Goal: Task Accomplishment & Management: Use online tool/utility

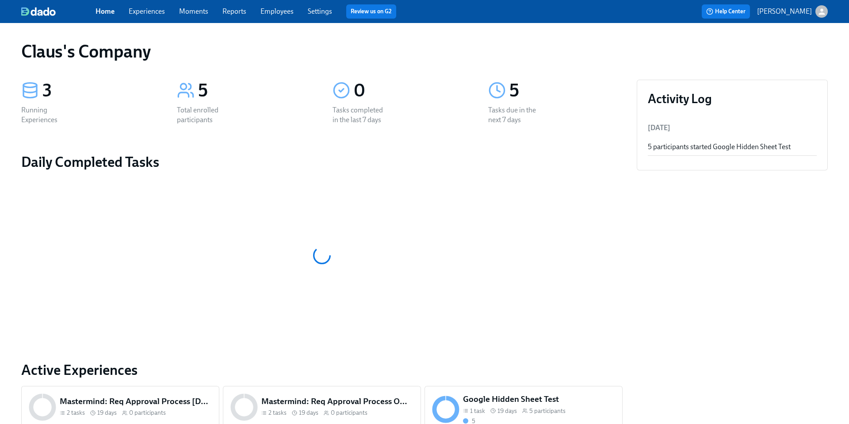
click at [821, 12] on icon "button" at bounding box center [822, 11] width 6 height 6
click at [790, 54] on span "Switch organization..." at bounding box center [779, 52] width 83 height 10
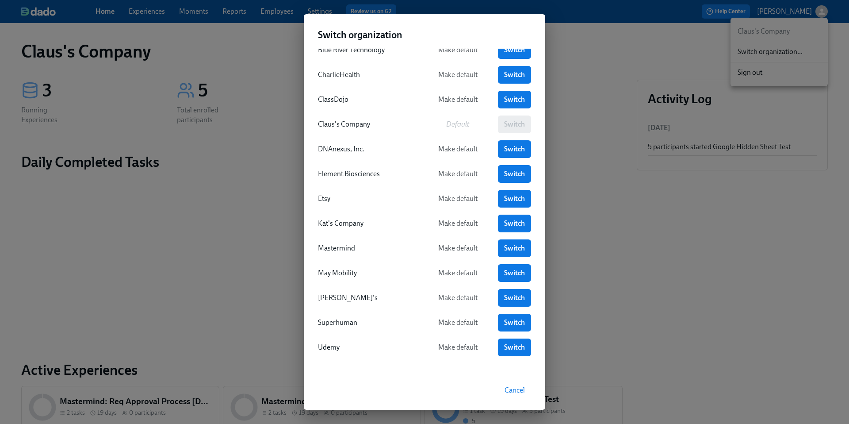
scroll to position [42, 0]
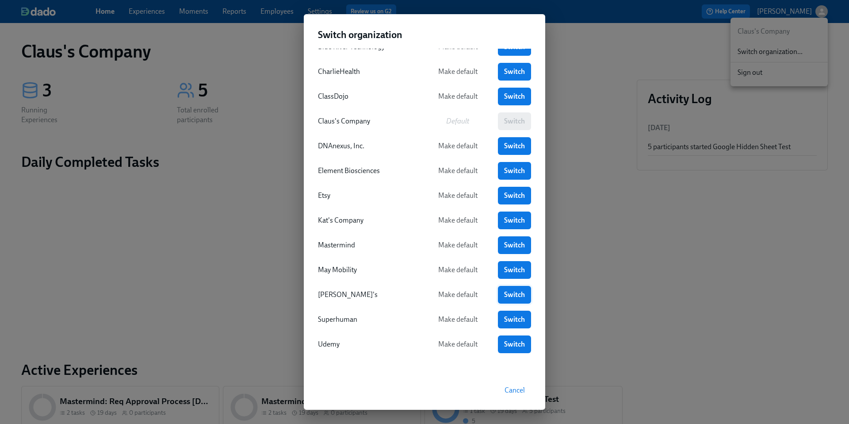
click at [512, 291] on span "Switch" at bounding box center [514, 294] width 21 height 9
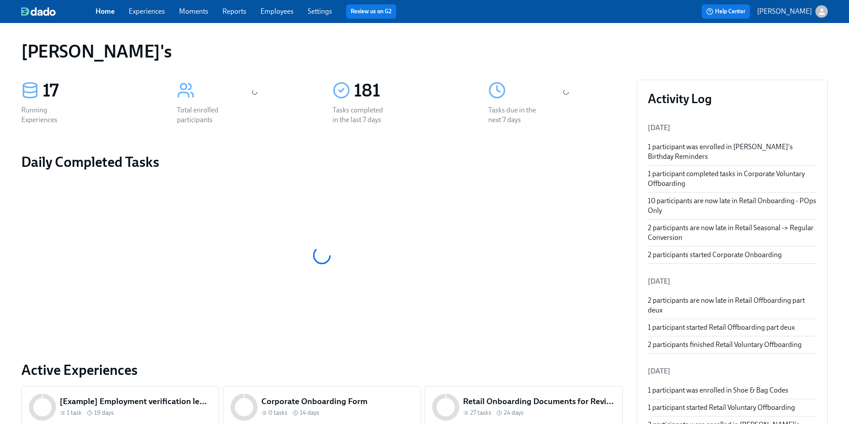
click at [144, 9] on link "Experiences" at bounding box center [147, 11] width 36 height 8
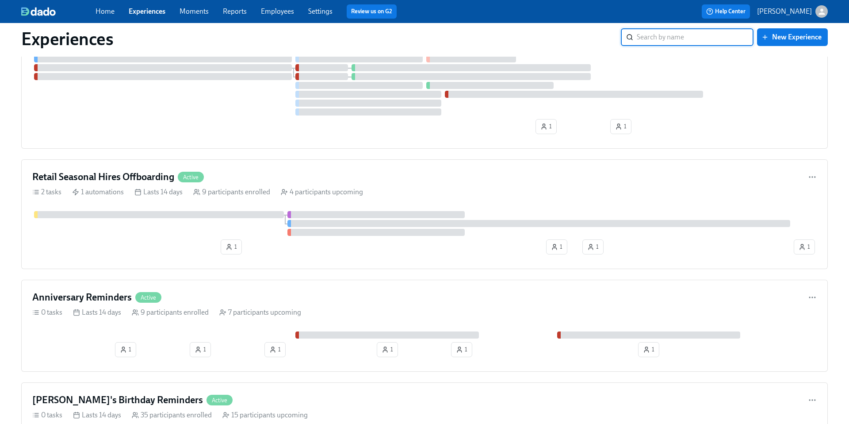
scroll to position [1649, 0]
click at [270, 180] on div "Retail Seasonal Hires Offboarding Active" at bounding box center [424, 175] width 785 height 13
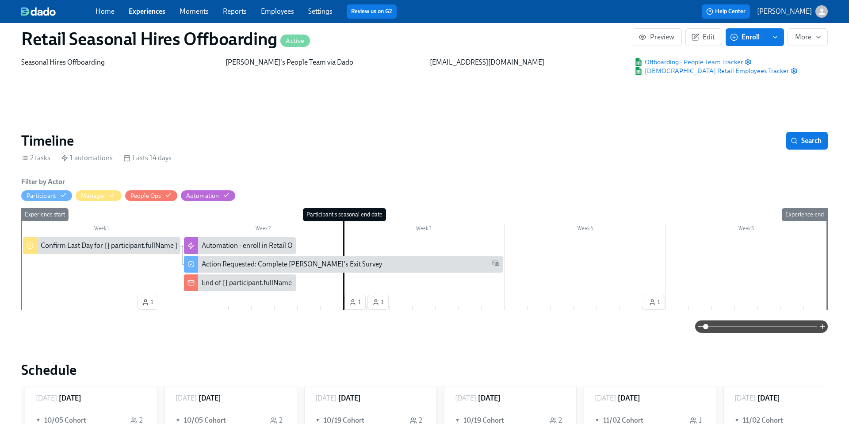
scroll to position [36, 0]
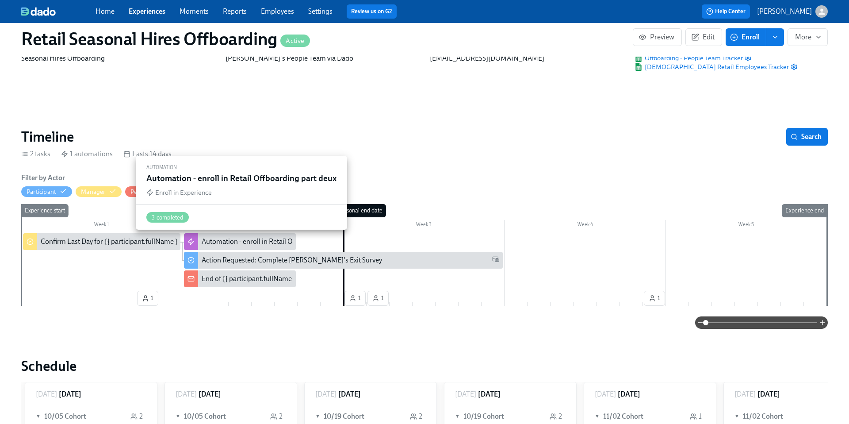
click at [218, 241] on div "Automation - enroll in Retail Offboarding part deux" at bounding box center [278, 242] width 153 height 10
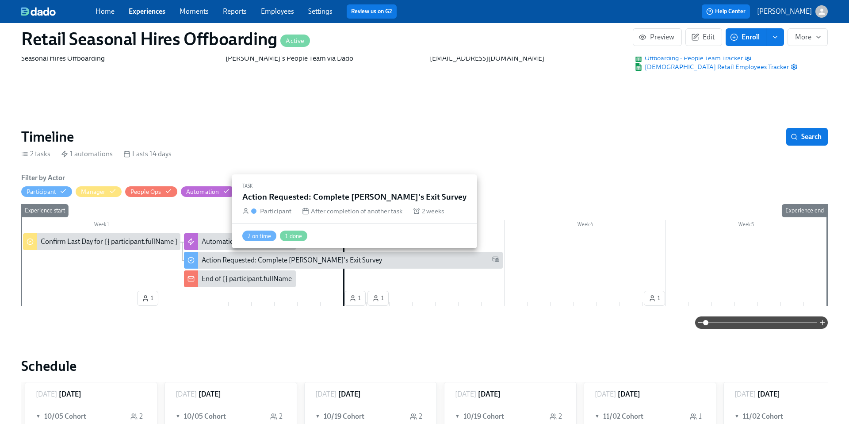
click at [253, 261] on div "Action Requested: Complete Rothy's Exit Survey" at bounding box center [292, 260] width 180 height 10
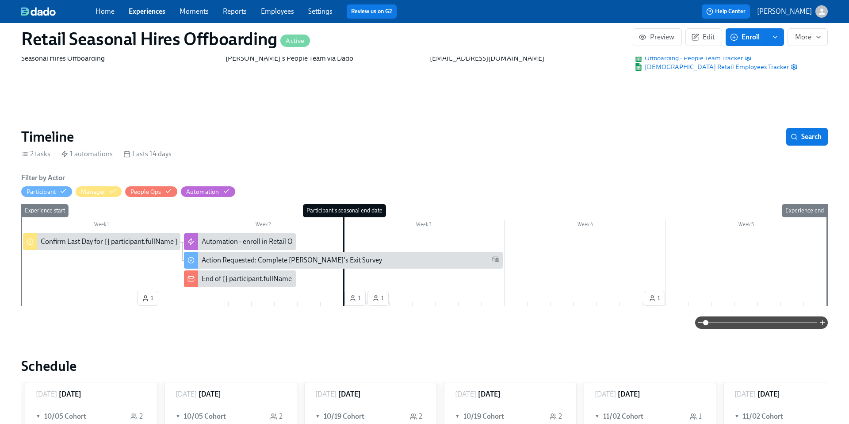
click at [143, 11] on link "Experiences" at bounding box center [147, 11] width 37 height 8
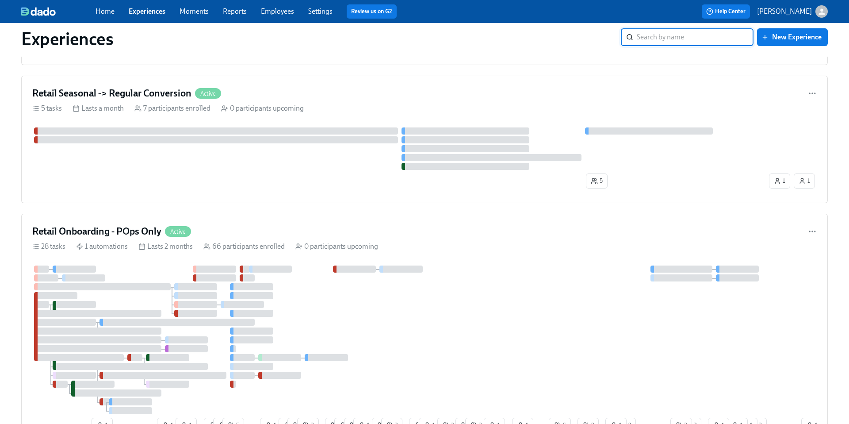
scroll to position [474, 0]
click at [272, 223] on div "Retail Onboarding - POps Only Active" at bounding box center [424, 229] width 785 height 13
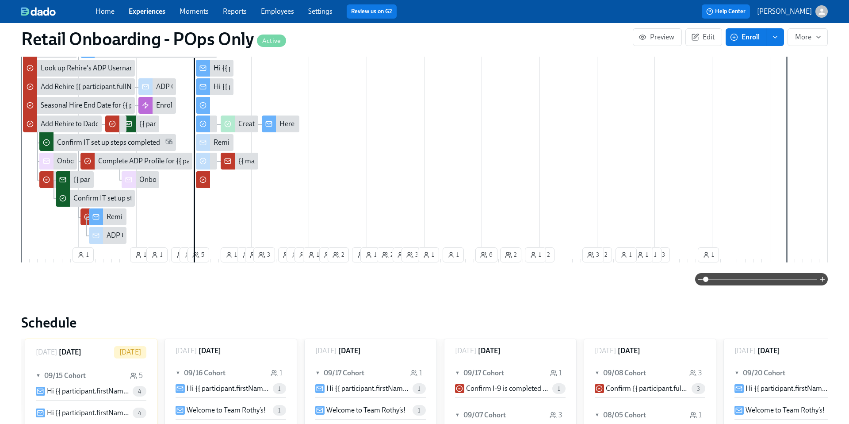
scroll to position [493, 0]
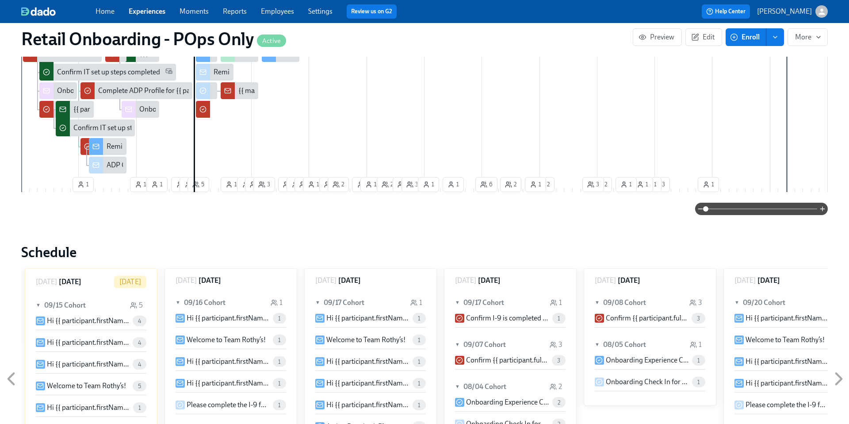
click at [771, 208] on span at bounding box center [761, 209] width 111 height 12
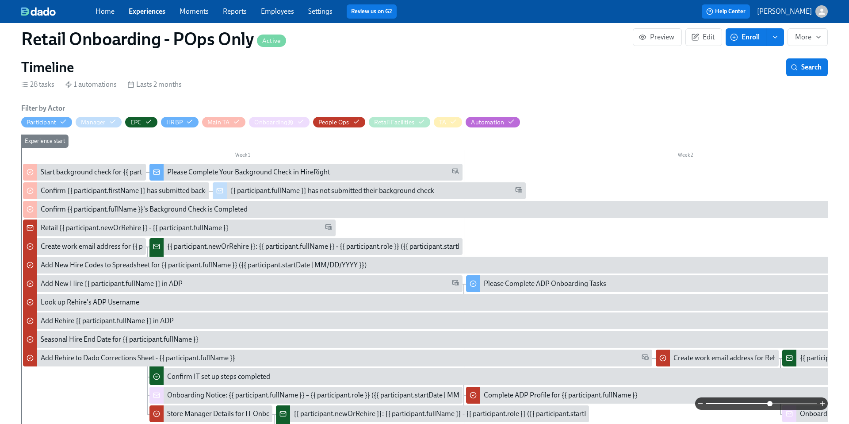
scroll to position [194, 0]
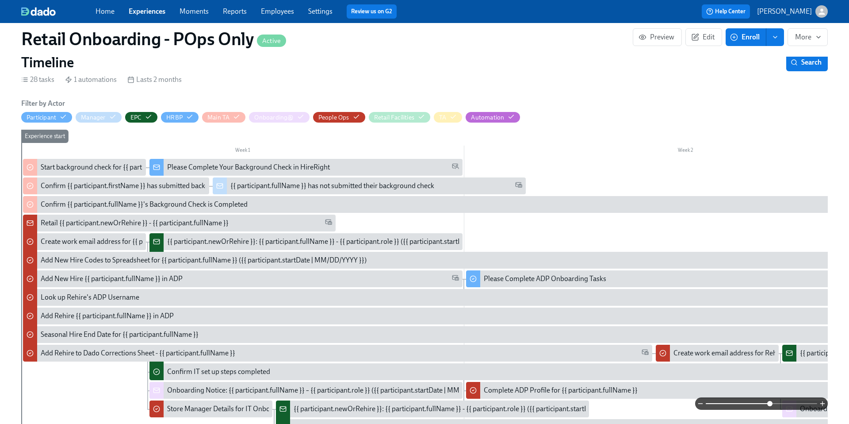
click at [794, 400] on span at bounding box center [761, 403] width 111 height 12
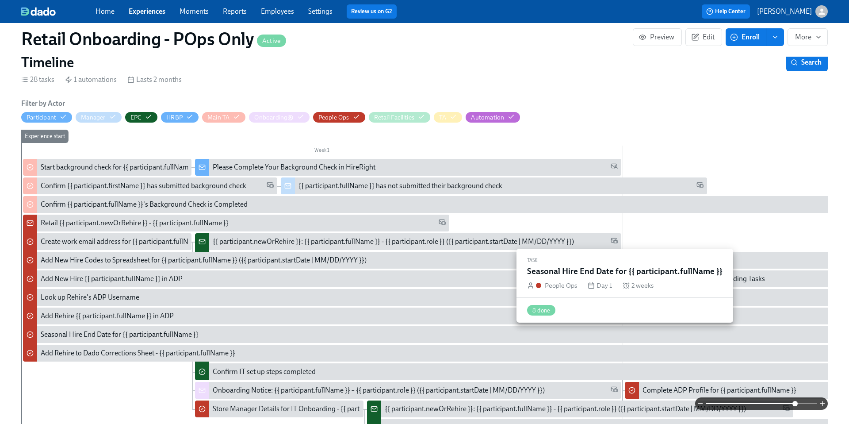
click at [174, 337] on div "Seasonal Hire End Date for {{ participant.fullName }}" at bounding box center [120, 335] width 158 height 10
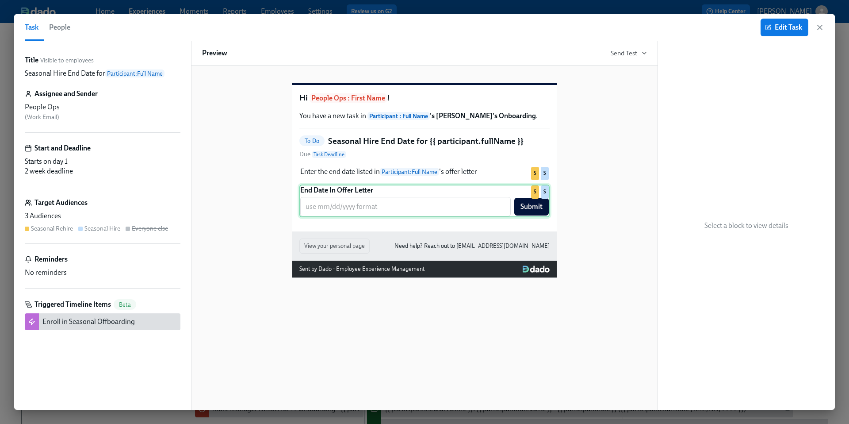
click at [485, 217] on div "End Date In Offer Letter ​ Submit S S" at bounding box center [425, 200] width 250 height 33
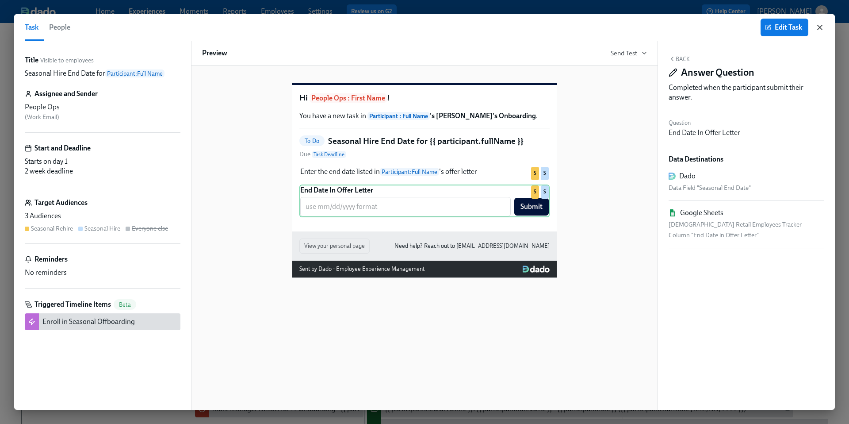
click at [822, 27] on icon "button" at bounding box center [820, 27] width 9 height 9
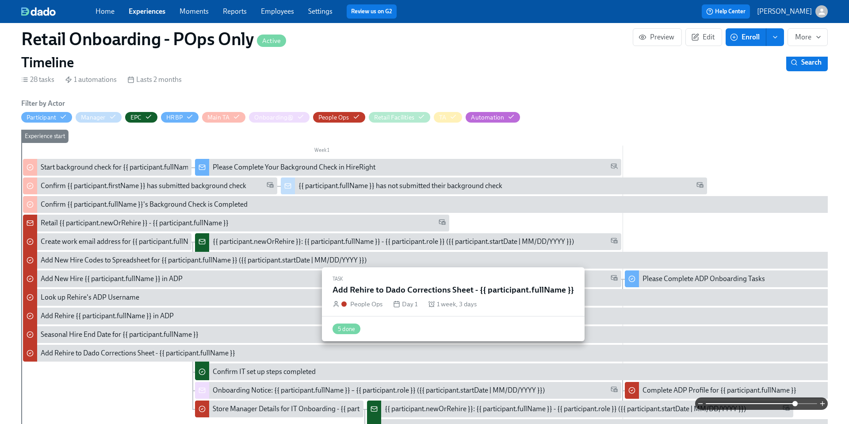
click at [116, 354] on div "Add Rehire to Dado Corrections Sheet - {{ participant.fullName }}" at bounding box center [138, 353] width 195 height 10
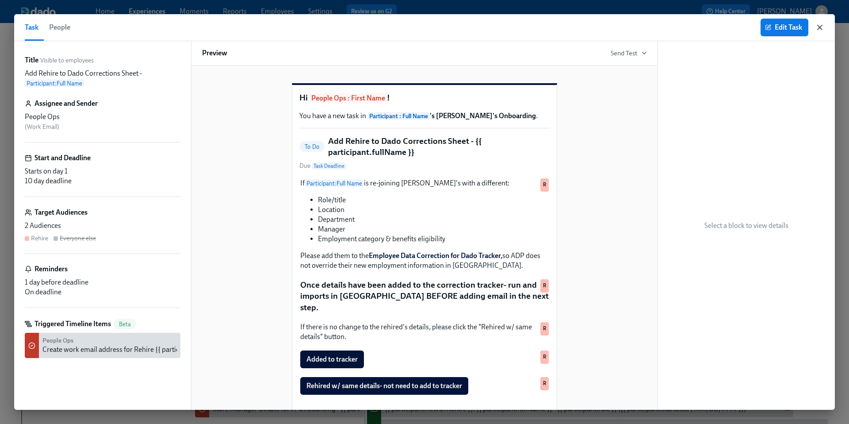
click at [820, 28] on icon "button" at bounding box center [820, 27] width 9 height 9
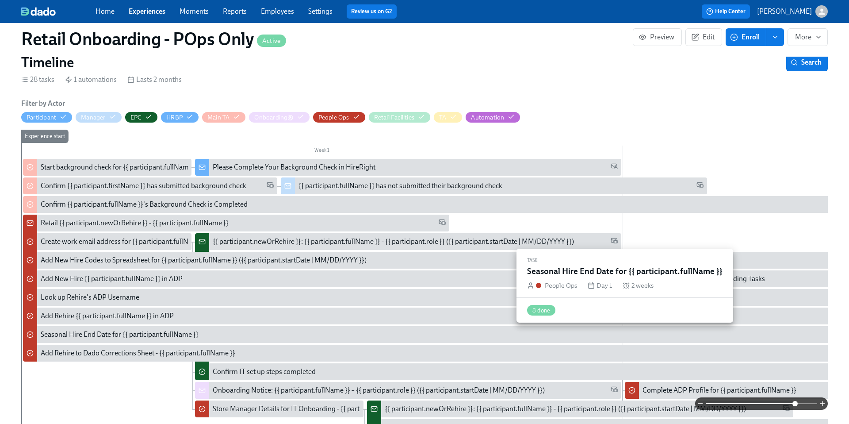
click at [107, 338] on div "Seasonal Hire End Date for {{ participant.fullName }}" at bounding box center [120, 335] width 158 height 10
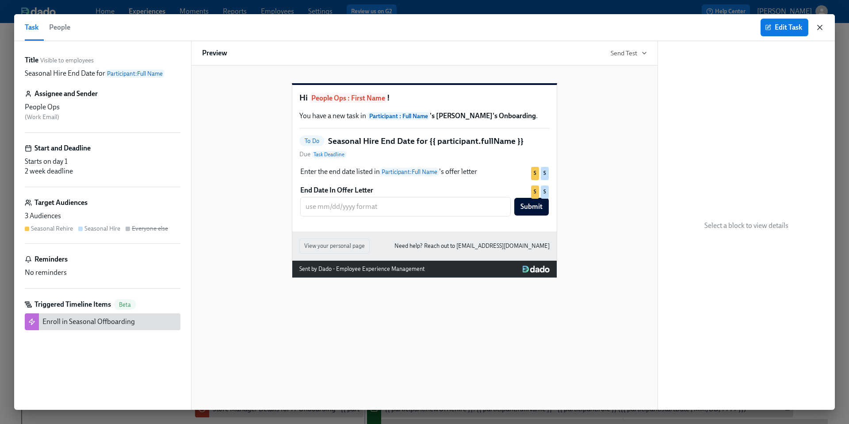
click at [817, 29] on icon "button" at bounding box center [820, 27] width 9 height 9
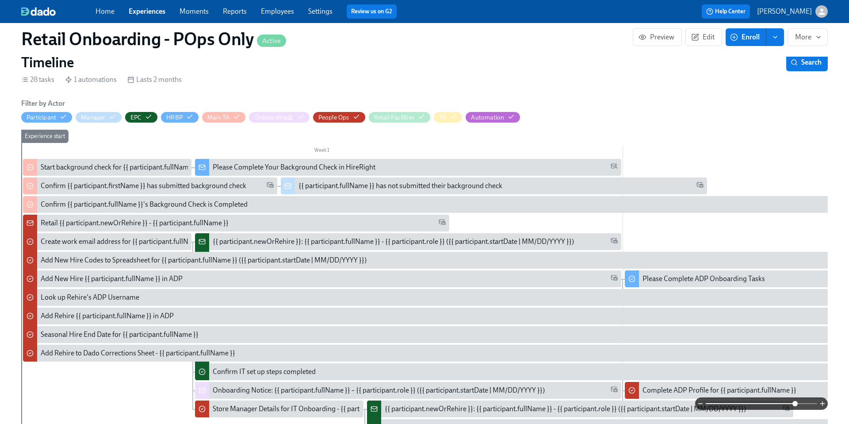
click at [127, 16] on div "Home Experiences Moments Reports Employees Settings Review us on G2" at bounding box center [279, 11] width 366 height 14
click at [135, 13] on link "Experiences" at bounding box center [147, 11] width 37 height 8
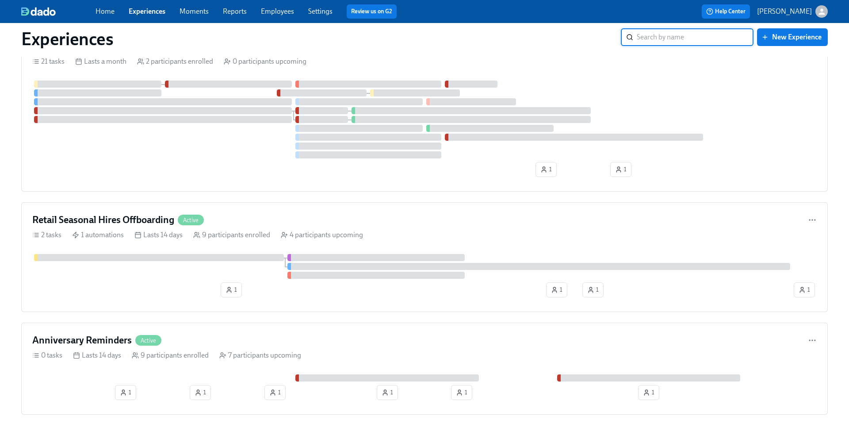
scroll to position [1607, 0]
click at [249, 217] on div "Retail Seasonal Hires Offboarding Active" at bounding box center [424, 218] width 785 height 13
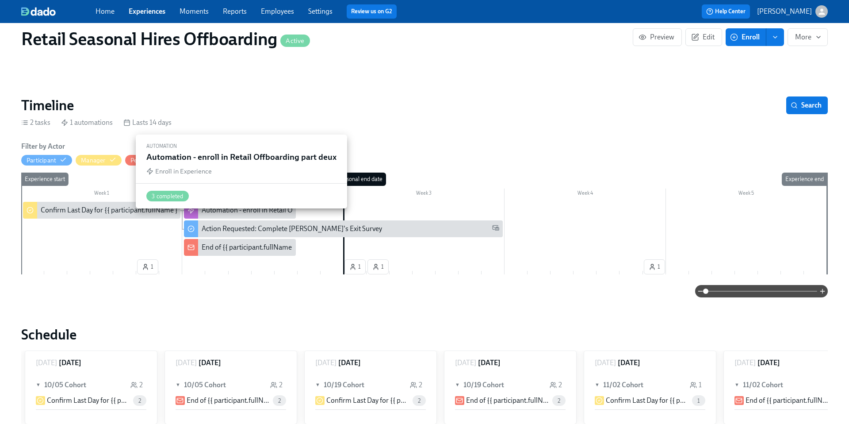
scroll to position [71, 0]
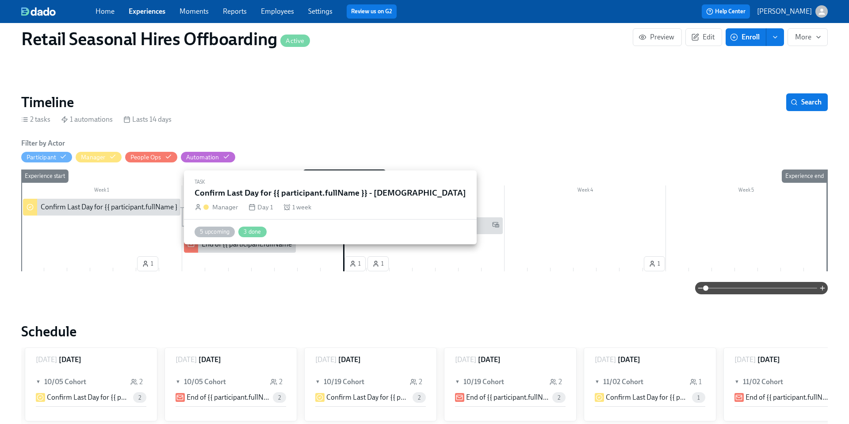
click at [84, 211] on div "Confirm Last Day for {{ participant.fullName }} - Seasonal Employee" at bounding box center [151, 207] width 220 height 10
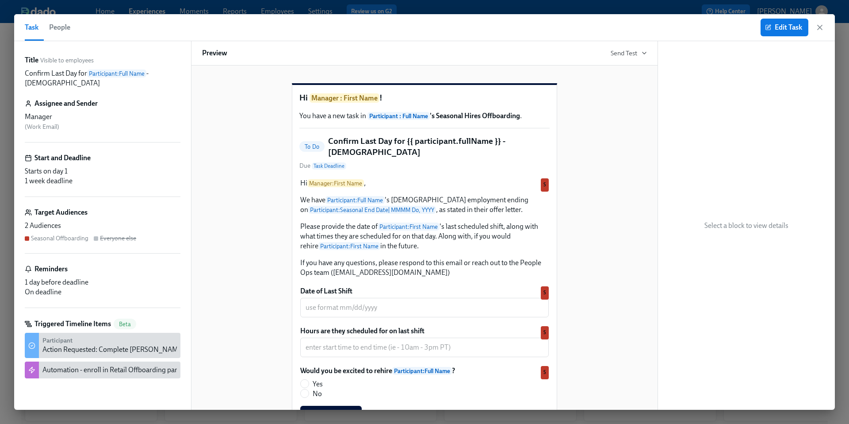
click at [115, 206] on div "Title Visible to employees Confirm Last Day for Participant : Full Name - Seaso…" at bounding box center [103, 225] width 156 height 340
click at [773, 31] on span "Edit Task" at bounding box center [784, 27] width 35 height 9
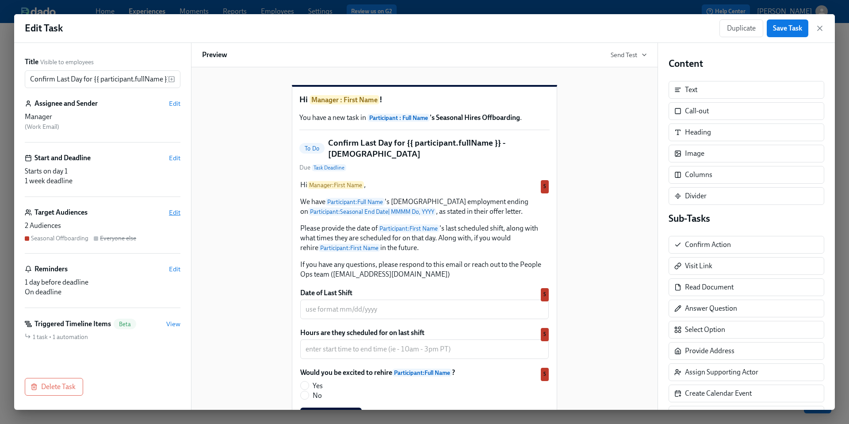
click at [173, 211] on span "Edit" at bounding box center [175, 212] width 12 height 9
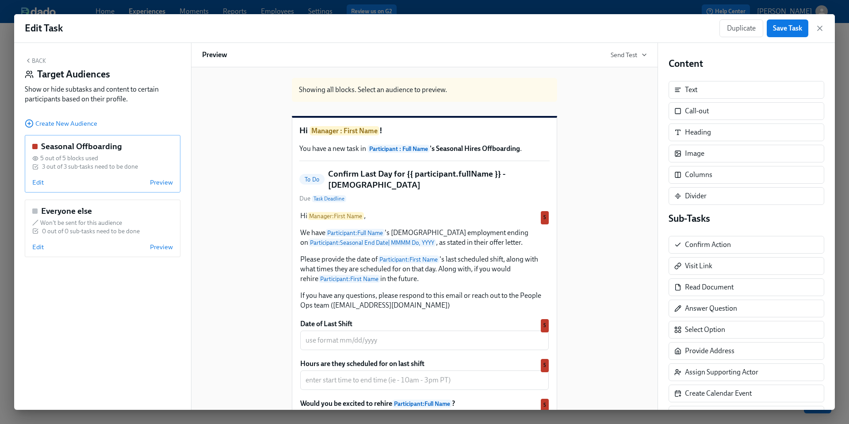
click at [91, 161] on span "5 out of 5 blocks used" at bounding box center [69, 158] width 58 height 8
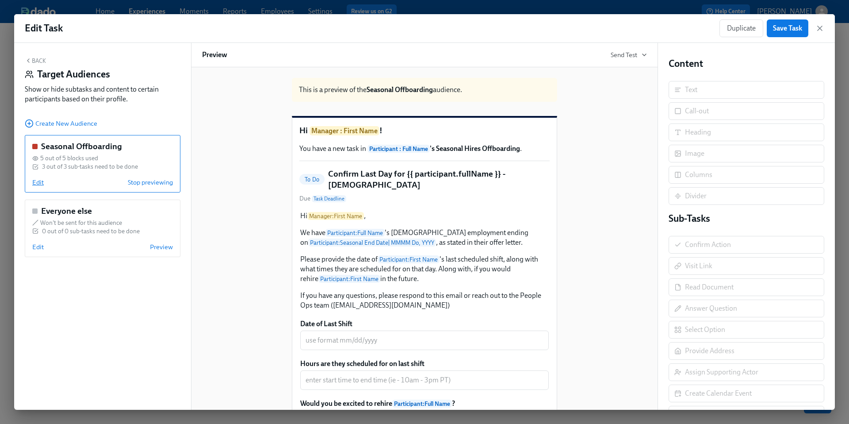
click at [37, 178] on span "Edit" at bounding box center [38, 182] width 12 height 9
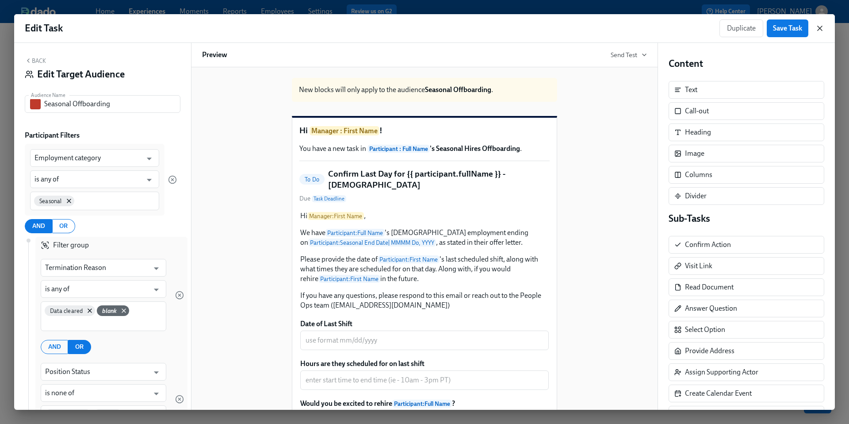
click at [819, 27] on icon "button" at bounding box center [820, 28] width 4 height 4
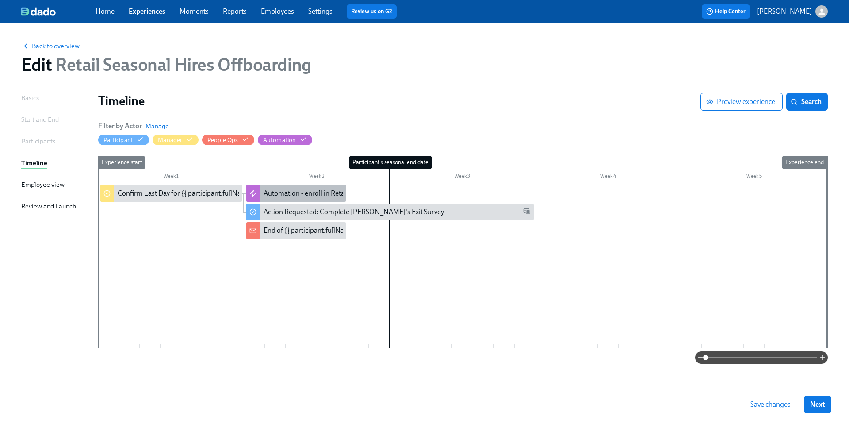
click at [301, 192] on div "Automation - enroll in Retail Offboarding part deux" at bounding box center [340, 193] width 153 height 10
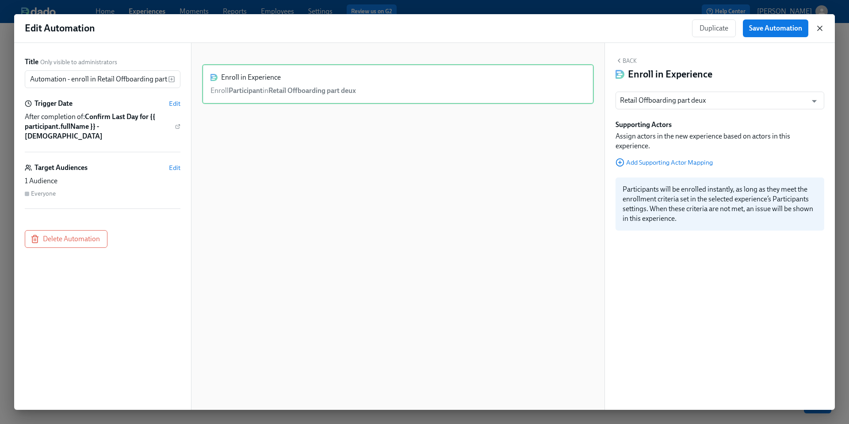
click at [820, 29] on icon "button" at bounding box center [820, 28] width 9 height 9
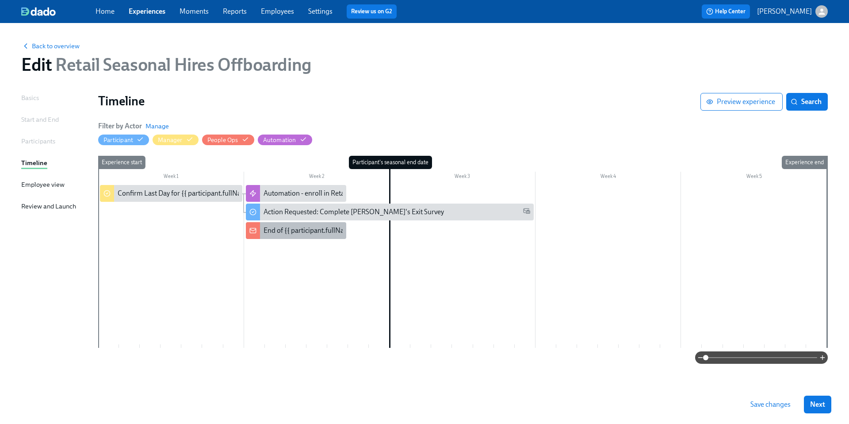
click at [270, 236] on div "End of {{ participant.fullName }}'s Seasonal Employment Not Confirmed" at bounding box center [296, 230] width 100 height 17
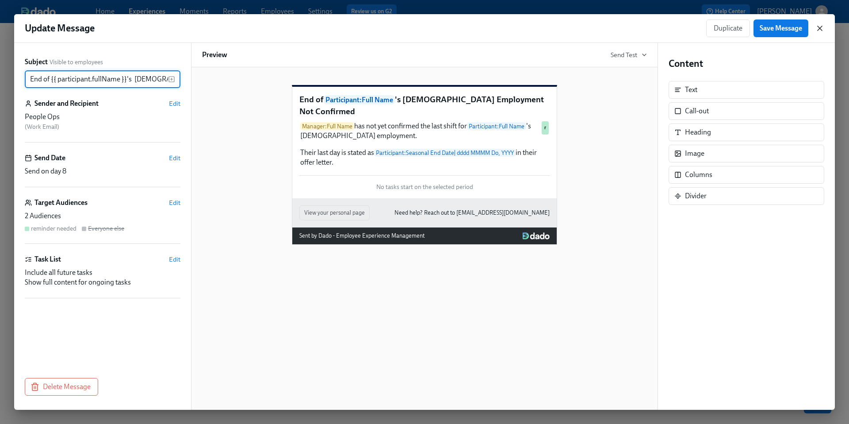
click at [821, 27] on icon "button" at bounding box center [820, 28] width 4 height 4
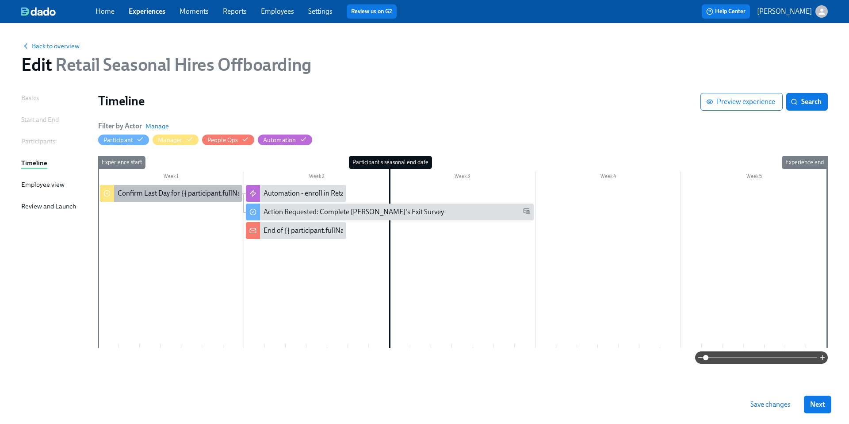
click at [149, 188] on div "Confirm Last Day for {{ participant.fullName }} - Seasonal Employee" at bounding box center [228, 193] width 220 height 10
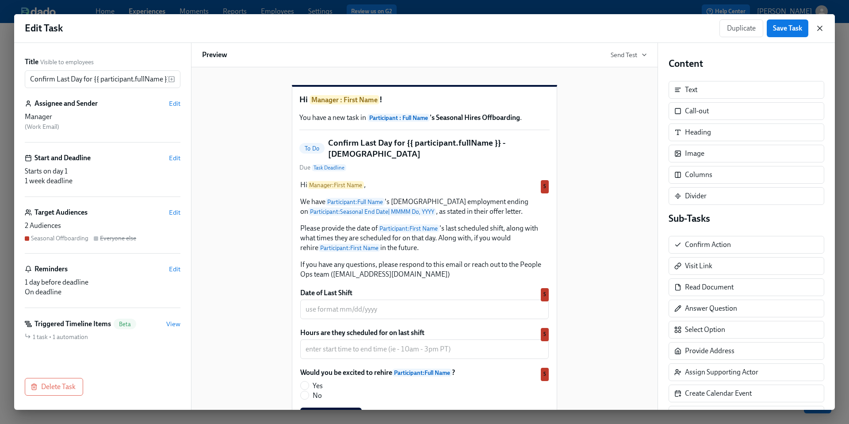
click at [817, 26] on icon "button" at bounding box center [820, 28] width 9 height 9
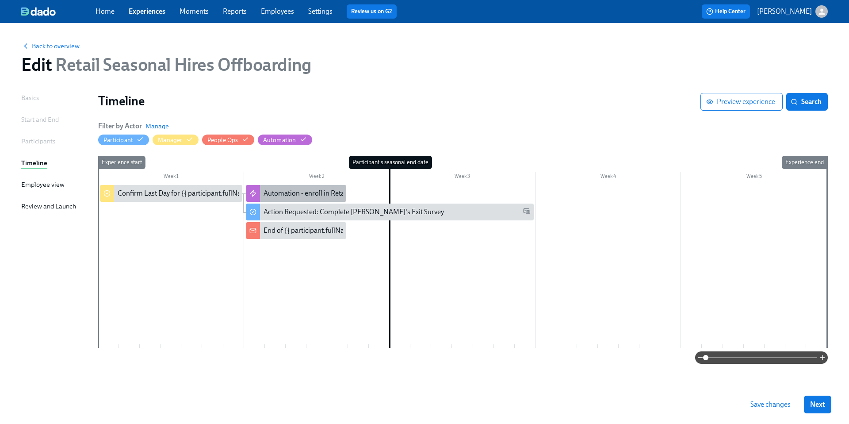
click at [270, 192] on div "Automation - enroll in Retail Offboarding part deux" at bounding box center [340, 193] width 153 height 10
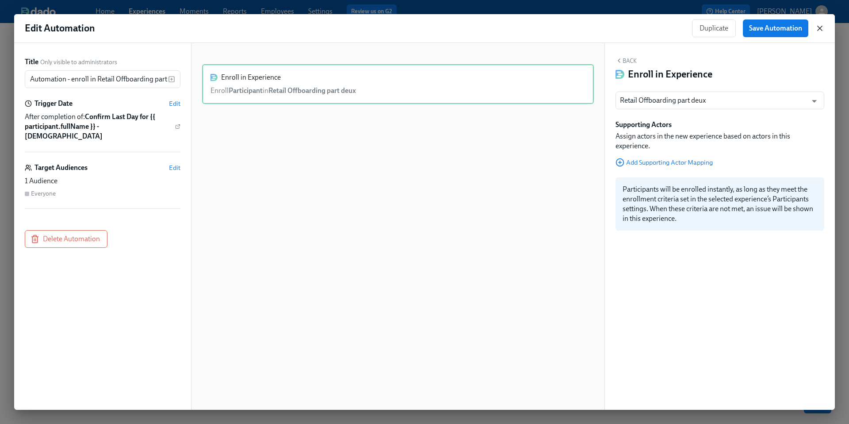
click at [822, 26] on icon "button" at bounding box center [820, 28] width 4 height 4
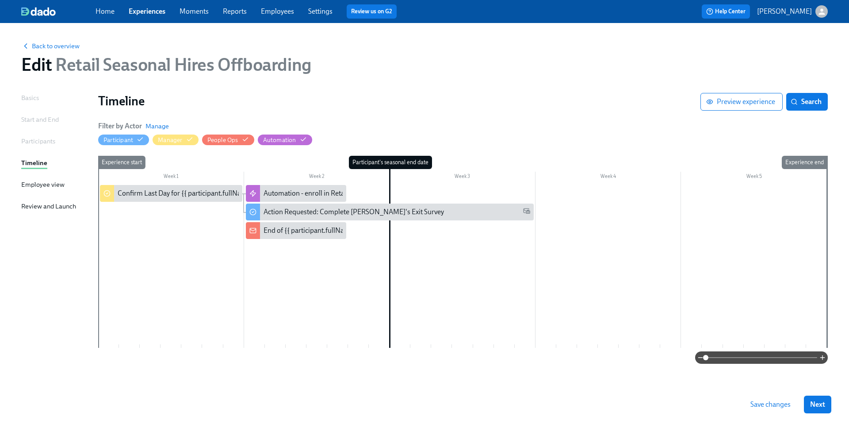
click at [161, 8] on link "Experiences" at bounding box center [147, 11] width 37 height 8
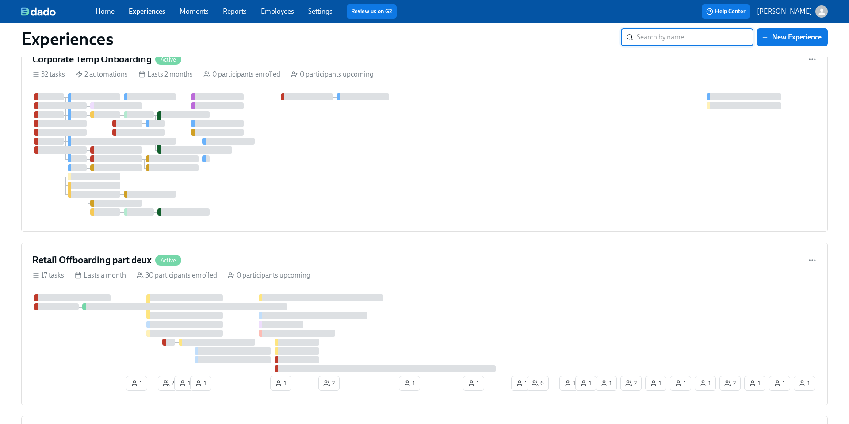
scroll to position [1027, 0]
click at [248, 266] on div "Retail Offboarding part deux Active" at bounding box center [424, 260] width 785 height 13
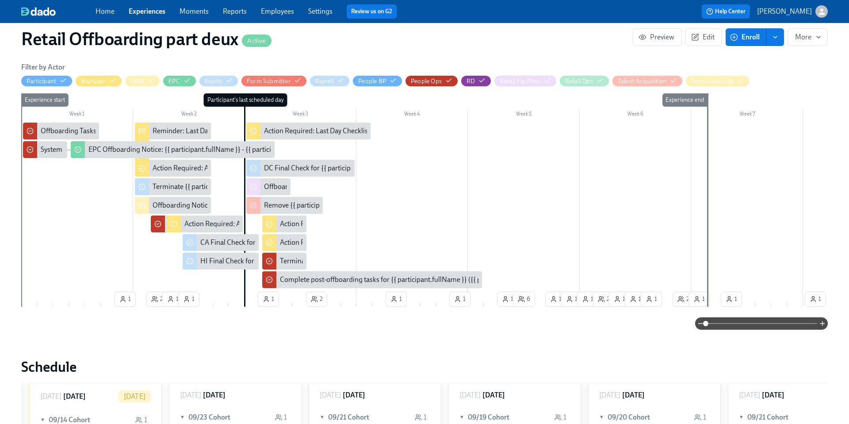
scroll to position [0, 5449]
click at [763, 328] on span at bounding box center [761, 323] width 111 height 12
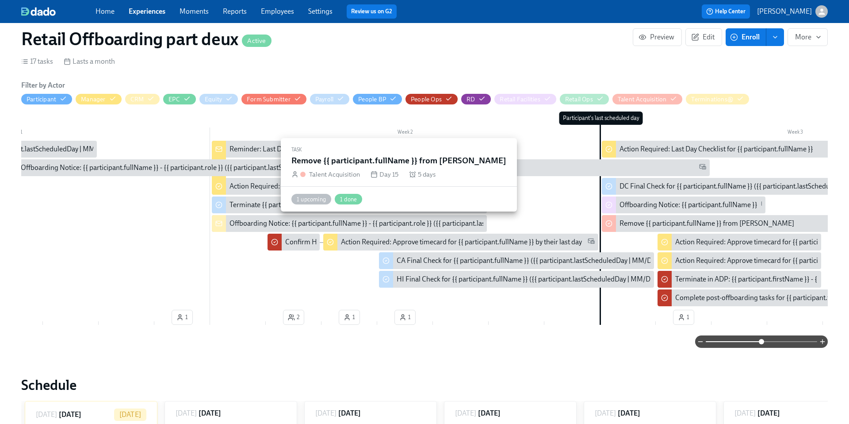
scroll to position [0, 0]
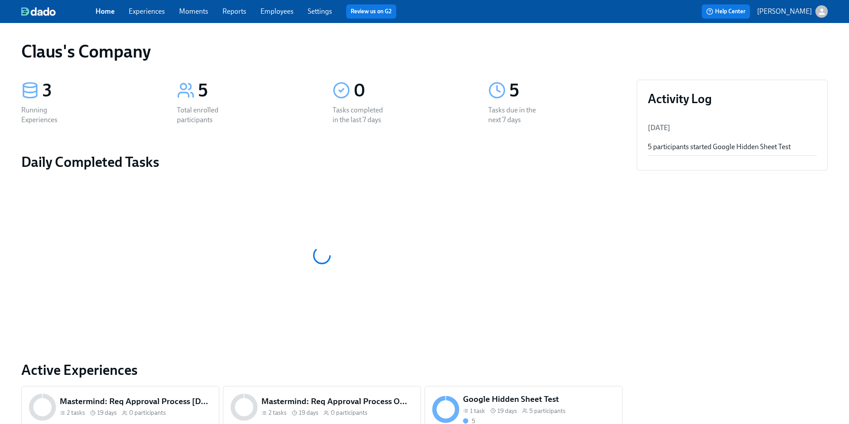
click at [142, 15] on link "Experiences" at bounding box center [147, 11] width 36 height 8
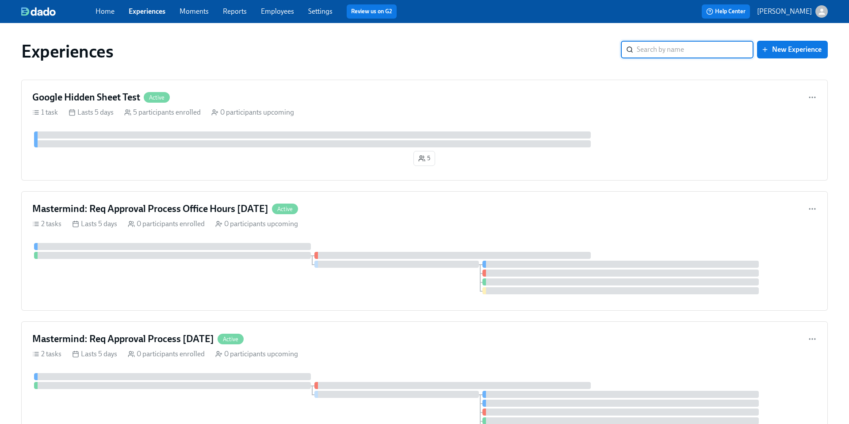
click at [818, 12] on icon "button" at bounding box center [822, 11] width 9 height 9
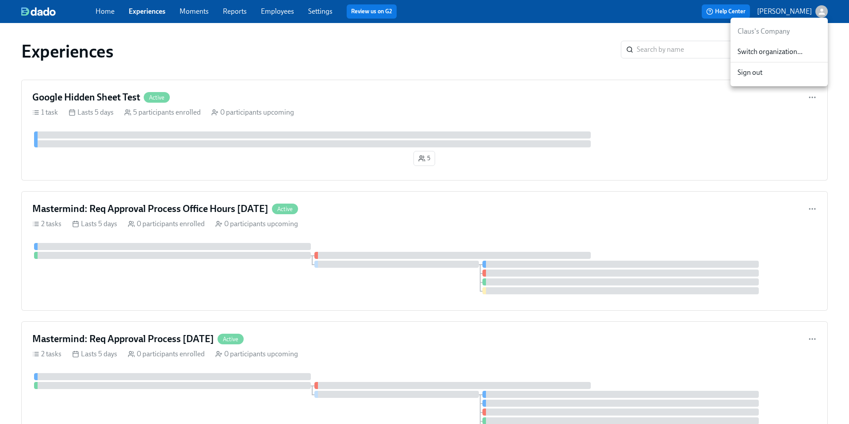
click at [808, 46] on div "Switch organization..." at bounding box center [779, 52] width 97 height 21
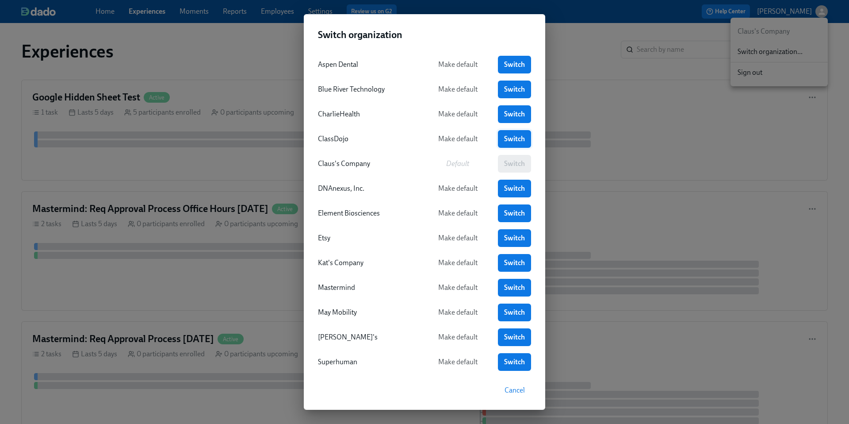
scroll to position [42, 0]
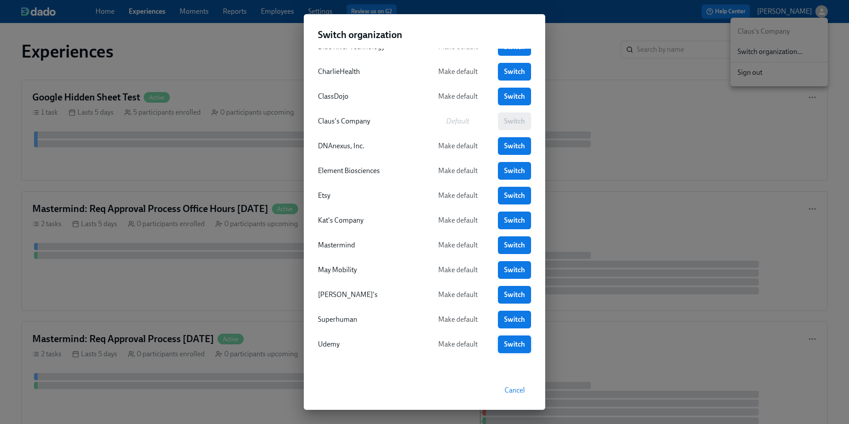
click at [516, 345] on span "Switch" at bounding box center [514, 344] width 21 height 9
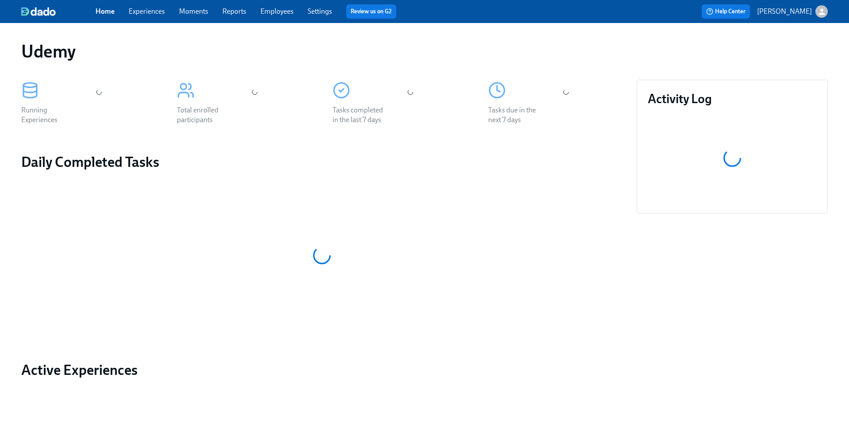
click at [157, 10] on link "Experiences" at bounding box center [147, 11] width 36 height 8
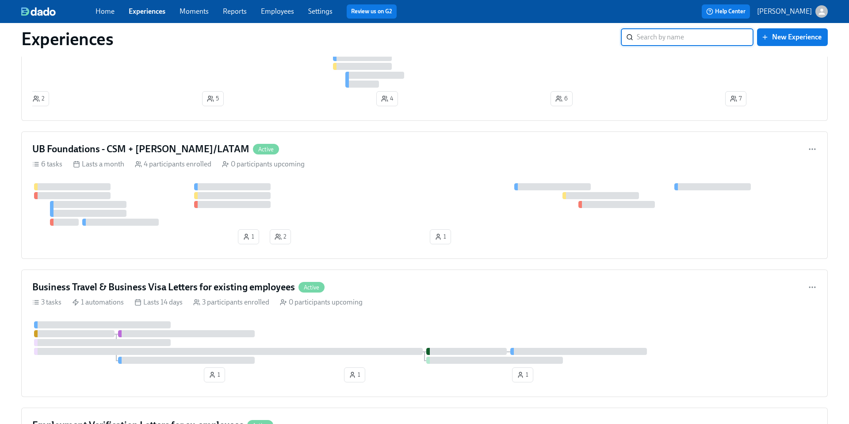
scroll to position [1855, 0]
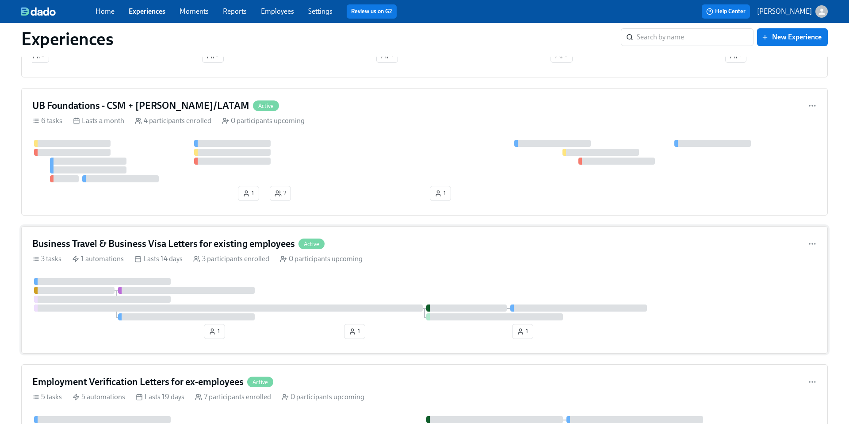
click at [378, 254] on div "3 tasks 1 automations Lasts 14 days 3 participants enrolled 0 participants upco…" at bounding box center [424, 259] width 785 height 10
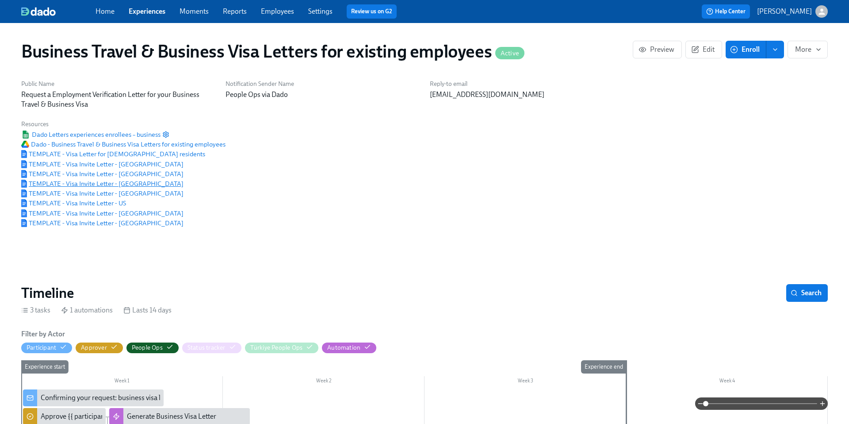
scroll to position [0, 304]
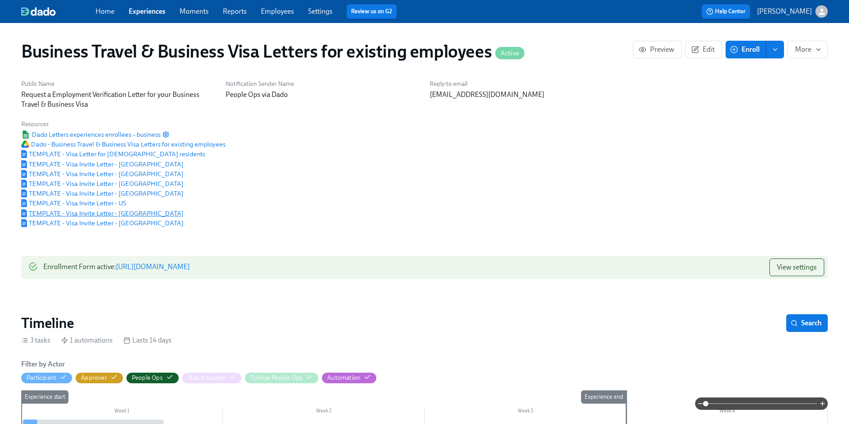
click at [102, 215] on span "TEMPLATE - Visa Invite Letter - Mexico" at bounding box center [102, 213] width 162 height 9
drag, startPoint x: 284, startPoint y: 14, endPoint x: 498, endPoint y: 5, distance: 213.8
click at [0, 0] on div "Home Experiences Moments Reports Employees Settings Review us on G2 Help Center…" at bounding box center [424, 11] width 849 height 23
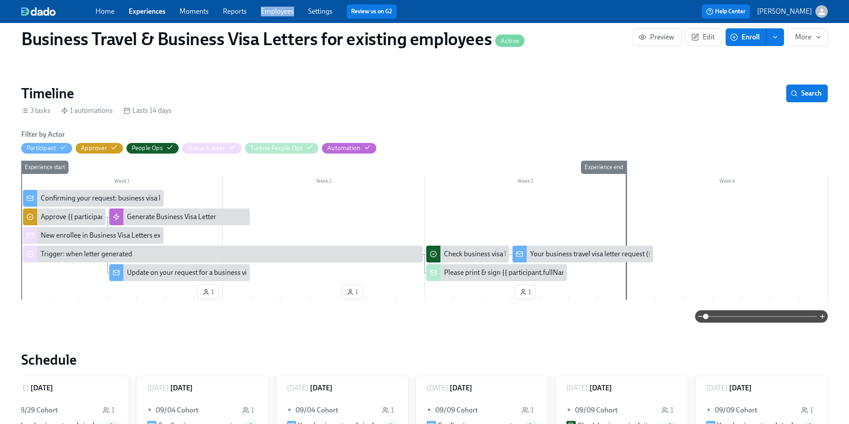
scroll to position [288, 0]
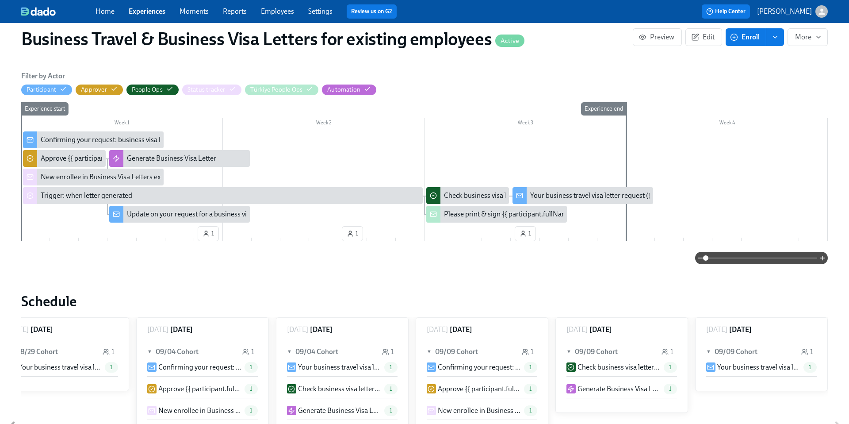
click at [288, 276] on div "Business Travel & Business Visa Letters for existing employees Active Preview E…" at bounding box center [424, 339] width 807 height 1186
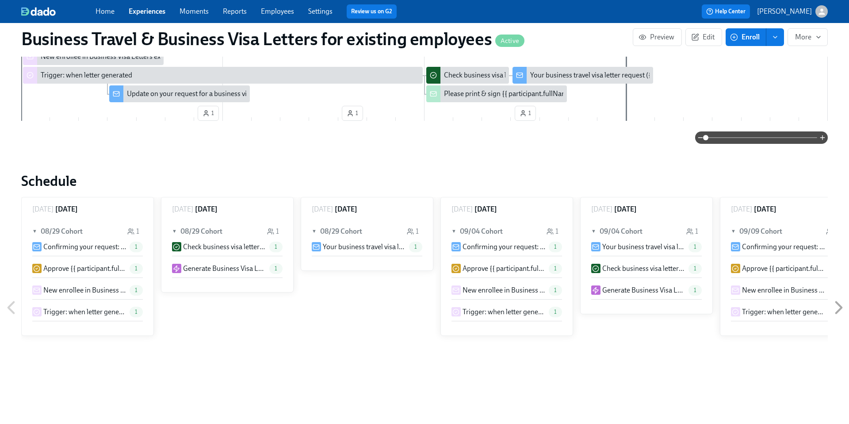
scroll to position [618, 0]
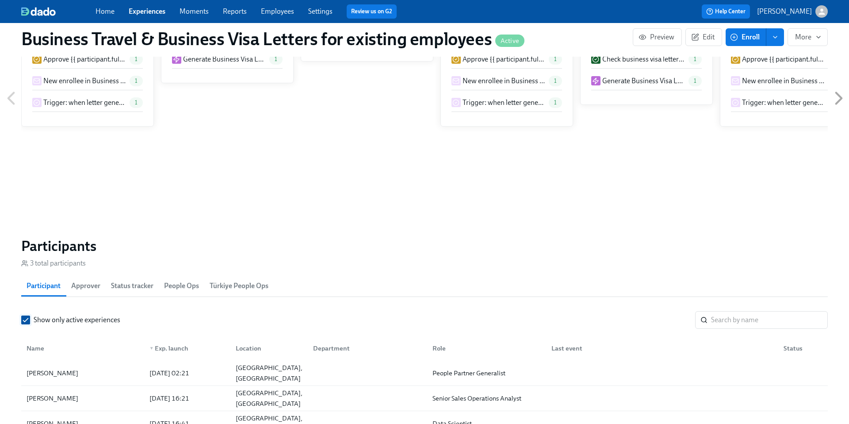
click at [23, 322] on input "Show only active experiences" at bounding box center [26, 320] width 8 height 8
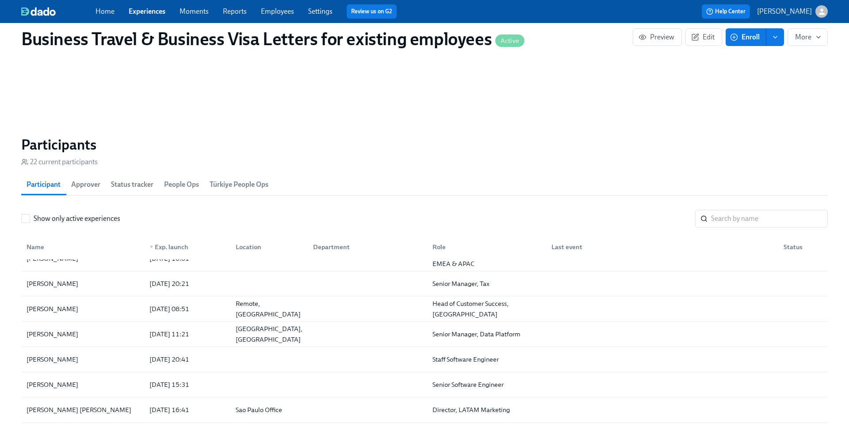
scroll to position [0, 0]
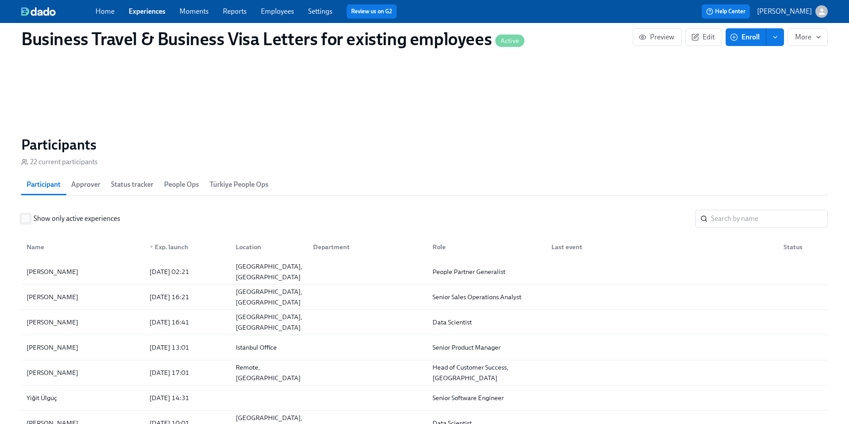
click at [27, 214] on span at bounding box center [25, 218] width 9 height 9
click at [27, 215] on input "Show only active experiences" at bounding box center [26, 219] width 8 height 8
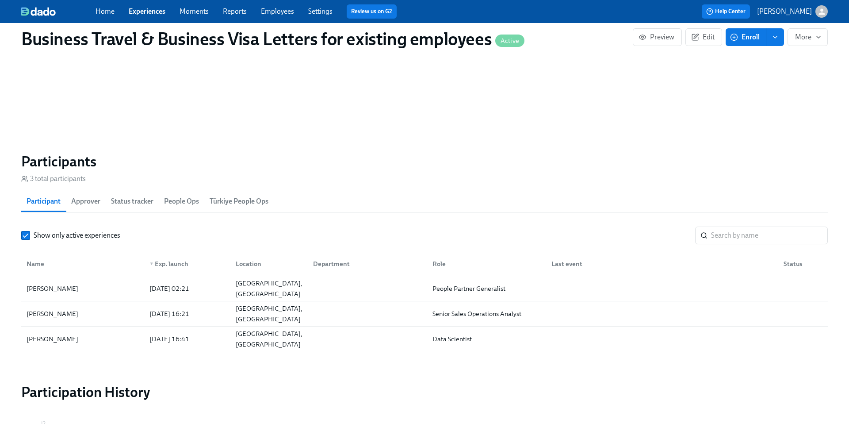
scroll to position [707, 0]
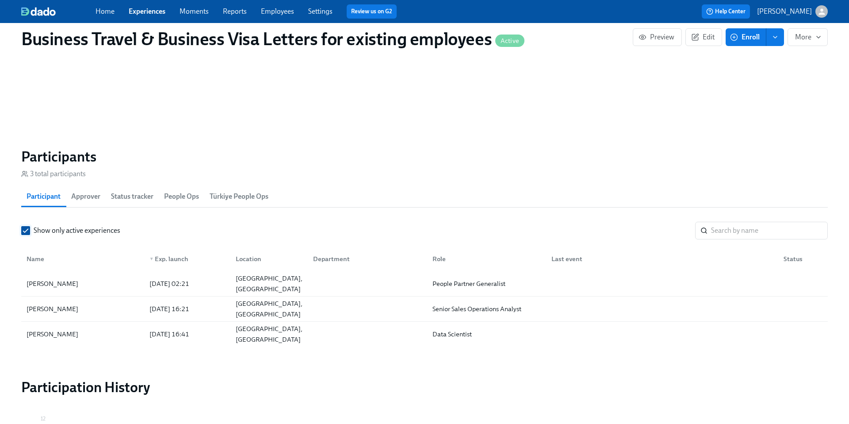
click at [30, 229] on label "Show only active experiences" at bounding box center [70, 231] width 99 height 10
click at [30, 229] on input "Show only active experiences" at bounding box center [26, 231] width 8 height 8
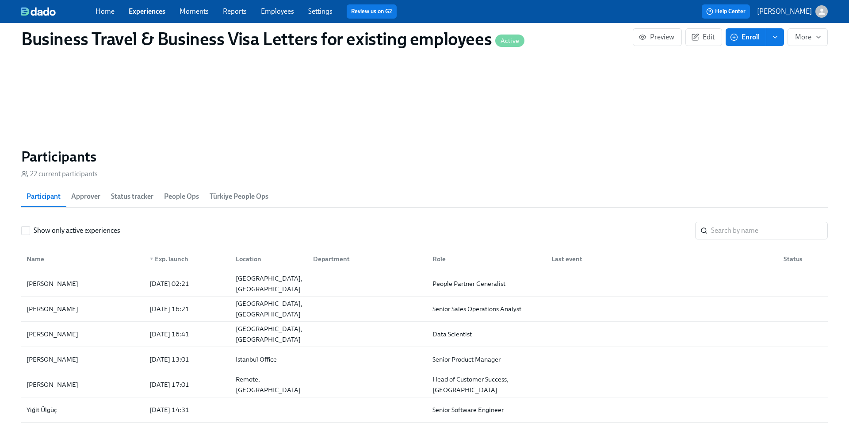
click at [30, 229] on label "Show only active experiences" at bounding box center [70, 231] width 99 height 10
click at [30, 229] on input "Show only active experiences" at bounding box center [26, 231] width 8 height 8
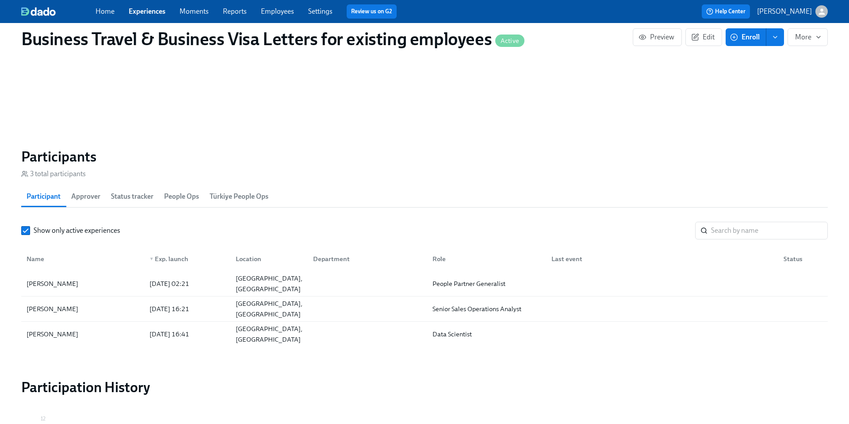
click at [30, 229] on label "Show only active experiences" at bounding box center [70, 231] width 99 height 10
click at [30, 229] on input "Show only active experiences" at bounding box center [26, 231] width 8 height 8
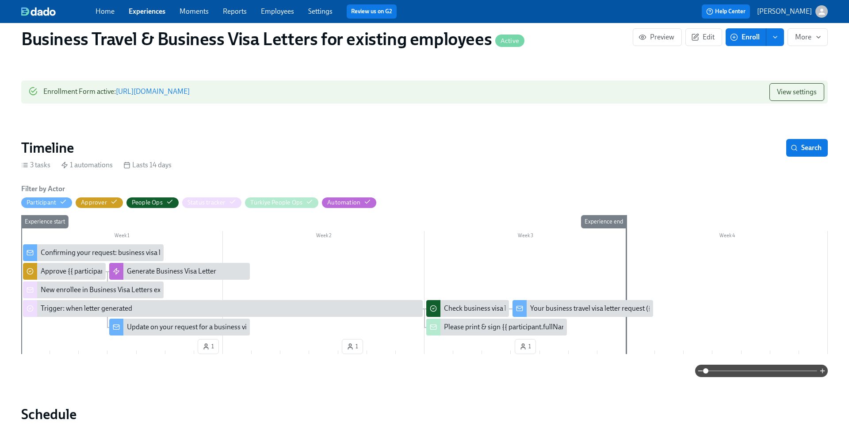
scroll to position [0, 0]
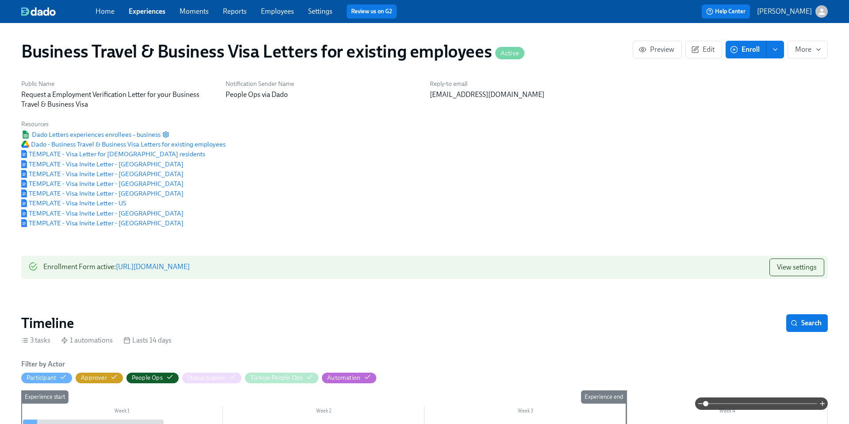
click at [140, 9] on link "Experiences" at bounding box center [147, 11] width 37 height 8
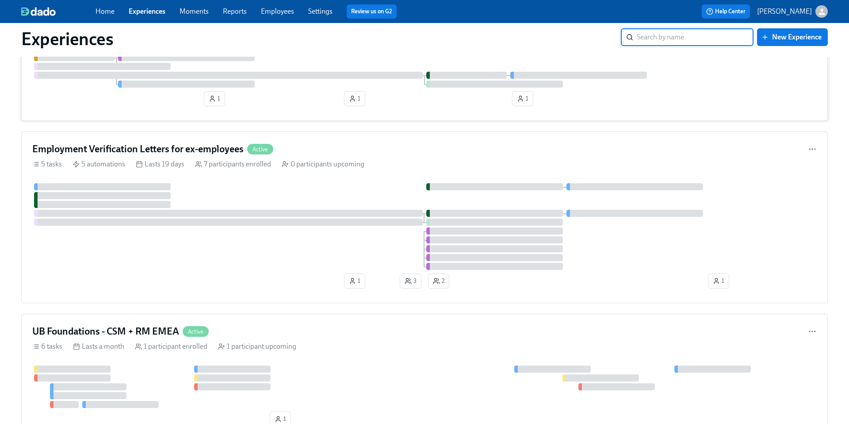
scroll to position [2089, 0]
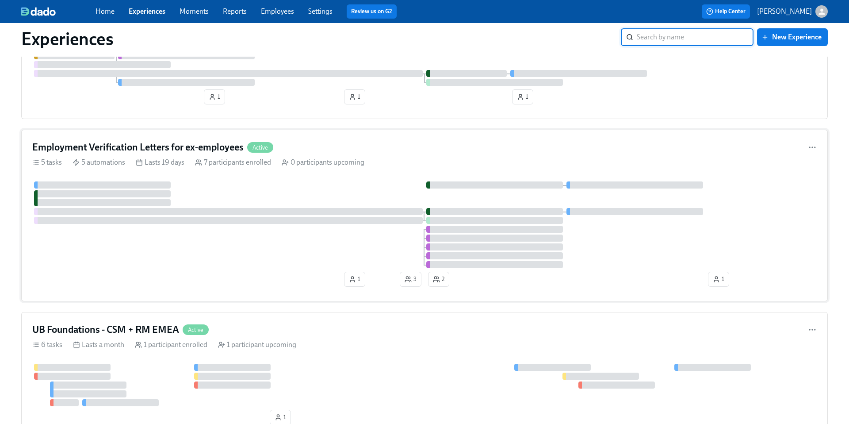
click at [341, 144] on div "Employment Verification Letters for ex-employees Active" at bounding box center [424, 147] width 785 height 13
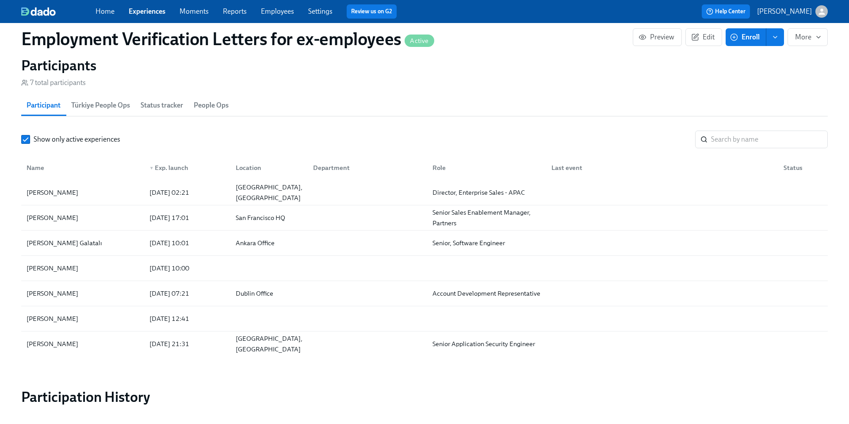
scroll to position [978, 0]
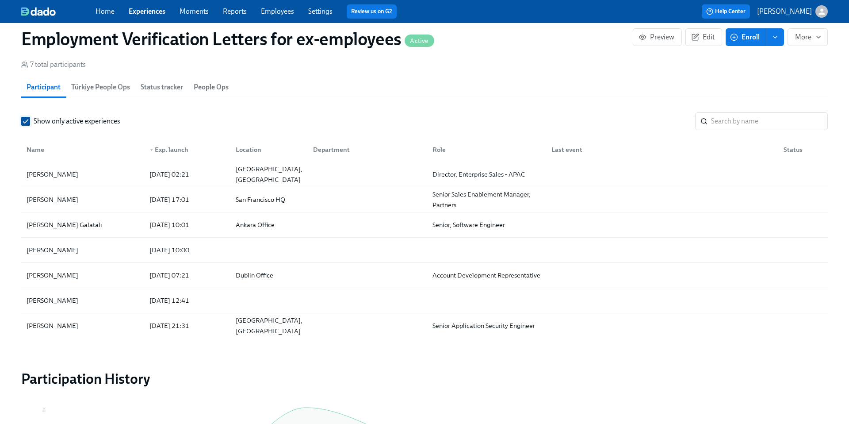
click at [26, 123] on input "Show only active experiences" at bounding box center [26, 121] width 8 height 8
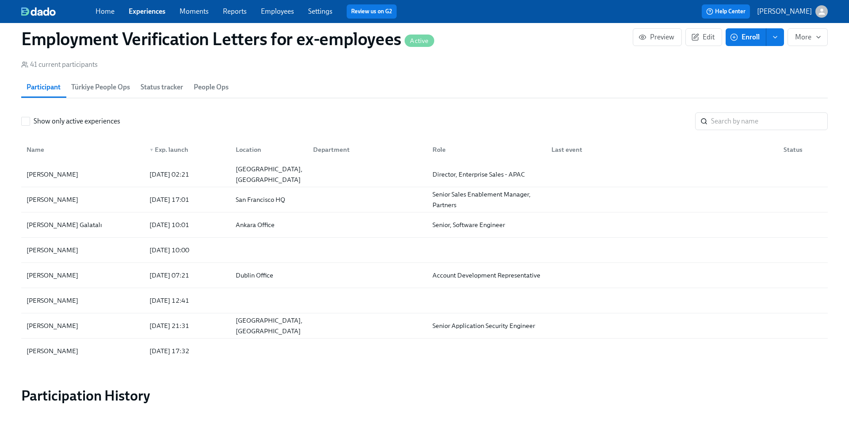
click at [26, 123] on input "Show only active experiences" at bounding box center [26, 121] width 8 height 8
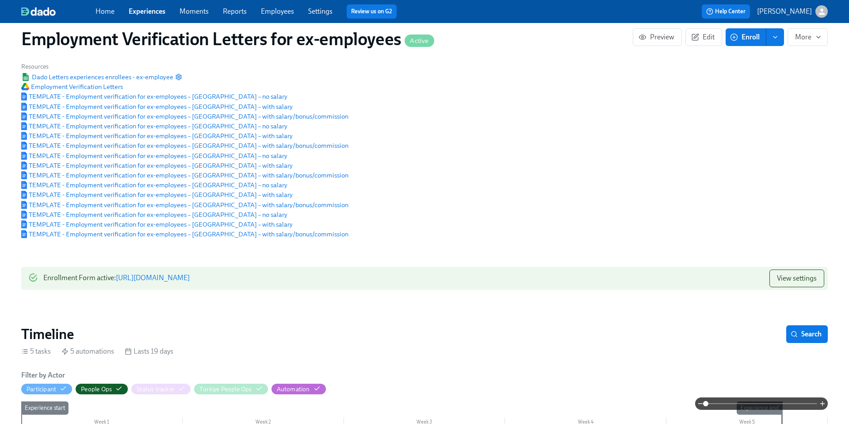
scroll to position [34, 0]
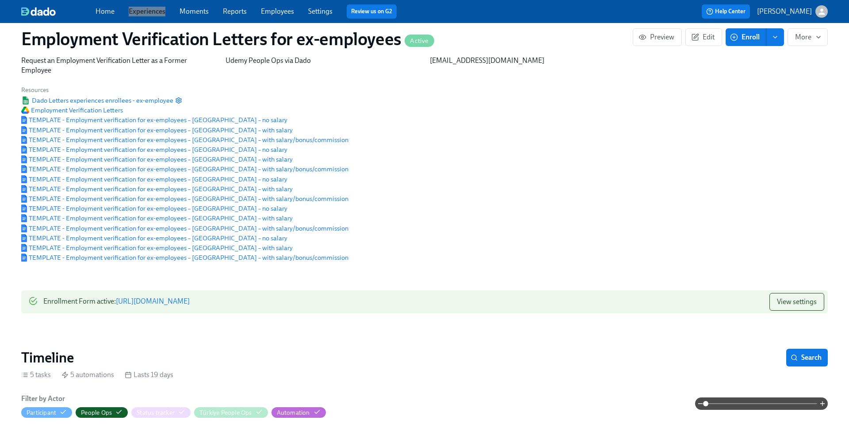
drag, startPoint x: 150, startPoint y: 8, endPoint x: 519, endPoint y: 0, distance: 369.5
click at [0, 0] on div "Home Experiences Moments Reports Employees Settings Review us on G2 Help Center…" at bounding box center [424, 11] width 849 height 23
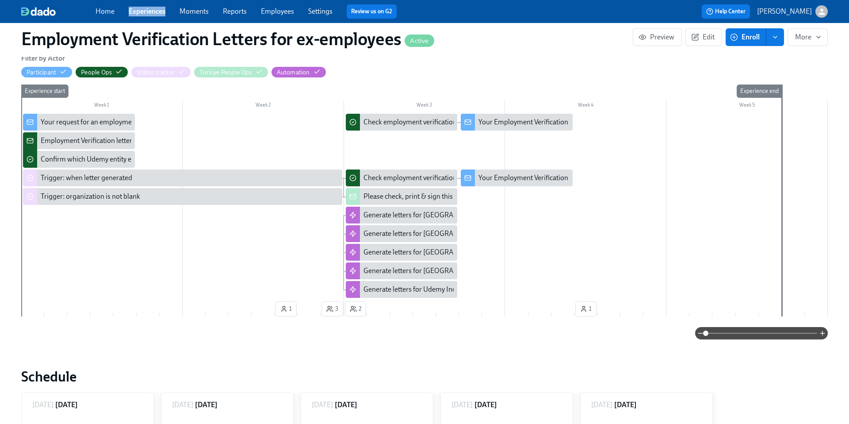
scroll to position [376, 0]
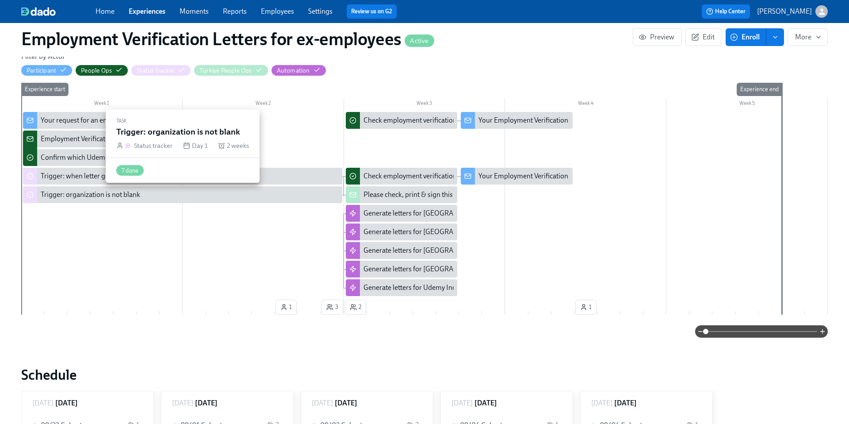
click at [106, 192] on div "Trigger: organization is not blank" at bounding box center [91, 195] width 100 height 10
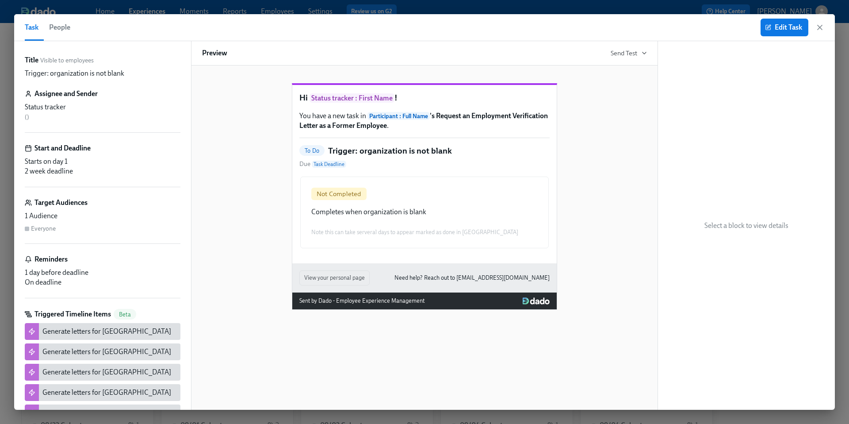
scroll to position [36, 0]
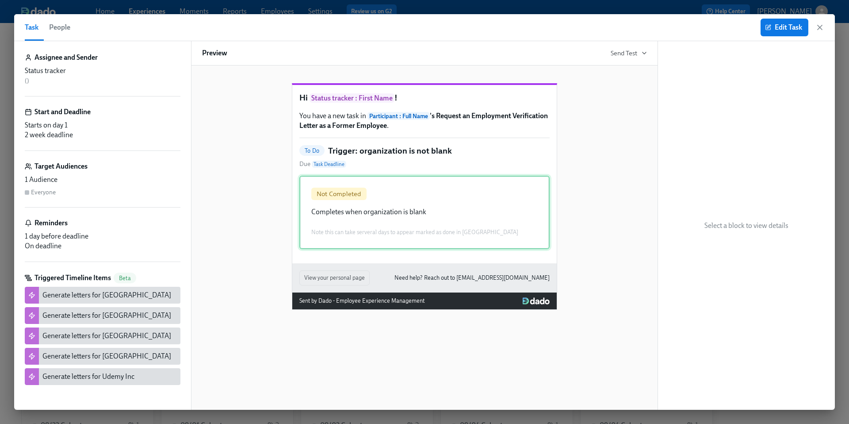
click at [383, 227] on div "Not Completed Completes when organization is blank Note this can take serveral …" at bounding box center [425, 212] width 250 height 73
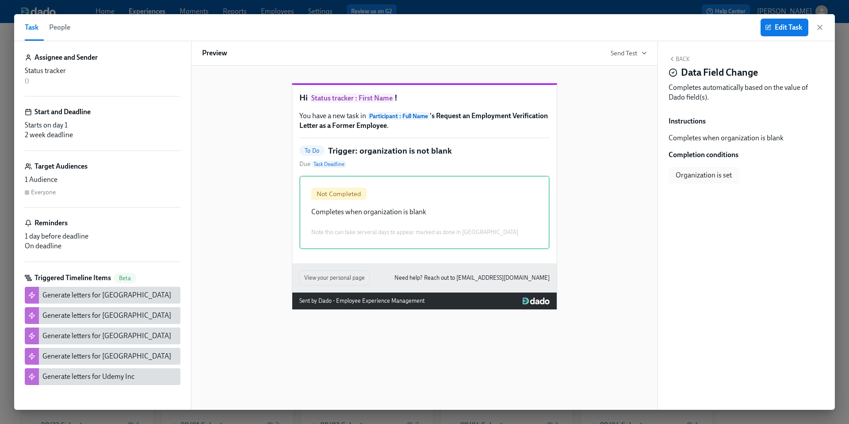
click at [121, 382] on div "Generate letters for Udemy Inc" at bounding box center [103, 376] width 156 height 17
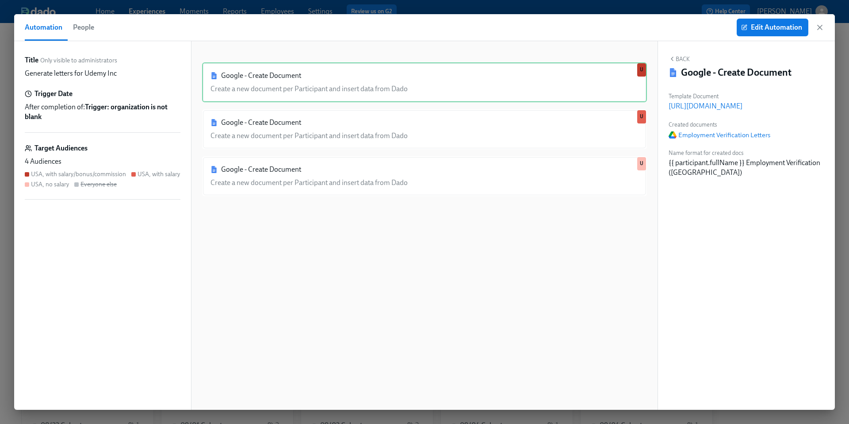
click at [821, 22] on div "Edit Automation" at bounding box center [781, 28] width 88 height 18
click at [820, 26] on icon "button" at bounding box center [820, 27] width 9 height 9
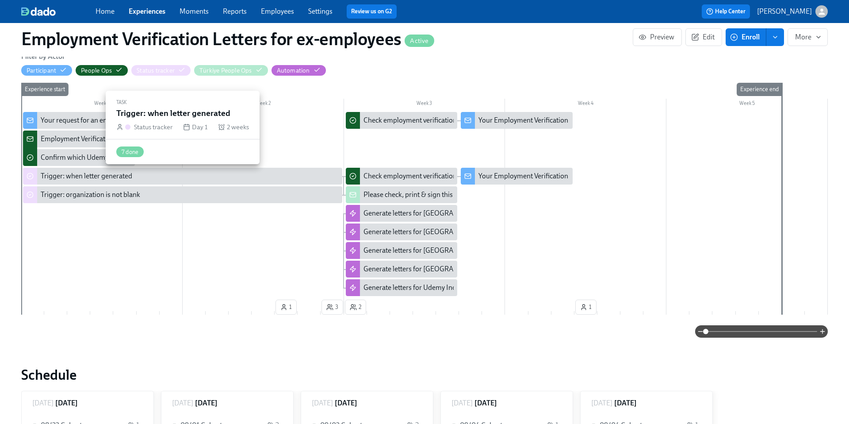
click at [90, 175] on div "Trigger: when letter generated" at bounding box center [87, 176] width 92 height 10
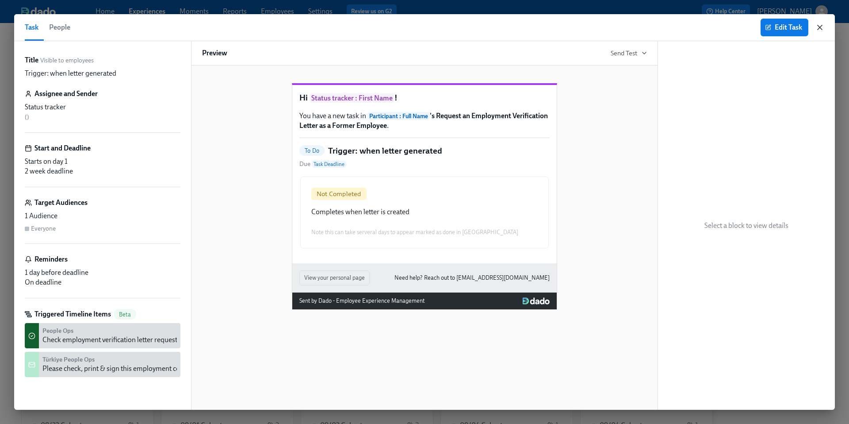
click at [822, 27] on icon "button" at bounding box center [820, 27] width 9 height 9
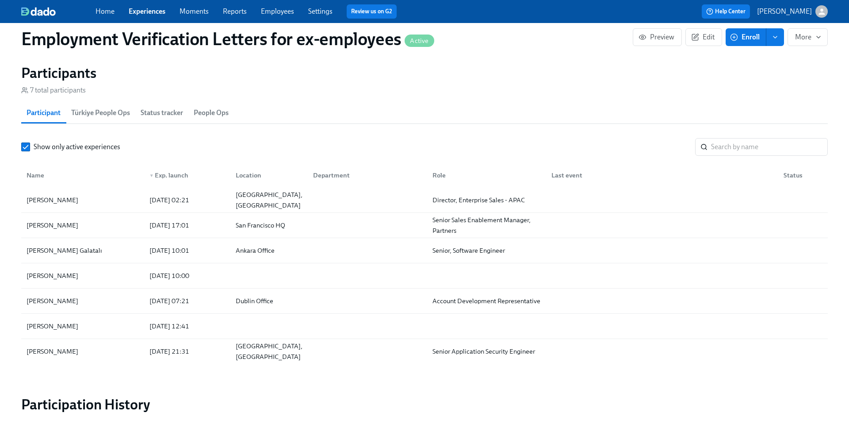
scroll to position [963, 0]
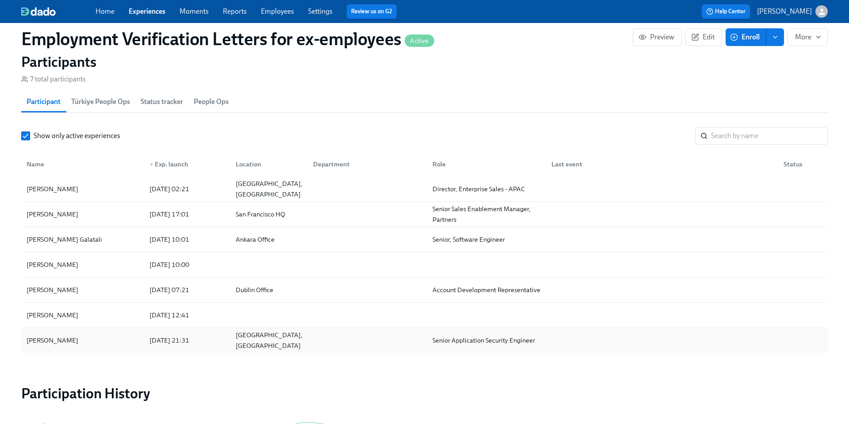
click at [81, 341] on div "Paulo Sarrin" at bounding box center [82, 340] width 119 height 18
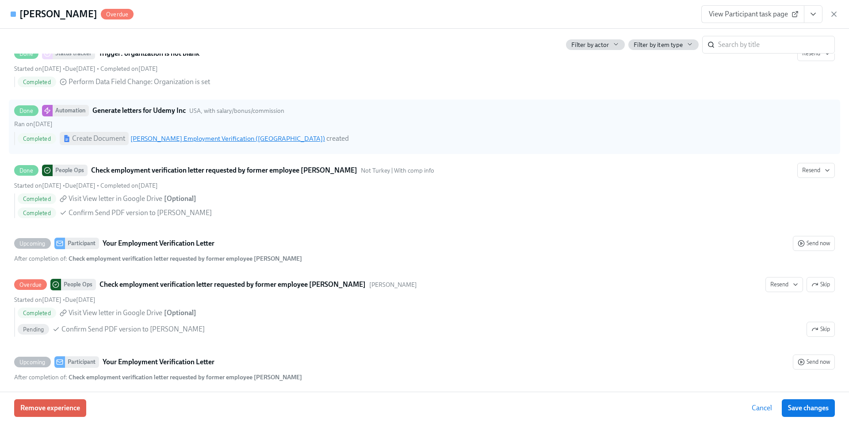
scroll to position [353, 0]
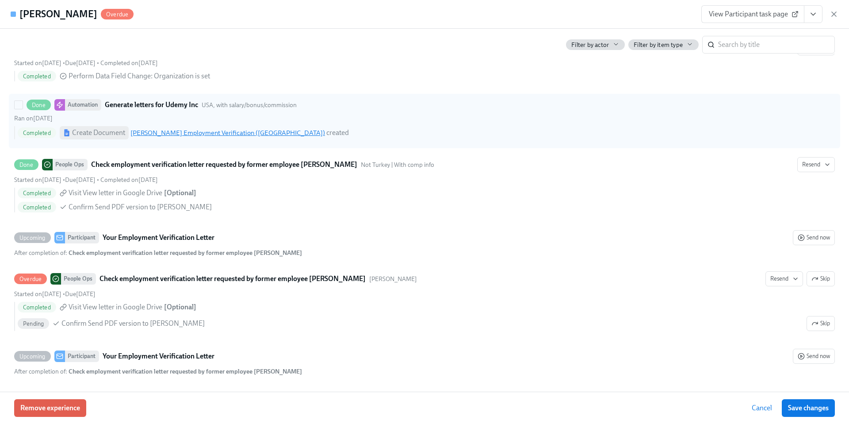
click at [223, 131] on link "Paulo Sarrin Employment Verification (USA)" at bounding box center [228, 133] width 195 height 8
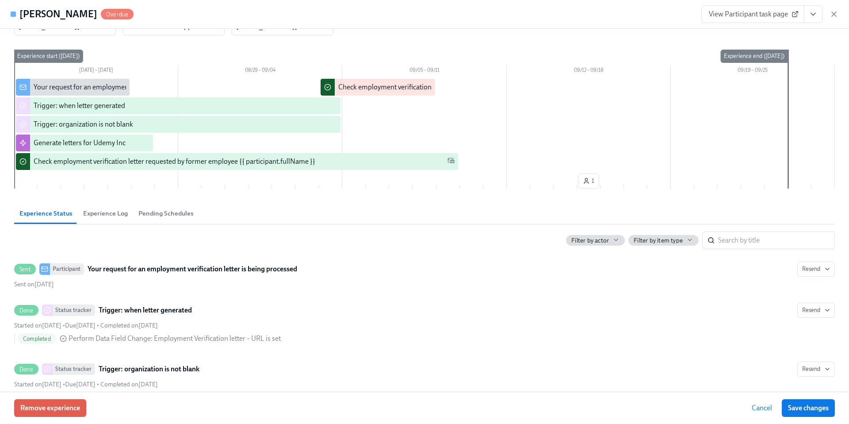
scroll to position [0, 0]
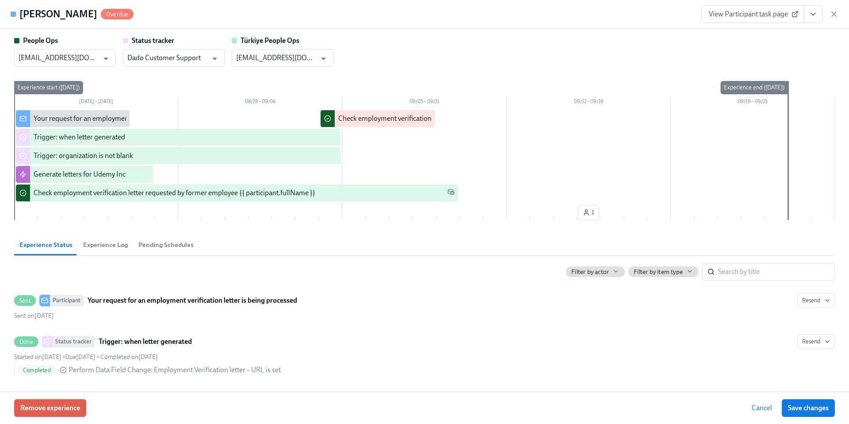
click at [841, 15] on div "Paulo Sarrin Overdue View Participant task page" at bounding box center [424, 14] width 849 height 29
click at [837, 14] on icon "button" at bounding box center [834, 14] width 9 height 9
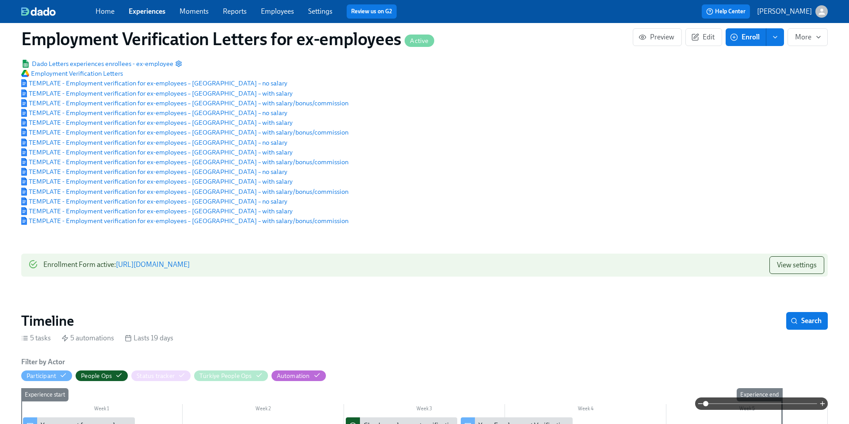
scroll to position [71, 0]
click at [799, 265] on span "View settings" at bounding box center [797, 264] width 40 height 9
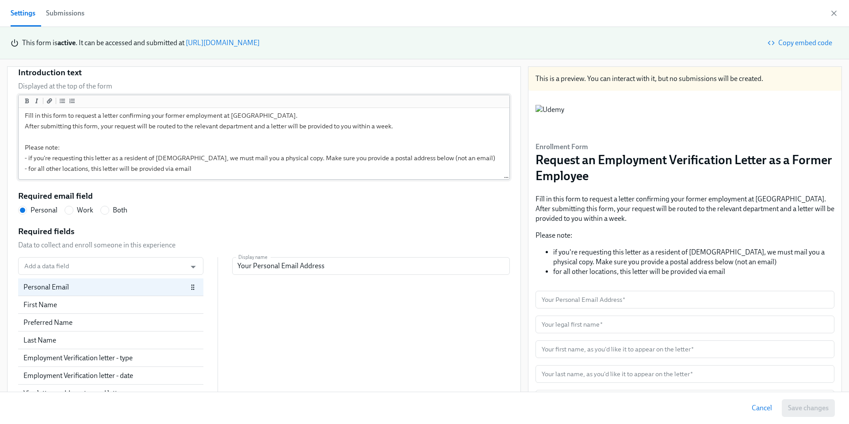
scroll to position [127, 0]
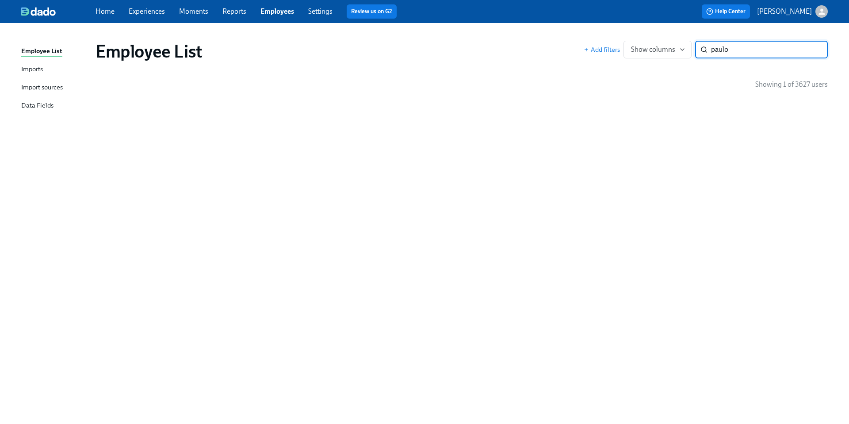
click at [741, 50] on input "paulo" at bounding box center [769, 50] width 117 height 18
type input "paulo"
click at [39, 51] on div "Employee List" at bounding box center [41, 51] width 41 height 11
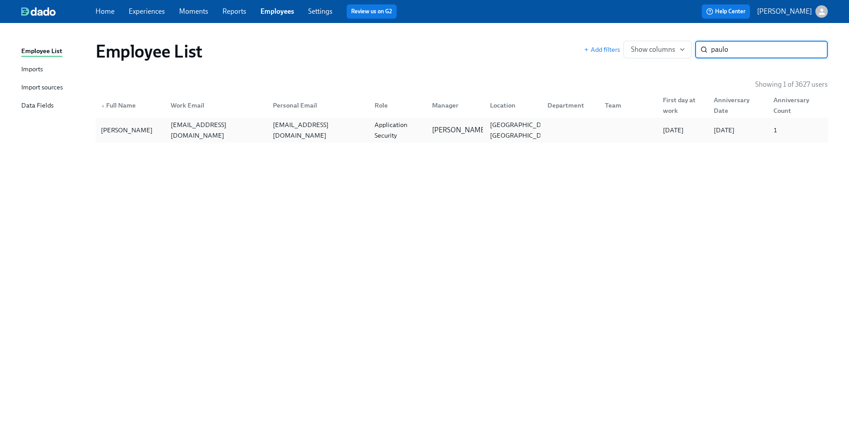
type input "paulo"
click at [238, 131] on div "paulo.sarrin@udemy.com" at bounding box center [216, 129] width 98 height 21
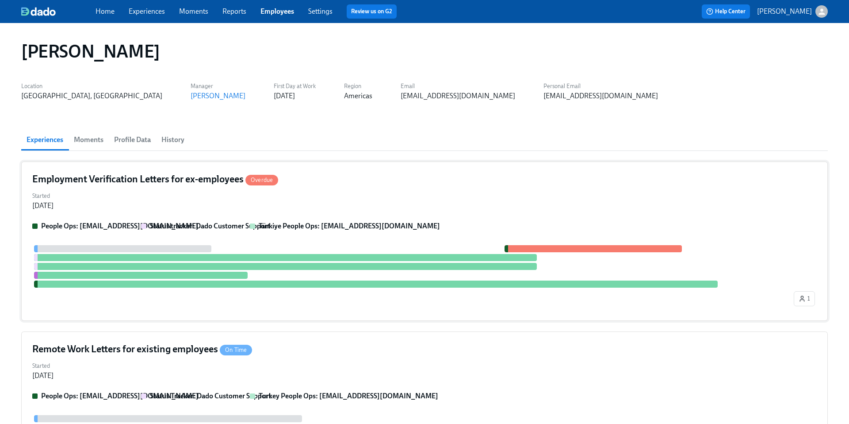
click at [413, 192] on div "Started Aug 22, 2025" at bounding box center [424, 199] width 785 height 21
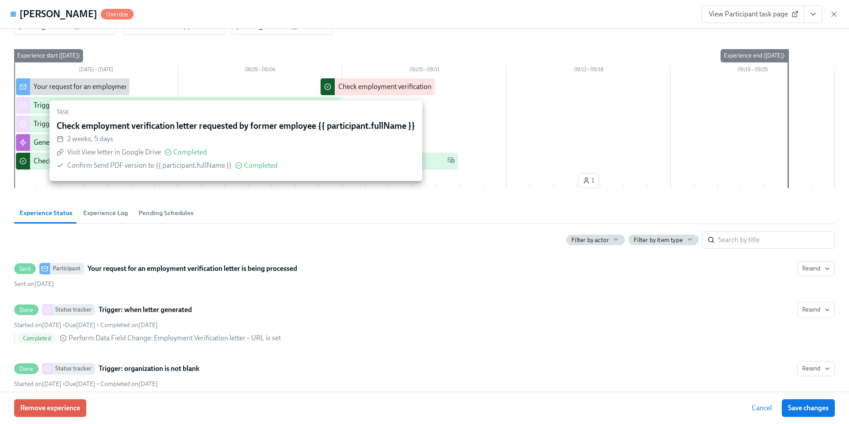
scroll to position [37, 0]
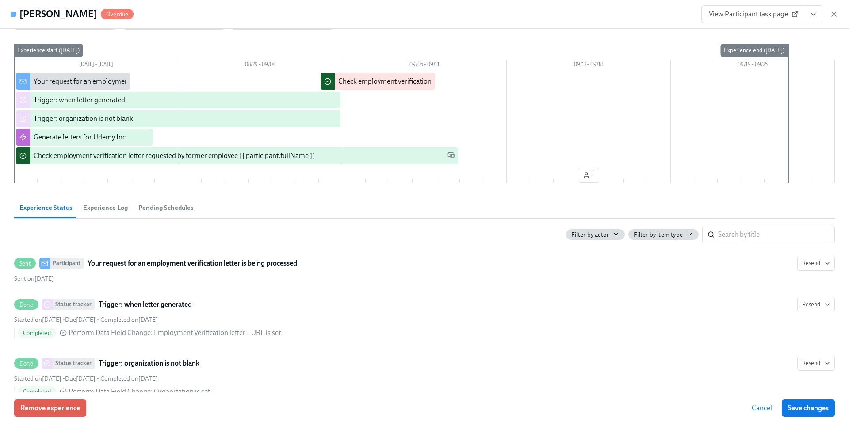
click at [105, 208] on span "Experience Log" at bounding box center [105, 208] width 45 height 10
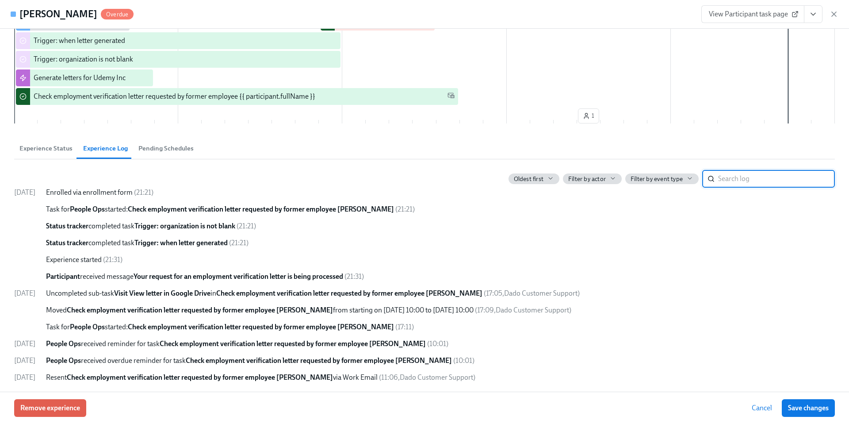
scroll to position [98, 0]
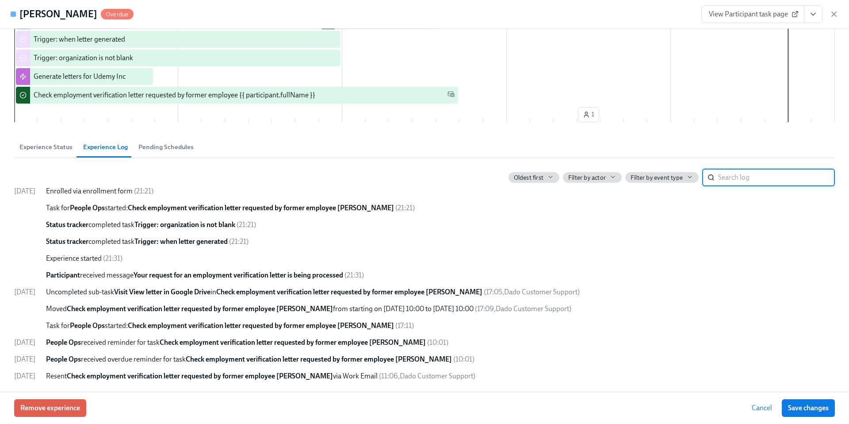
click at [160, 141] on button "Pending Schedules" at bounding box center [166, 146] width 66 height 21
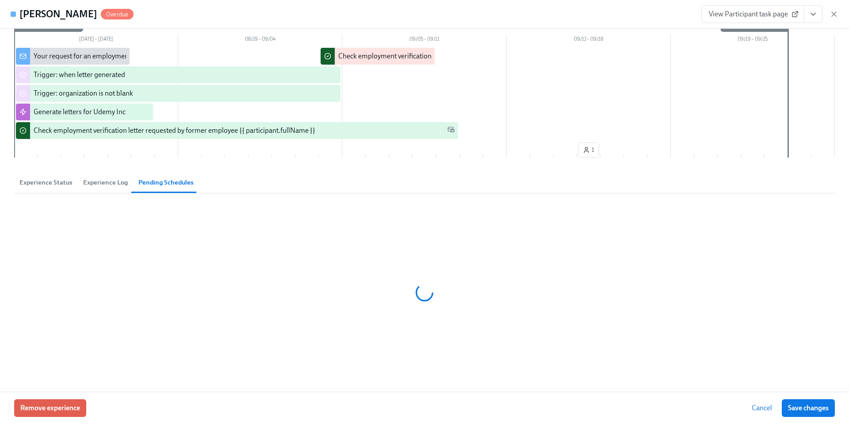
scroll to position [0, 0]
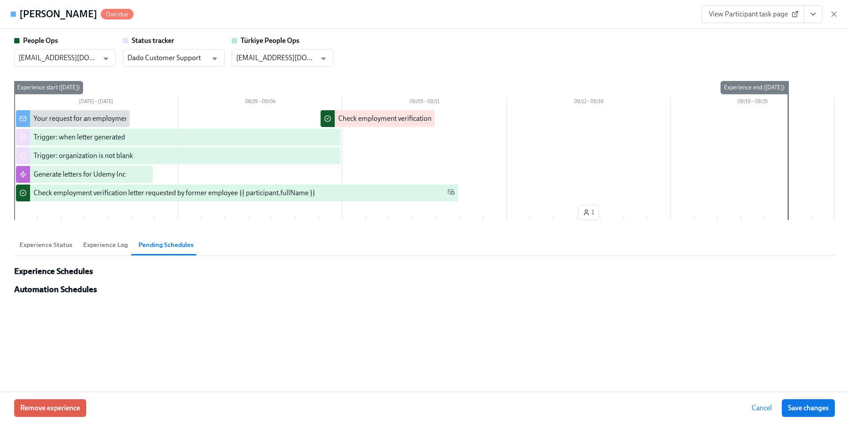
click at [46, 242] on span "Experience Status" at bounding box center [45, 245] width 53 height 10
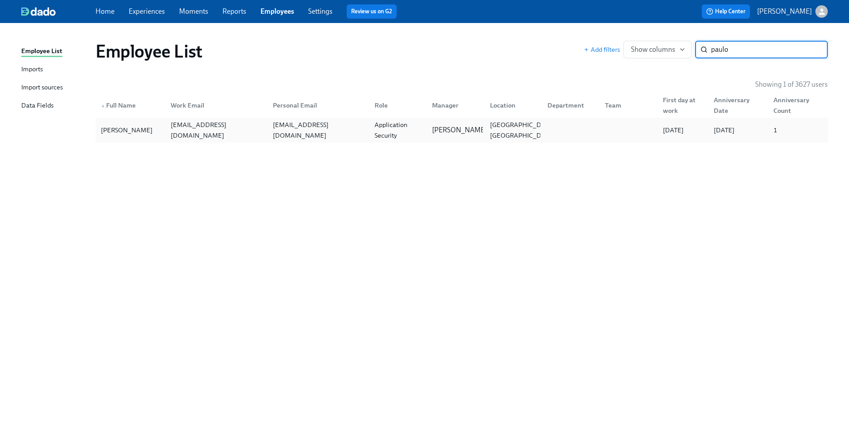
click at [232, 135] on div "paulo.sarrin@udemy.com" at bounding box center [215, 130] width 102 height 18
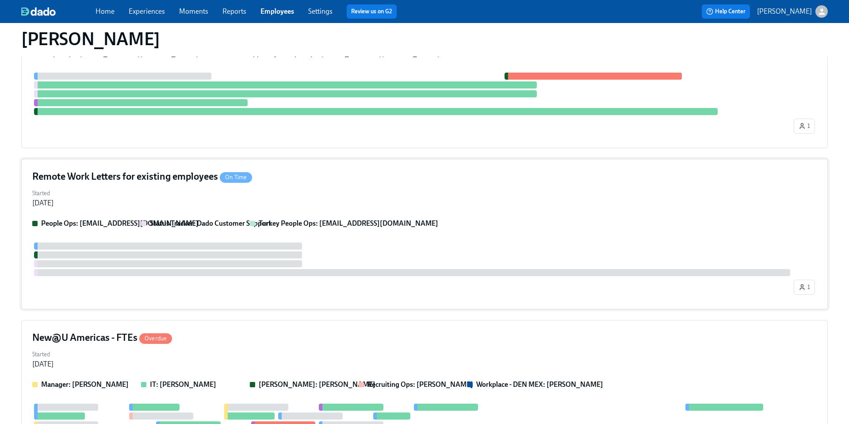
scroll to position [185, 0]
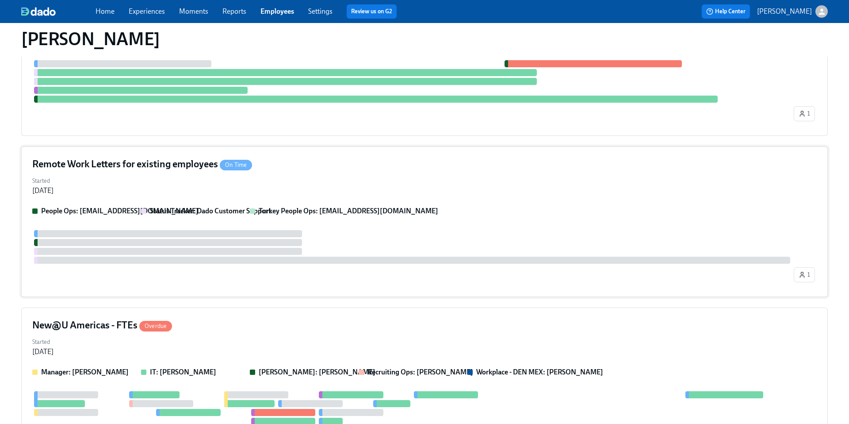
click at [376, 183] on div "Started Aug 22, 2025" at bounding box center [424, 184] width 785 height 21
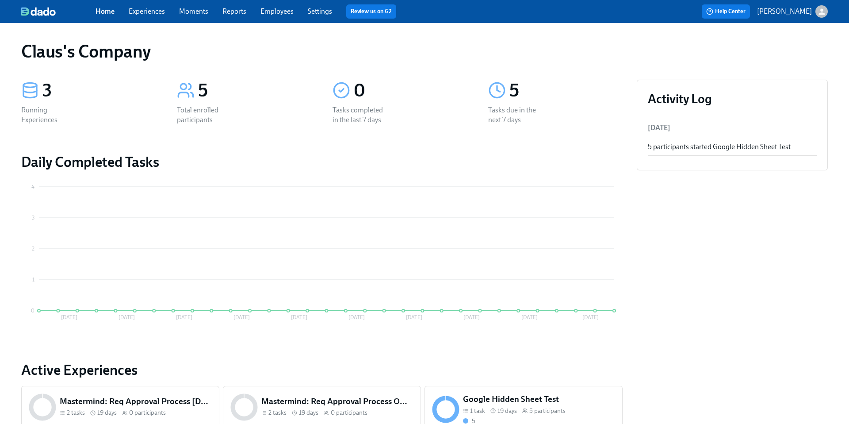
click at [818, 16] on div "button" at bounding box center [822, 11] width 12 height 12
click at [797, 56] on span "Switch organization..." at bounding box center [779, 52] width 83 height 10
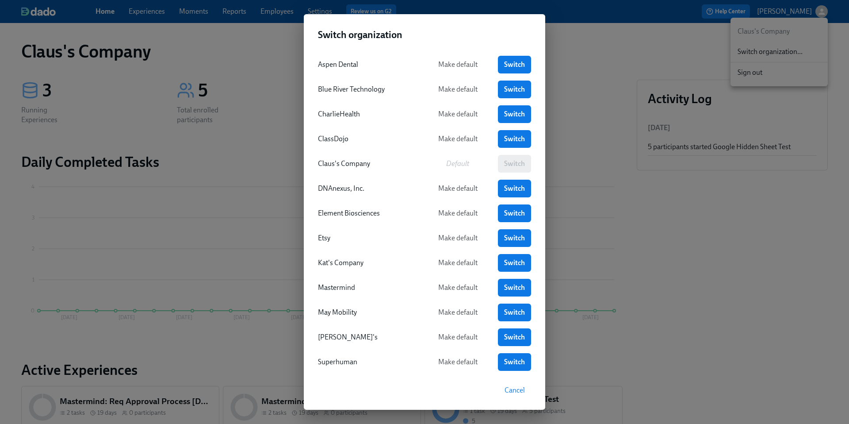
scroll to position [42, 0]
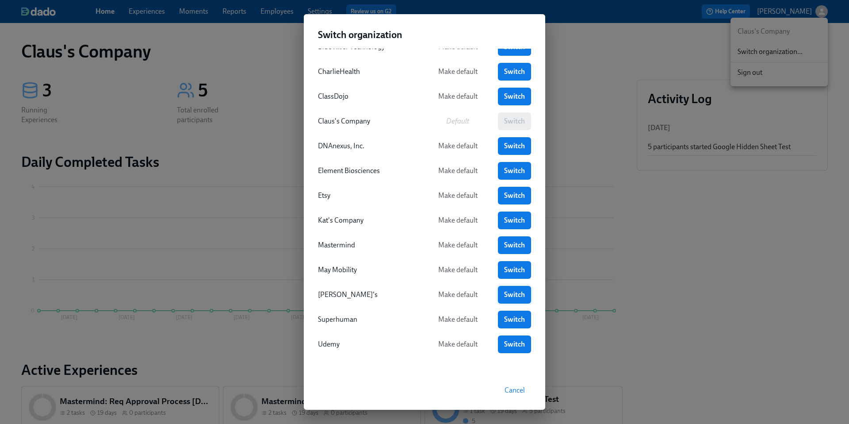
click at [508, 294] on span "Switch" at bounding box center [514, 294] width 21 height 9
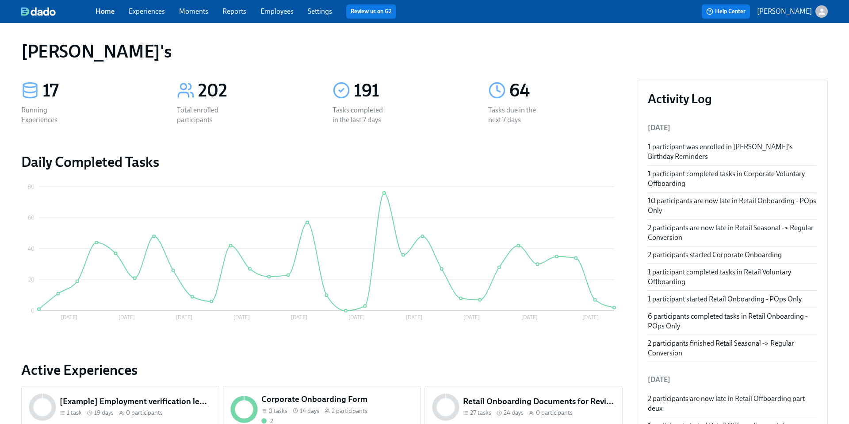
click at [150, 15] on span "Experiences" at bounding box center [147, 12] width 36 height 10
click at [818, 8] on icon "button" at bounding box center [822, 11] width 9 height 9
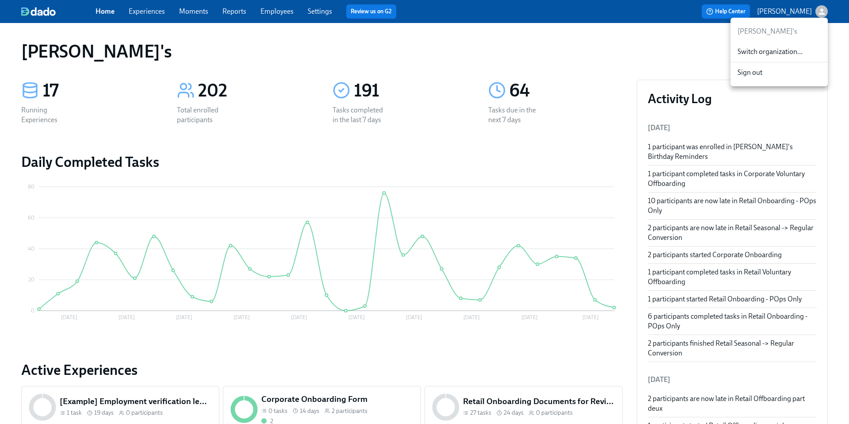
click at [787, 50] on span "Switch organization..." at bounding box center [779, 52] width 83 height 10
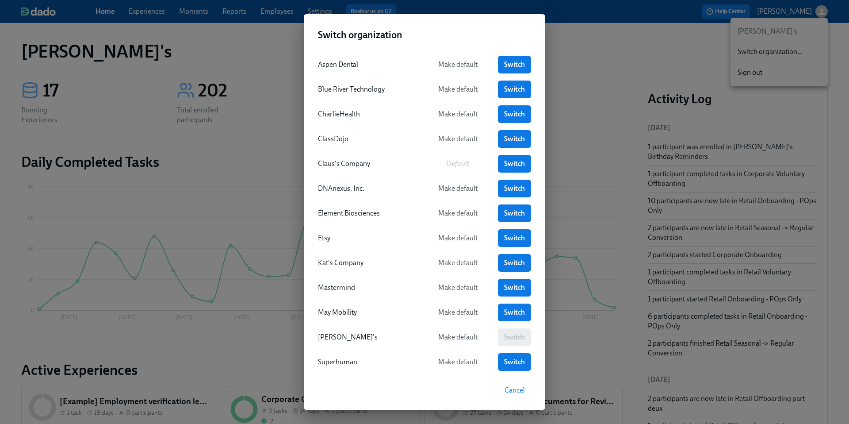
scroll to position [42, 0]
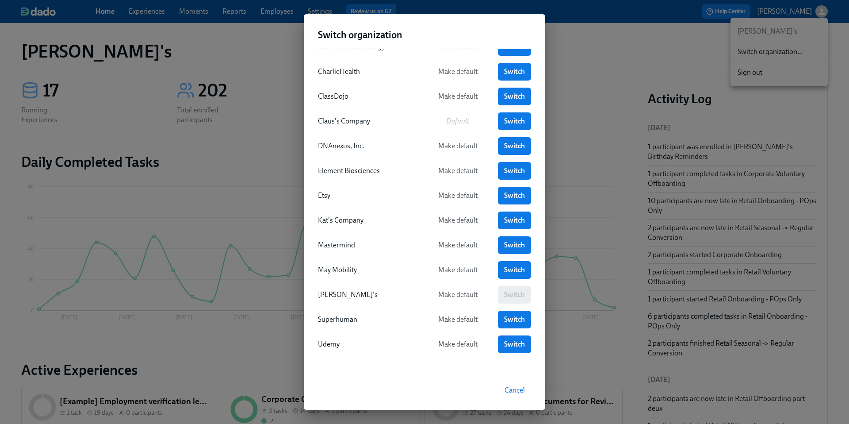
click at [565, 68] on div "Switch organization Aspen Dental Make default Switch Blue River Technology Make…" at bounding box center [424, 212] width 849 height 424
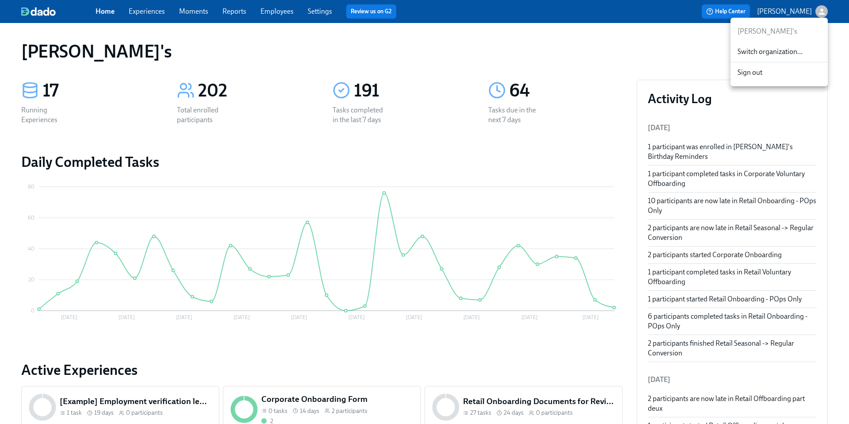
click at [659, 65] on div at bounding box center [424, 212] width 849 height 424
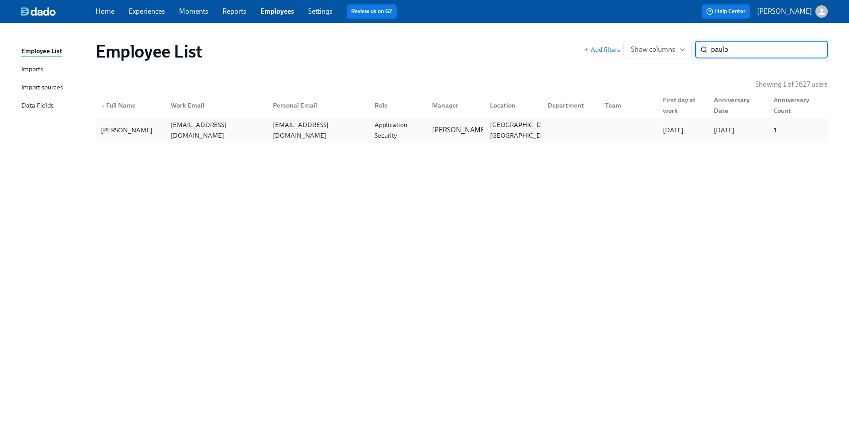
click at [283, 129] on div "[EMAIL_ADDRESS][DOMAIN_NAME]" at bounding box center [318, 129] width 98 height 21
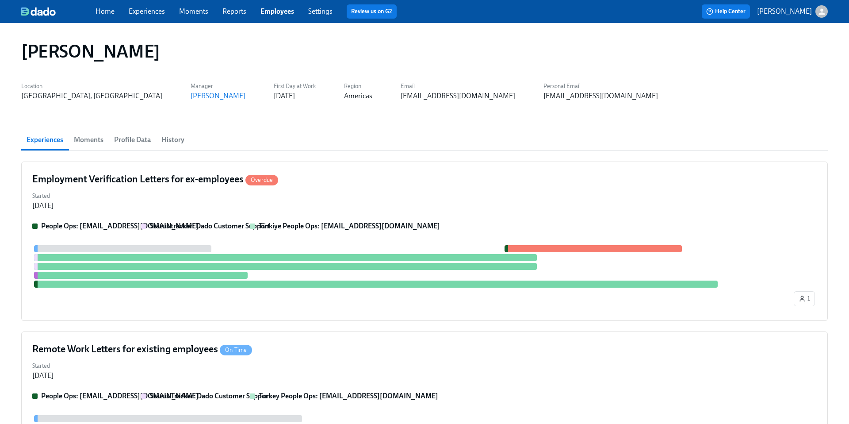
click at [121, 141] on span "Profile Data" at bounding box center [132, 140] width 37 height 12
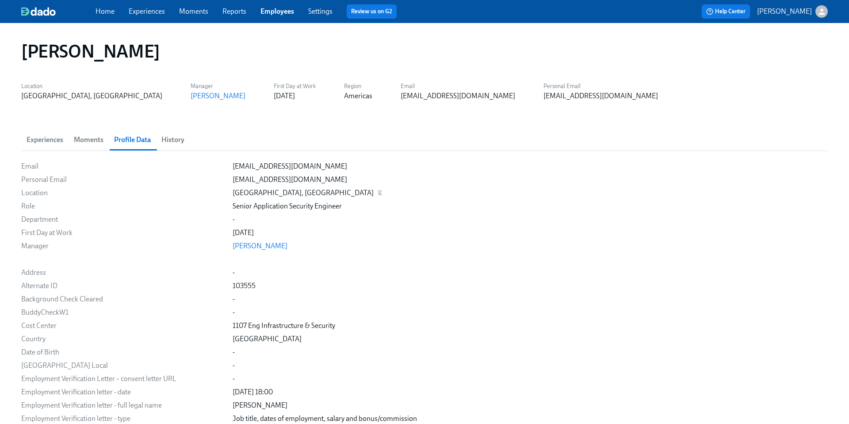
click at [271, 194] on div "[GEOGRAPHIC_DATA], [GEOGRAPHIC_DATA]" at bounding box center [303, 193] width 141 height 10
click at [384, 149] on div "Experiences Moments Profile Data History" at bounding box center [424, 139] width 807 height 21
click at [51, 137] on span "Experiences" at bounding box center [45, 140] width 37 height 12
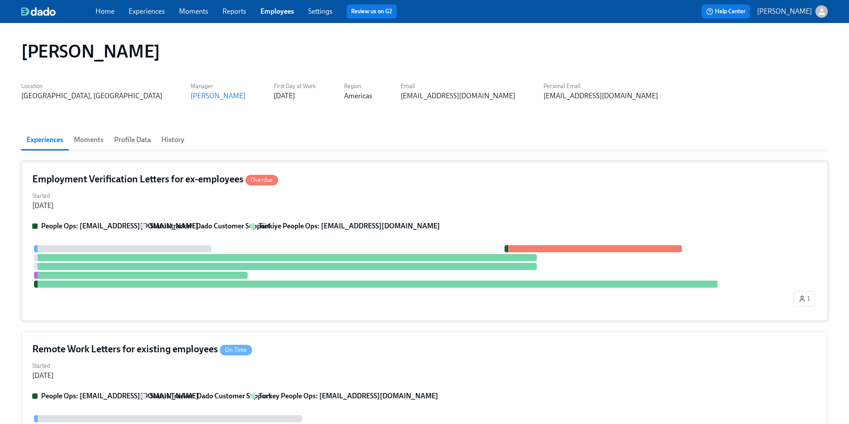
click at [166, 192] on div "Started [DATE]" at bounding box center [424, 199] width 785 height 21
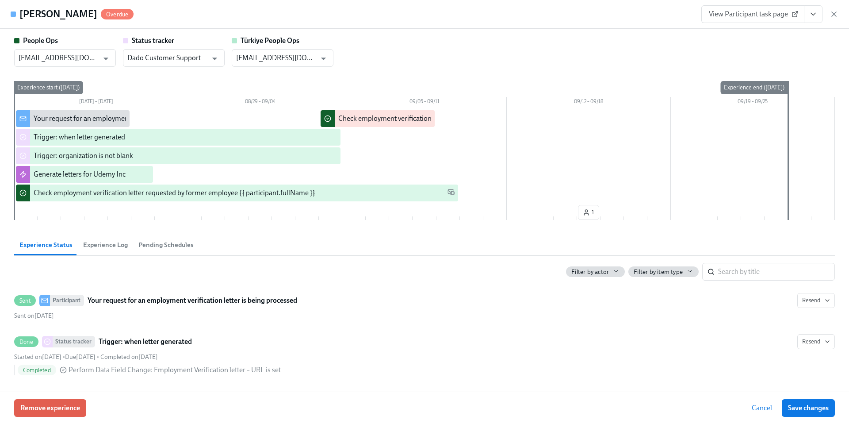
scroll to position [15, 0]
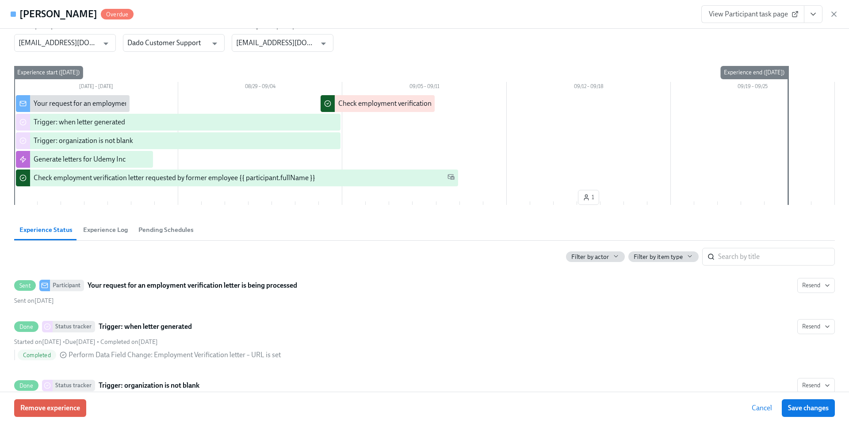
click at [5, 220] on div "People Ops [EMAIL_ADDRESS][DOMAIN_NAME] ​ Status tracker Dado Customer Support …" at bounding box center [424, 210] width 849 height 363
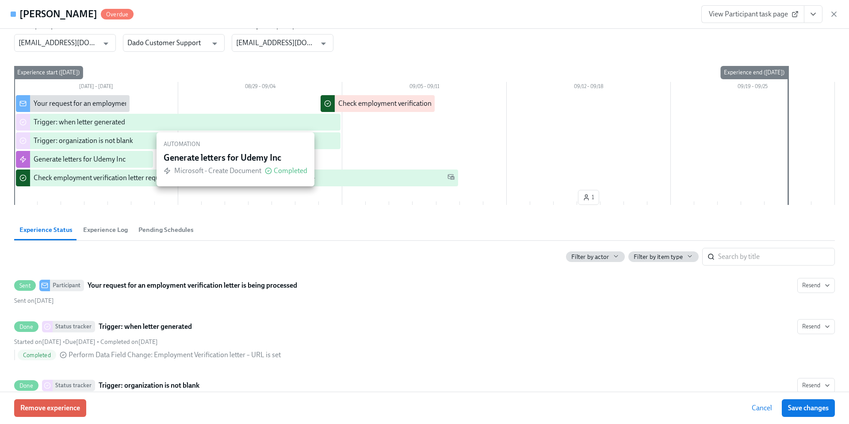
click at [82, 157] on div "Generate letters for Udemy Inc" at bounding box center [80, 159] width 92 height 10
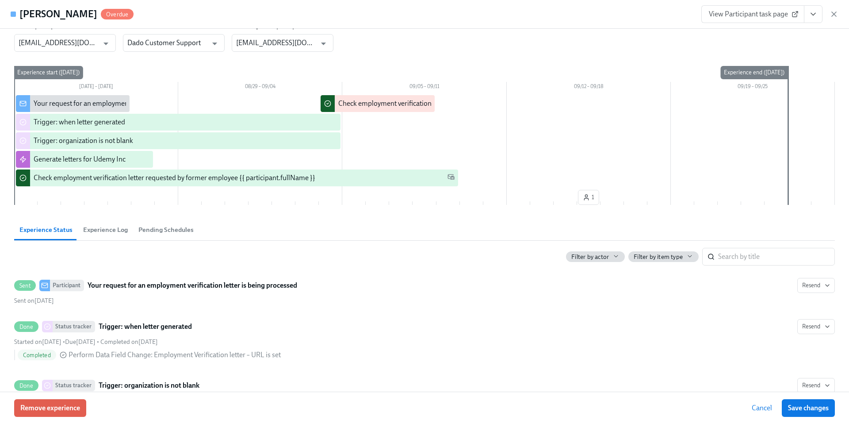
scroll to position [0, 0]
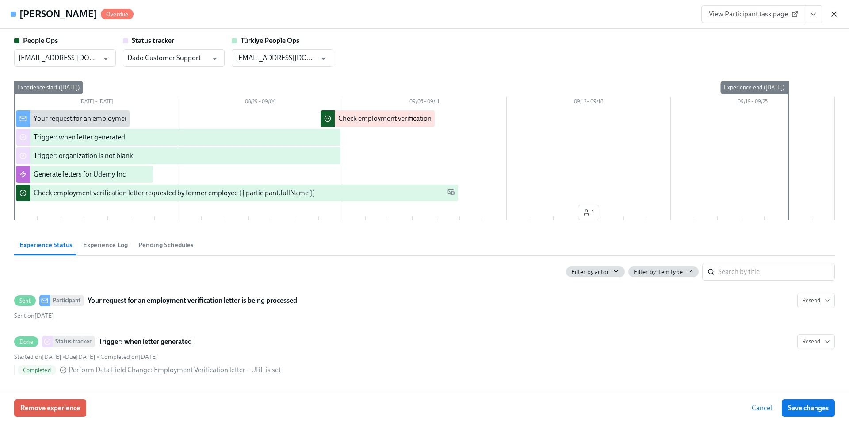
click at [837, 18] on icon "button" at bounding box center [834, 14] width 9 height 9
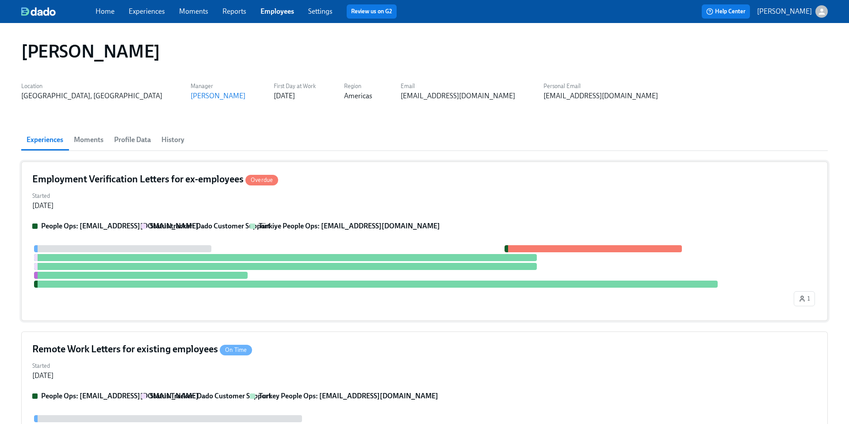
click at [382, 194] on div "Started [DATE]" at bounding box center [424, 199] width 785 height 21
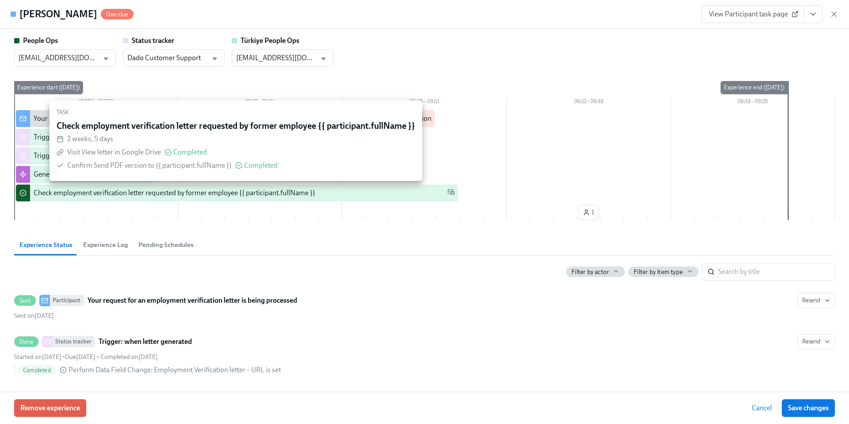
scroll to position [0, 0]
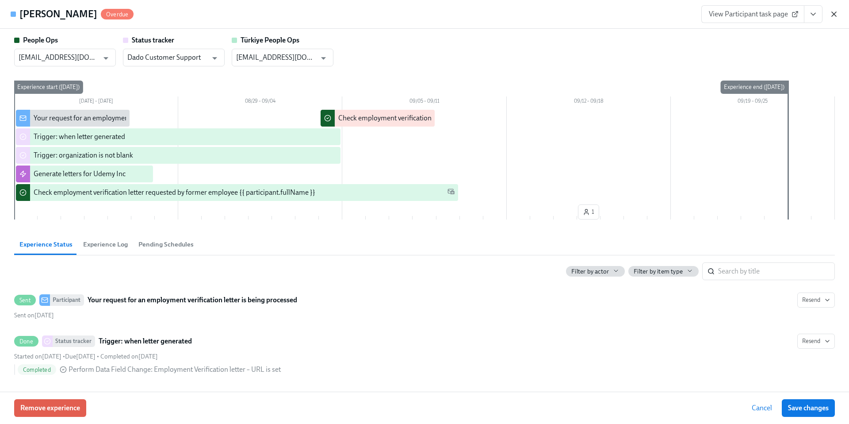
click at [837, 16] on icon "button" at bounding box center [834, 14] width 4 height 4
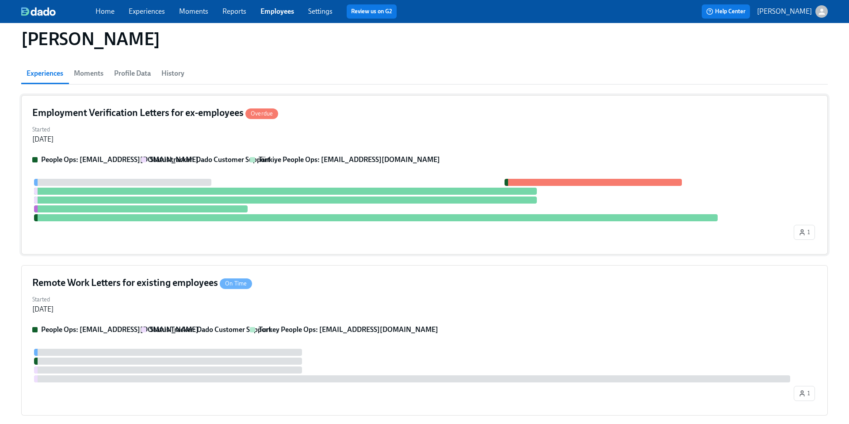
scroll to position [94, 0]
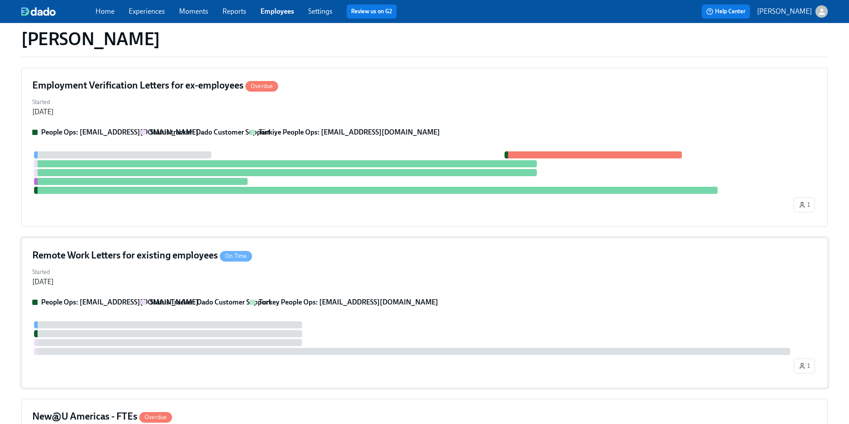
click at [356, 262] on div "Remote Work Letters for existing employees On Time Started [DATE] People Ops: […" at bounding box center [424, 313] width 807 height 150
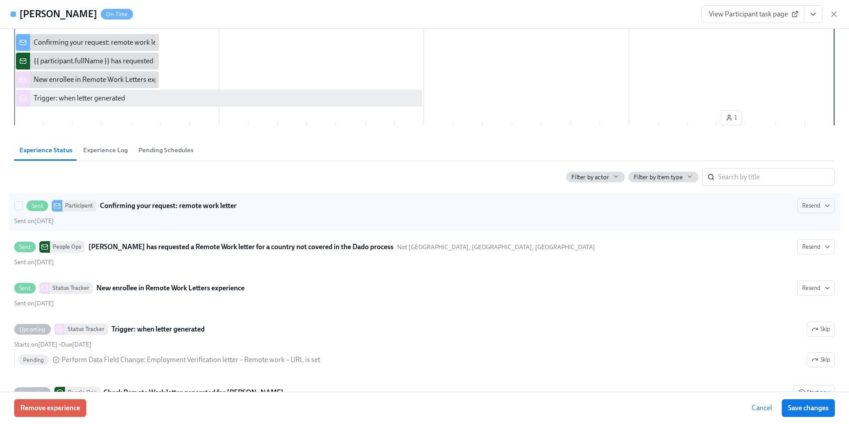
scroll to position [64, 0]
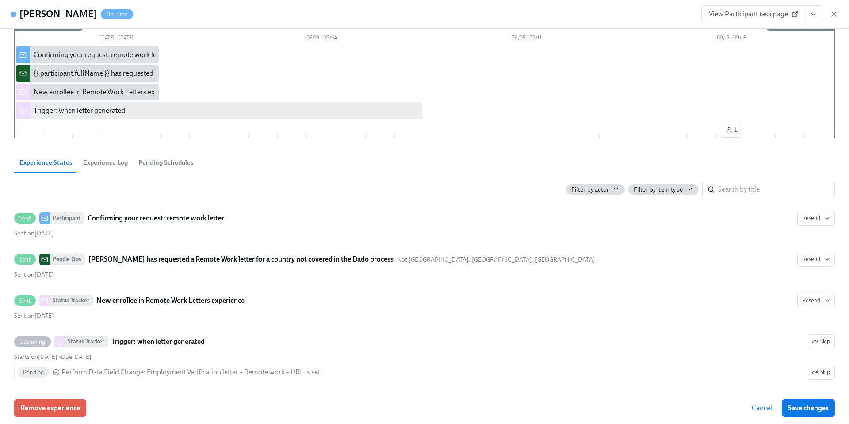
click at [194, 72] on div at bounding box center [424, 83] width 820 height 74
click at [124, 70] on div "{{ participant.fullName }} has requested a Remote Work letter for a country not…" at bounding box center [195, 74] width 322 height 10
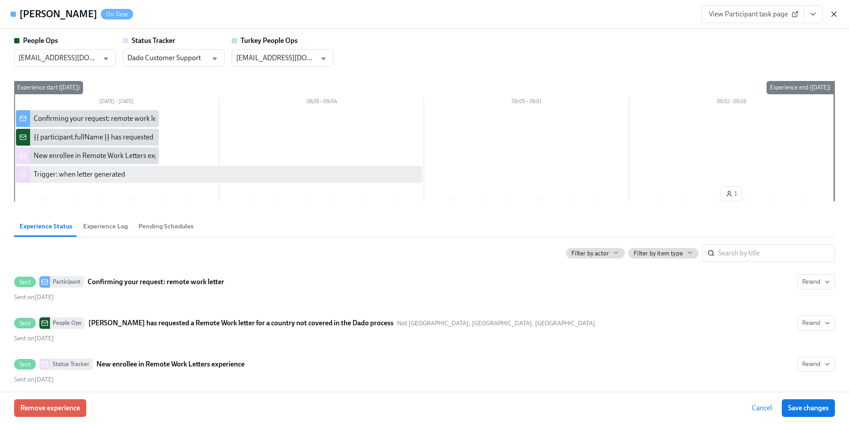
click at [835, 11] on icon "button" at bounding box center [834, 14] width 9 height 9
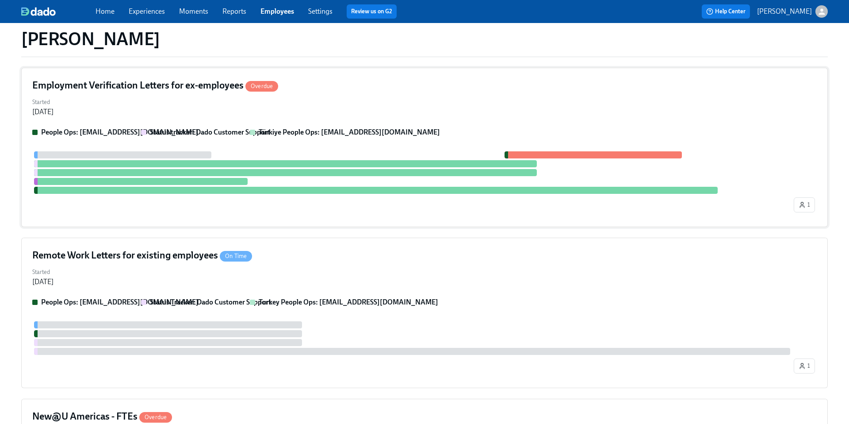
click at [368, 104] on div "Started [DATE]" at bounding box center [424, 106] width 785 height 21
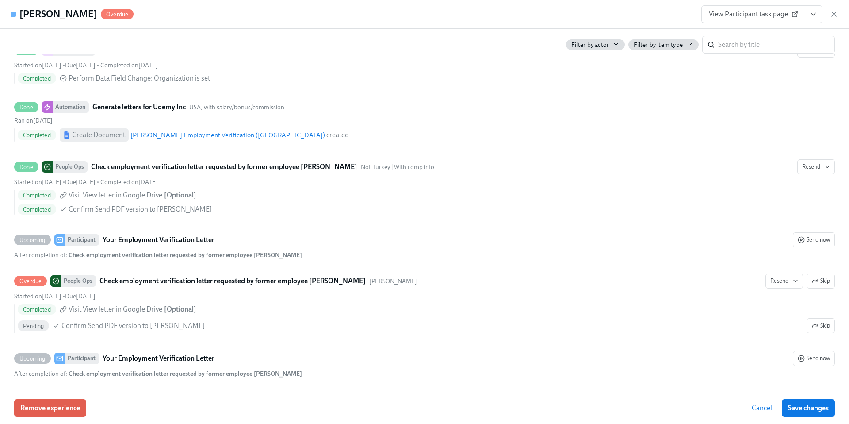
scroll to position [353, 0]
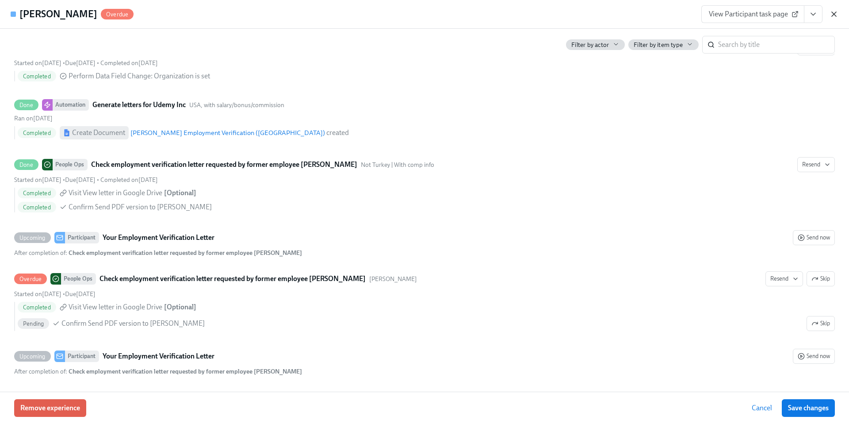
click at [834, 13] on icon "button" at bounding box center [834, 14] width 9 height 9
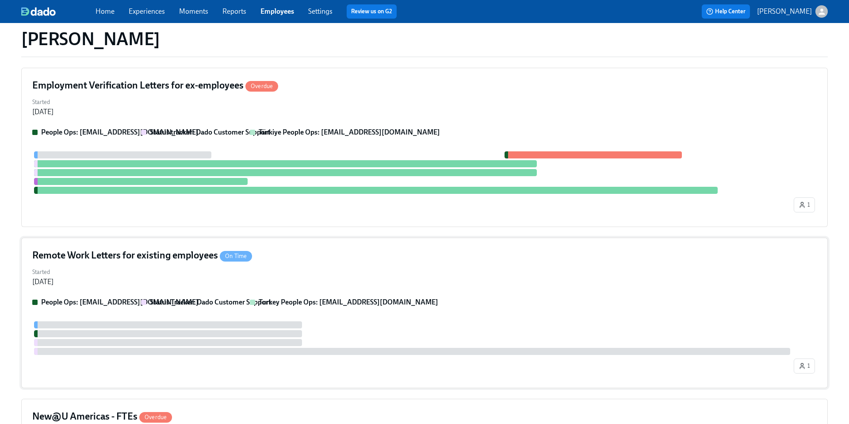
click at [416, 257] on div "Remote Work Letters for existing employees On Time" at bounding box center [424, 255] width 785 height 13
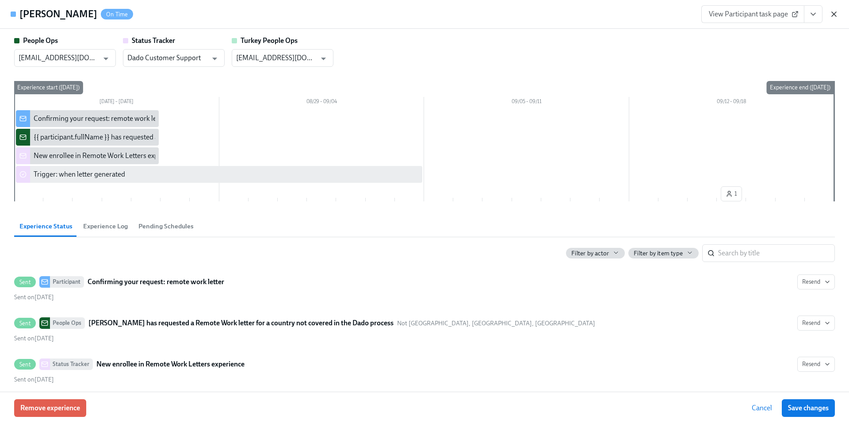
click at [835, 15] on icon "button" at bounding box center [834, 14] width 9 height 9
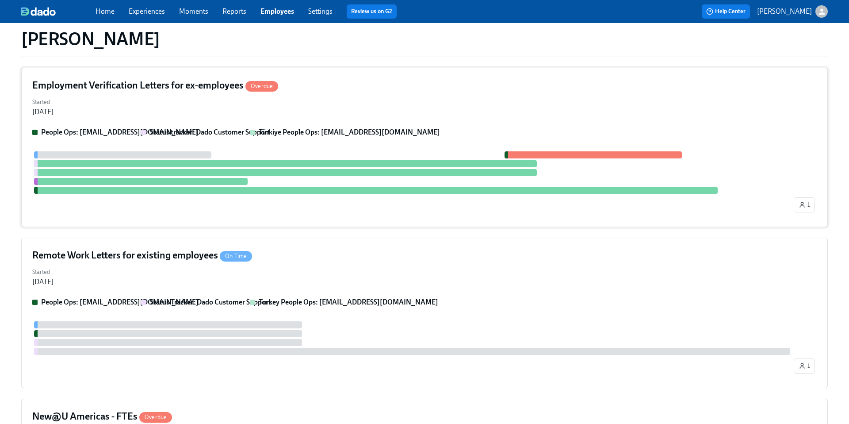
scroll to position [0, 0]
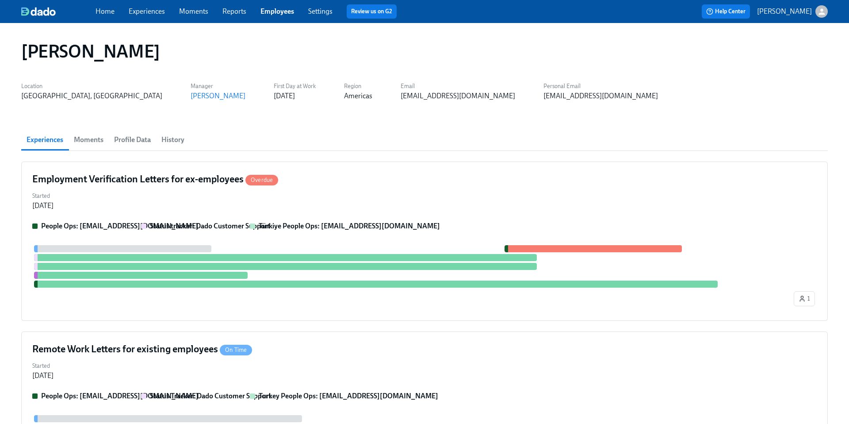
click at [127, 139] on span "Profile Data" at bounding box center [132, 140] width 37 height 12
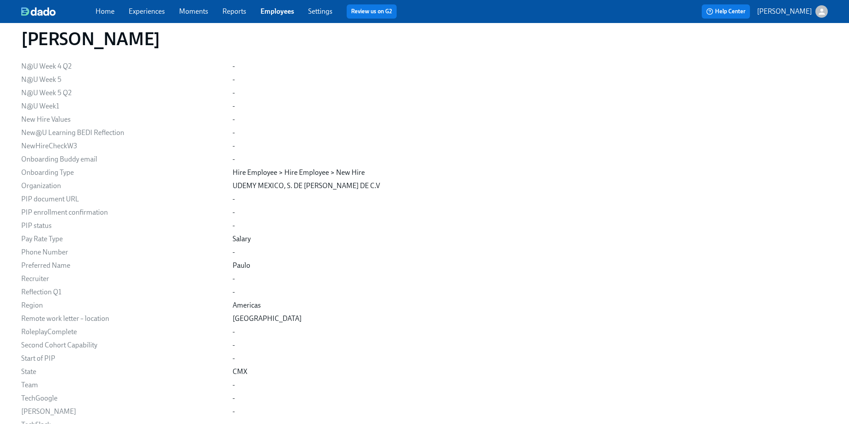
scroll to position [1056, 0]
drag, startPoint x: 346, startPoint y: 185, endPoint x: 368, endPoint y: 185, distance: 22.1
click at [368, 185] on div "UDEMY MEXICO, S. DE [PERSON_NAME] DE C.V" at bounding box center [530, 185] width 595 height 10
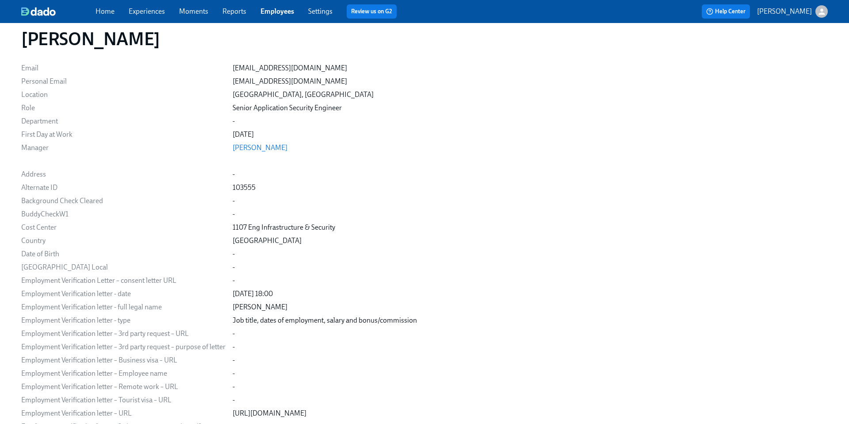
scroll to position [0, 0]
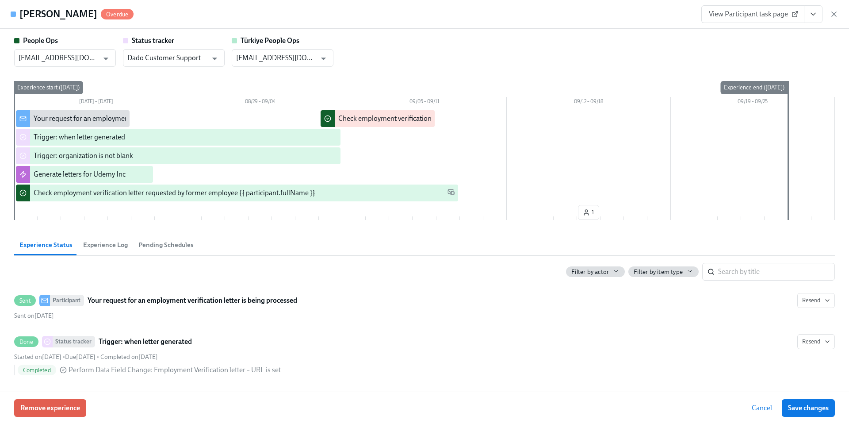
type input "[EMAIL_ADDRESS][DOMAIN_NAME]"
type input "Dado Customer Support"
type input "[EMAIL_ADDRESS][DOMAIN_NAME]"
type input "Dado Customer Support"
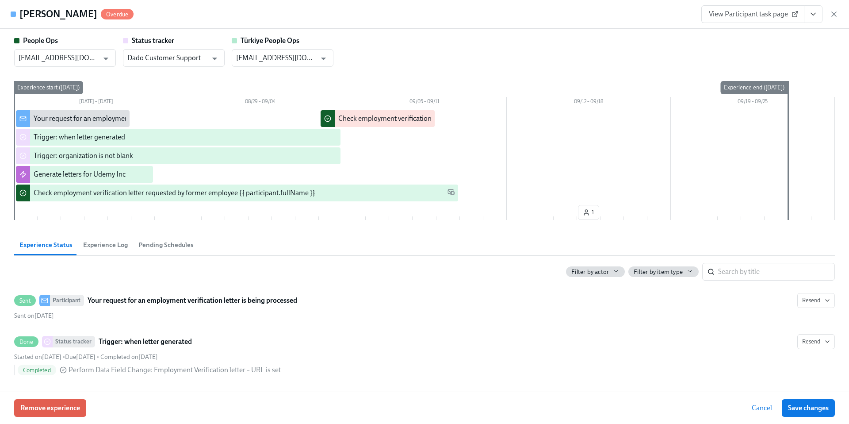
type input "[EMAIL_ADDRESS][DOMAIN_NAME]"
click at [837, 17] on icon "button" at bounding box center [834, 14] width 9 height 9
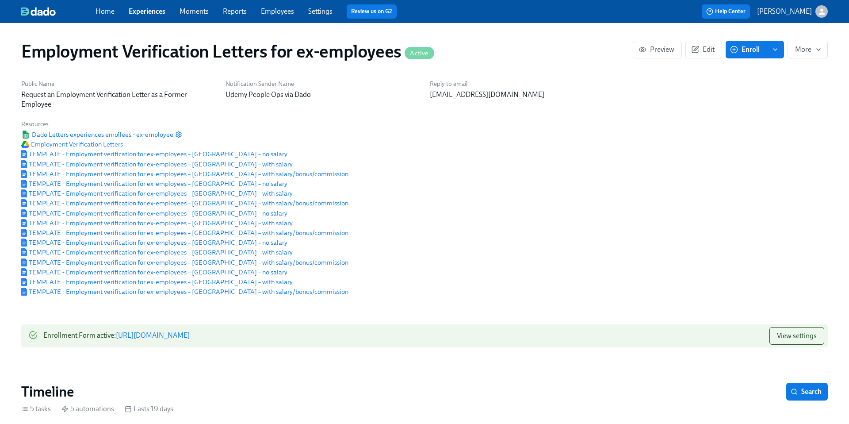
click at [190, 332] on link "[URL][DOMAIN_NAME]" at bounding box center [153, 335] width 74 height 8
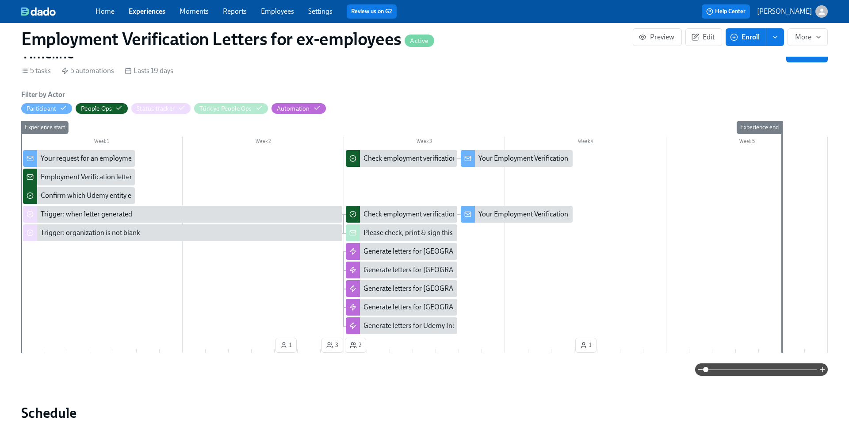
scroll to position [345, 0]
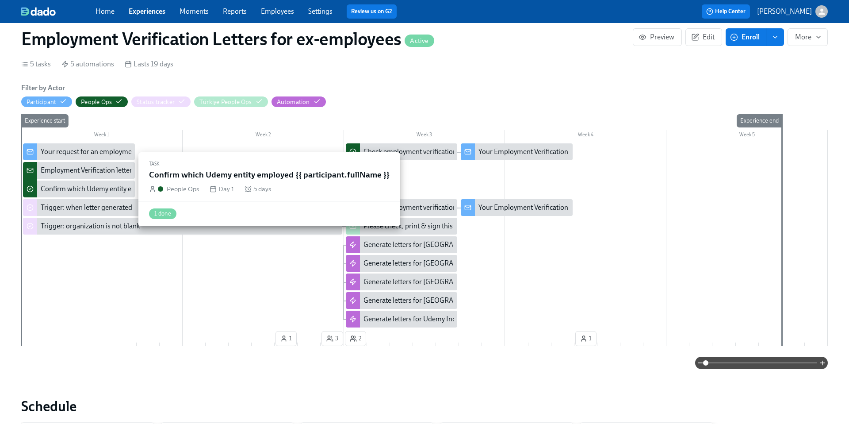
click at [82, 188] on div "Confirm which Udemy entity employed {{ participant.fullName }}" at bounding box center [138, 189] width 195 height 10
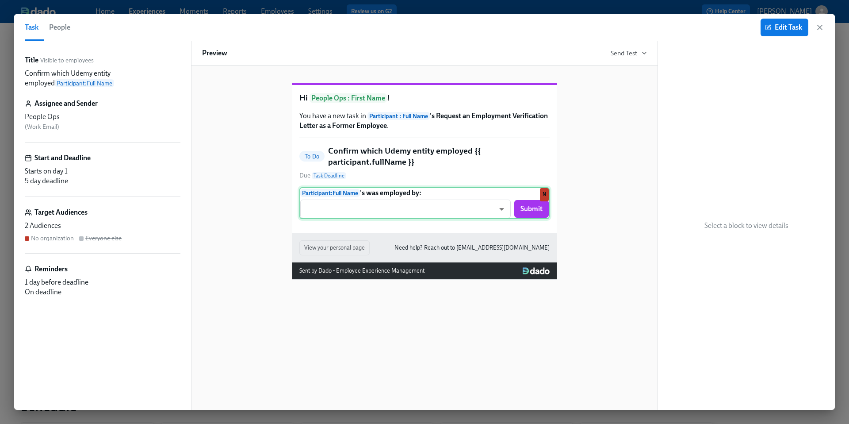
click at [502, 219] on div "Participant : Full Name 's was employed by: ​ ​ Submit N" at bounding box center [425, 203] width 250 height 32
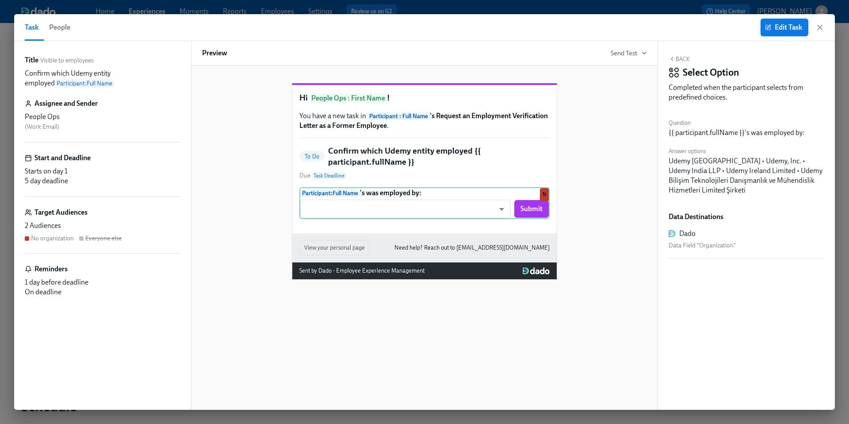
click at [785, 30] on span "Edit Task" at bounding box center [784, 27] width 35 height 9
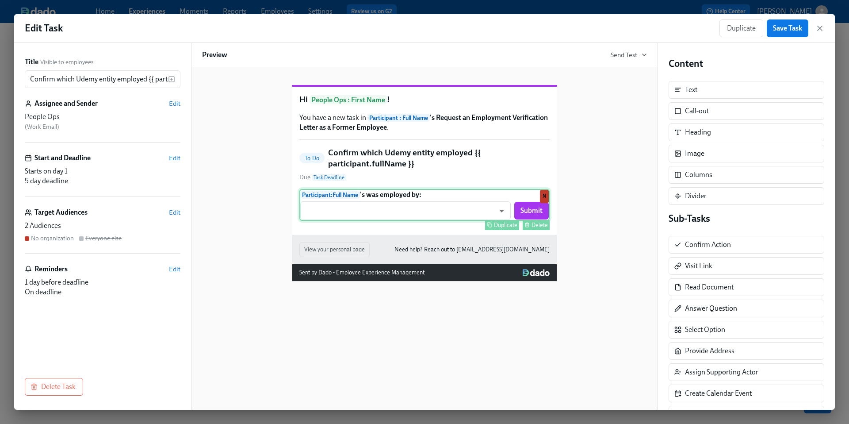
click at [506, 221] on div "Participant : Full Name 's was employed by: ​ ​ Submit Duplicate [PERSON_NAME]" at bounding box center [425, 205] width 250 height 32
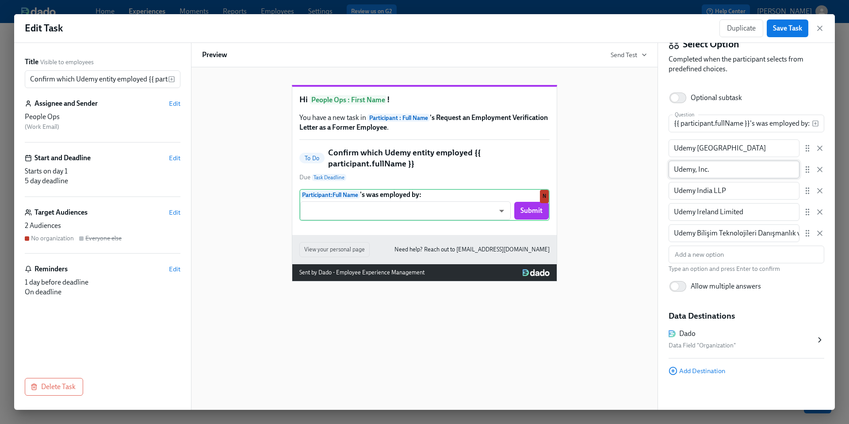
scroll to position [34, 0]
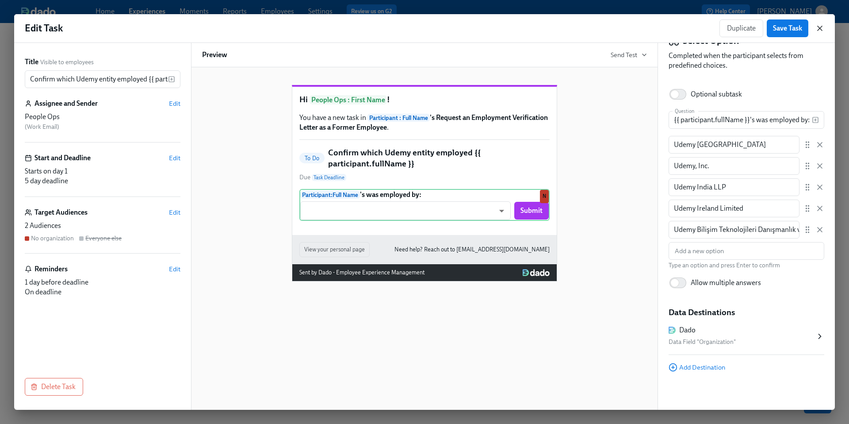
click at [820, 27] on icon "button" at bounding box center [820, 28] width 9 height 9
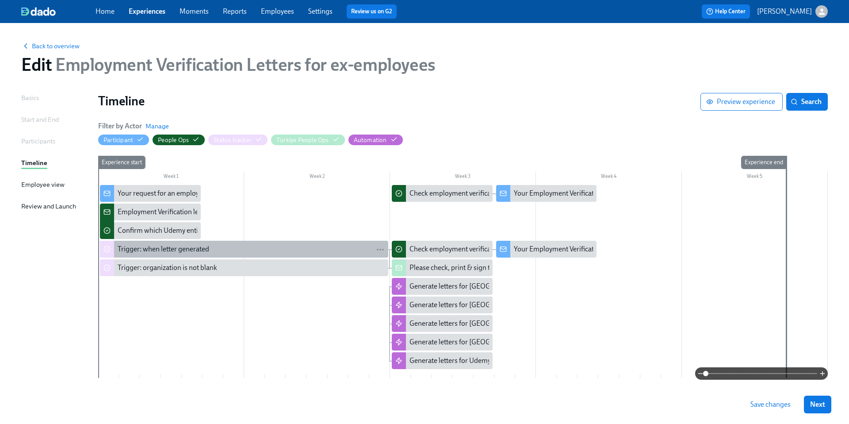
click at [143, 244] on div "Trigger: when letter generated" at bounding box center [164, 249] width 92 height 10
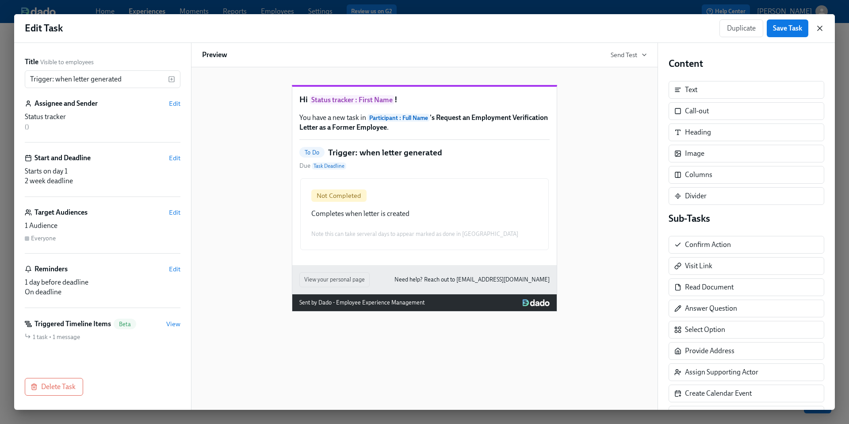
click at [819, 28] on icon "button" at bounding box center [820, 28] width 4 height 4
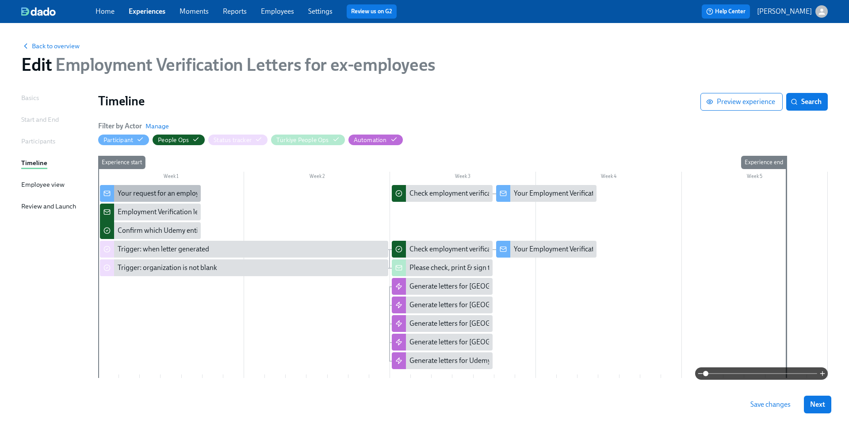
click at [150, 198] on div "Your request for an employment verification letter is being processed" at bounding box center [150, 193] width 101 height 17
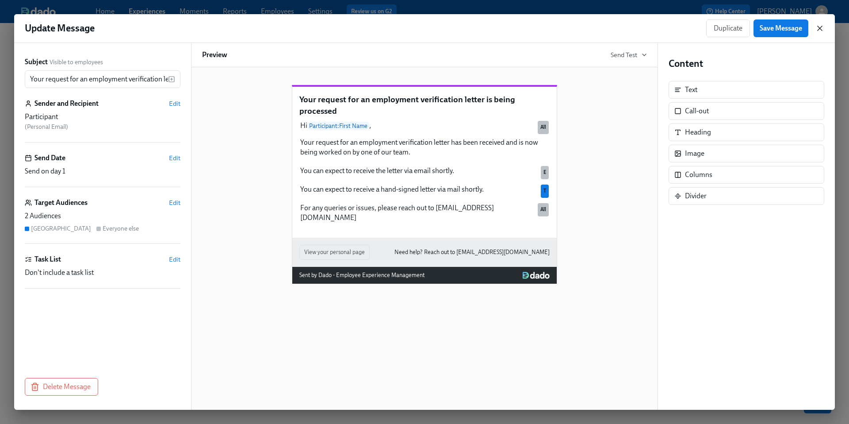
click at [818, 27] on icon "button" at bounding box center [820, 28] width 4 height 4
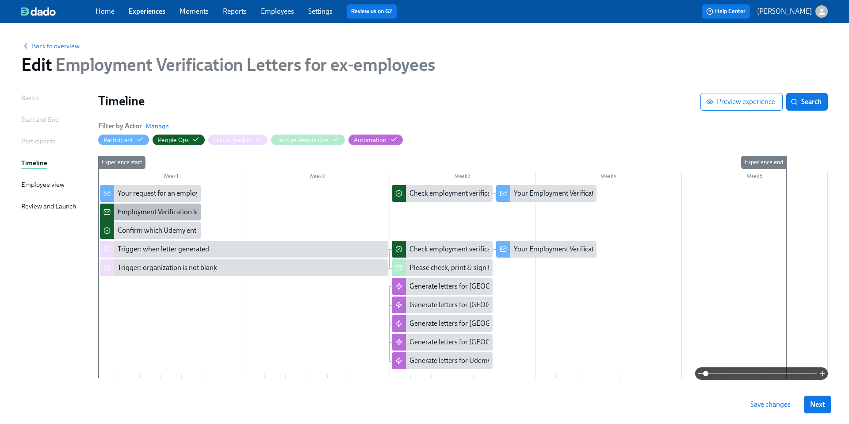
click at [131, 208] on div "Employment Verification letter requested, but Dado has no data: {{ participant.…" at bounding box center [272, 212] width 308 height 10
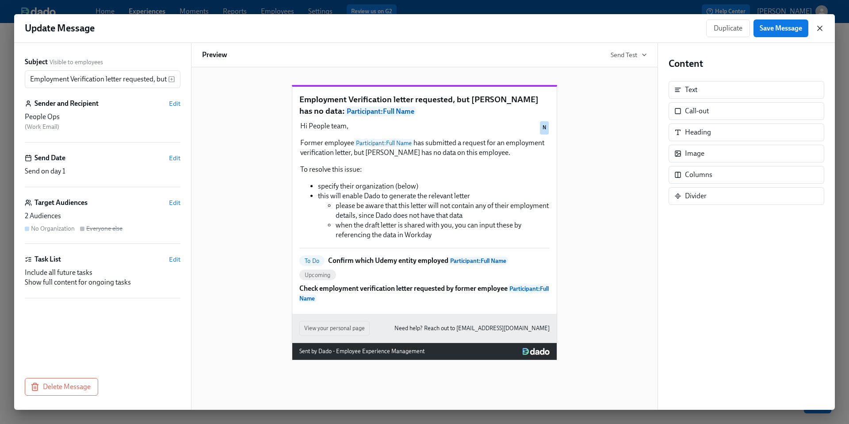
click at [823, 29] on icon "button" at bounding box center [820, 28] width 9 height 9
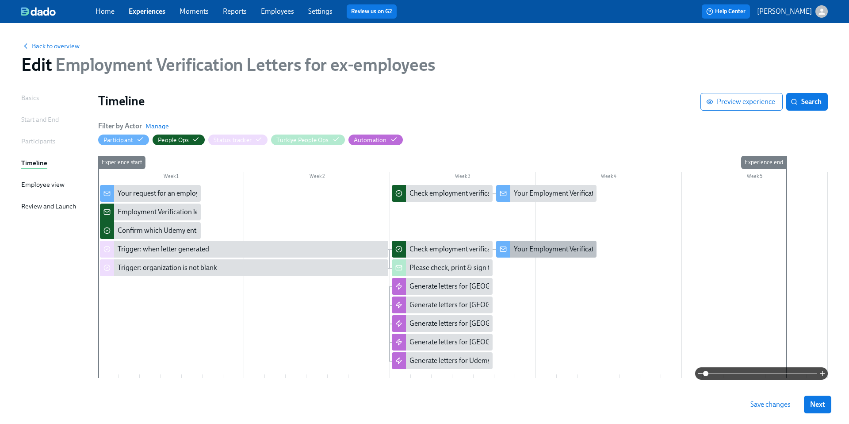
click at [529, 251] on div "Your Employment Verification Letter" at bounding box center [568, 249] width 109 height 10
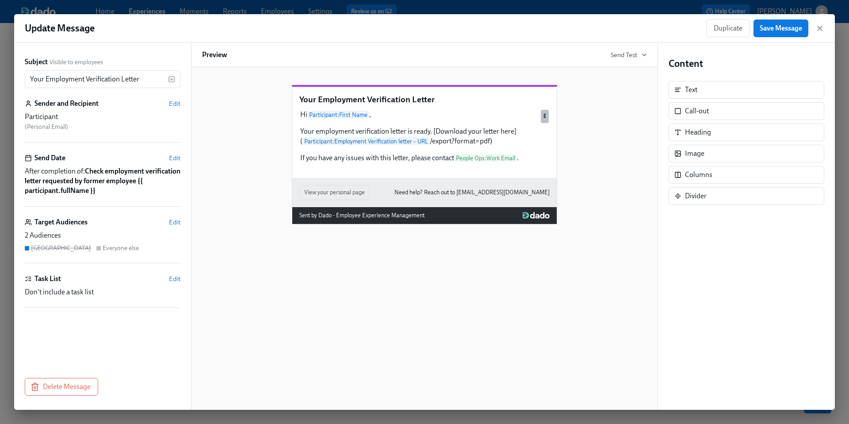
click at [824, 23] on div "Duplicate Save Message" at bounding box center [766, 28] width 118 height 18
click at [822, 27] on icon "button" at bounding box center [820, 28] width 4 height 4
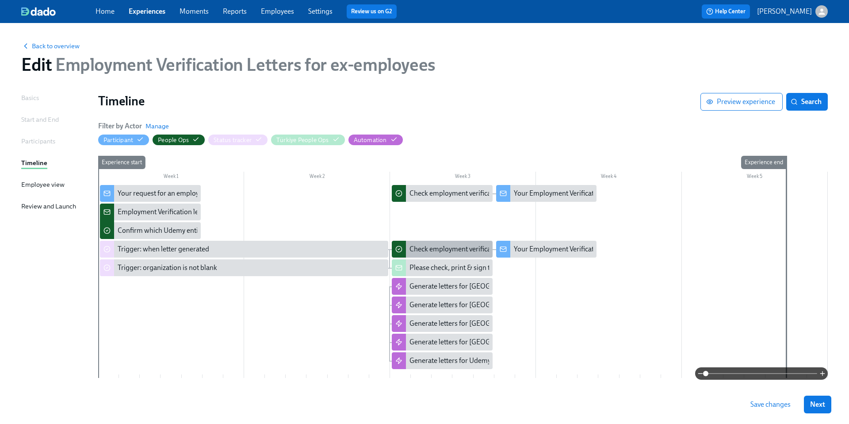
click at [435, 246] on div "Check employment verification letter requested by former employee {{ participan…" at bounding box center [551, 249] width 282 height 10
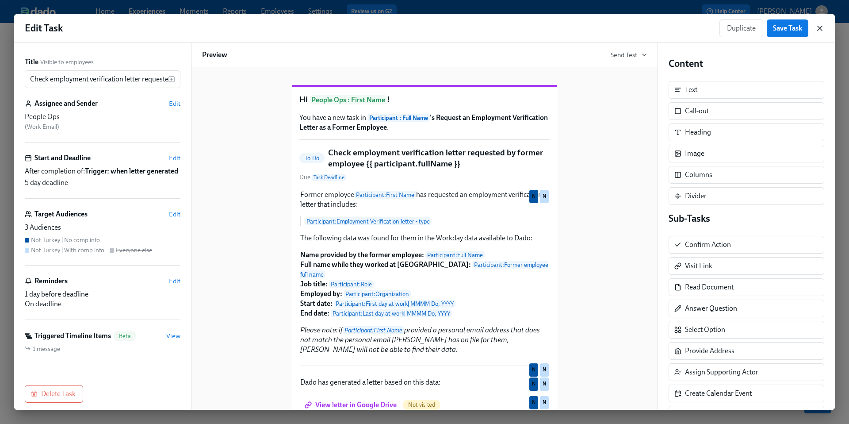
click at [822, 27] on icon "button" at bounding box center [820, 28] width 9 height 9
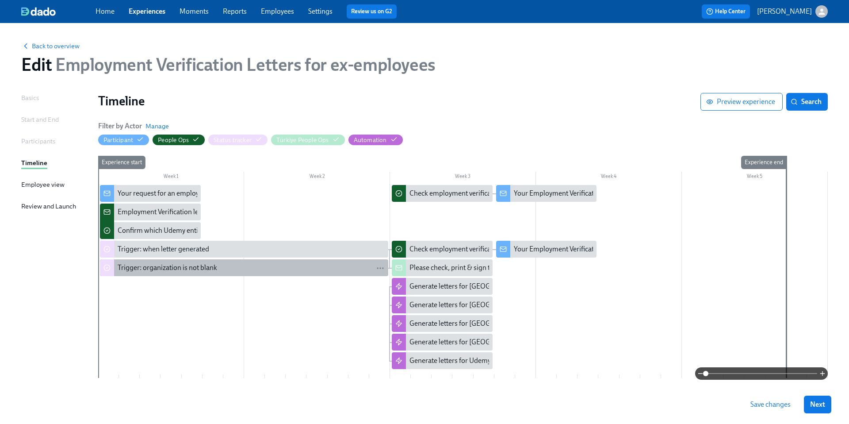
click at [361, 266] on div "Trigger: organization is not blank" at bounding box center [251, 268] width 267 height 10
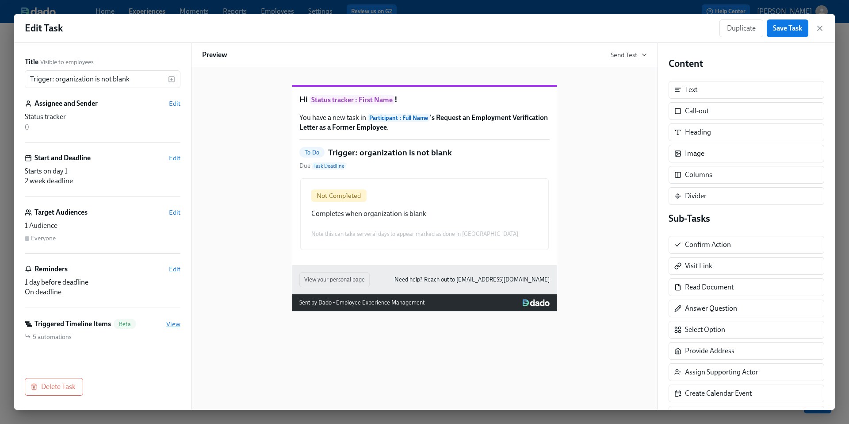
click at [177, 326] on span "View" at bounding box center [173, 323] width 14 height 9
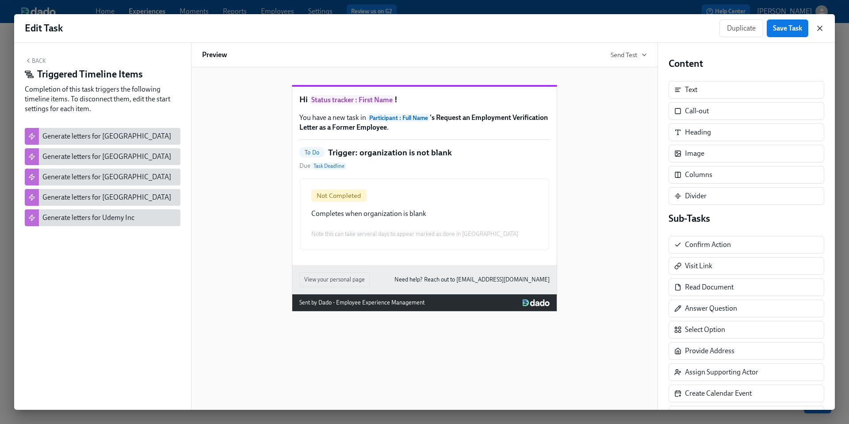
click at [818, 29] on icon "button" at bounding box center [820, 28] width 9 height 9
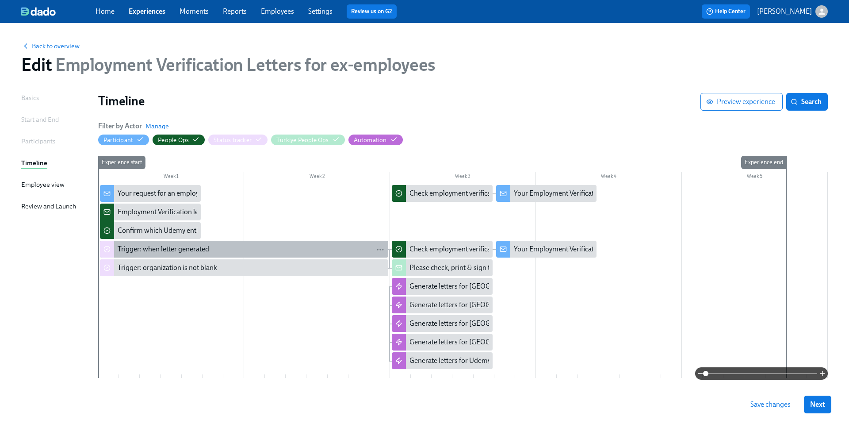
click at [200, 247] on div "Trigger: when letter generated" at bounding box center [164, 249] width 92 height 10
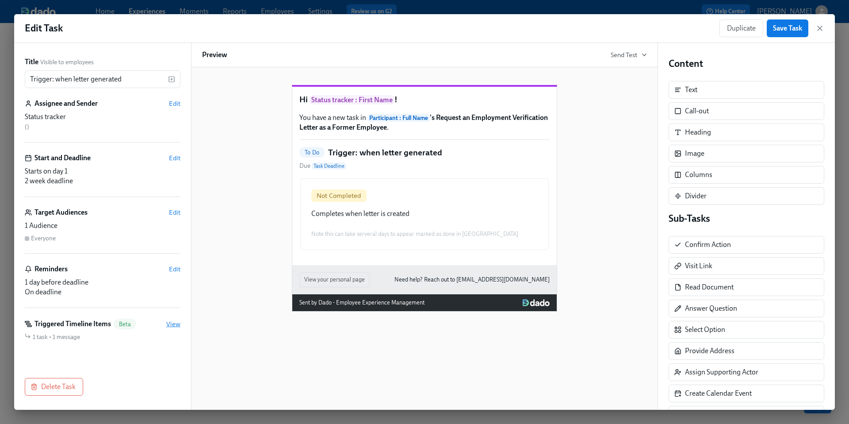
click at [178, 320] on span "View" at bounding box center [173, 323] width 14 height 9
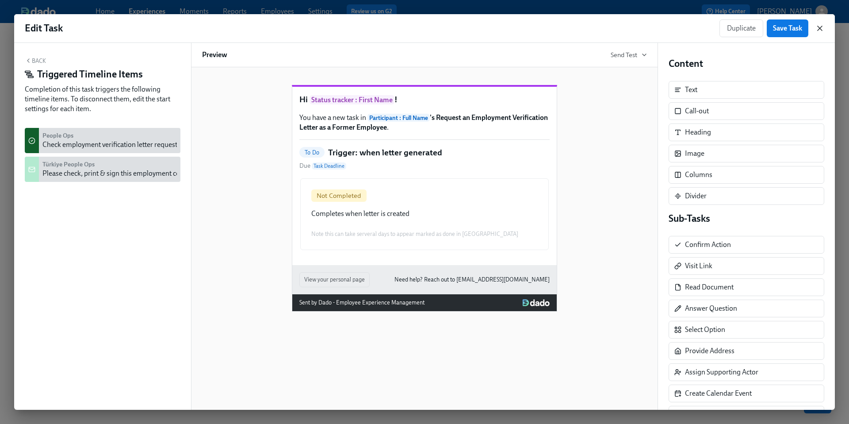
click at [821, 27] on icon "button" at bounding box center [820, 28] width 4 height 4
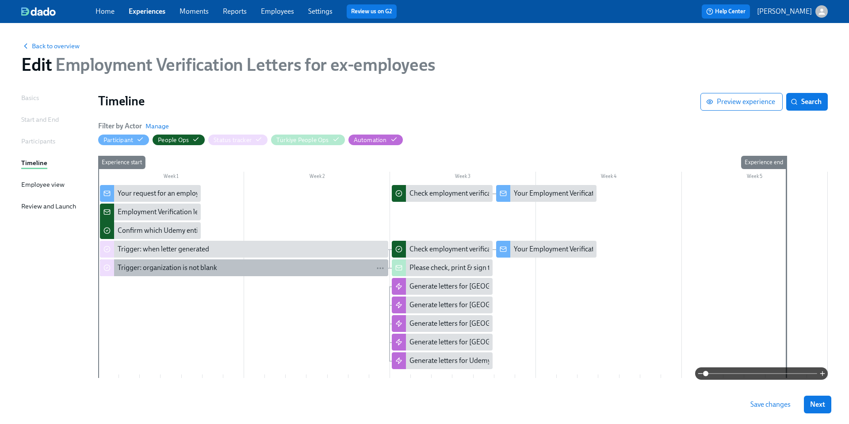
click at [318, 270] on div "Trigger: organization is not blank" at bounding box center [251, 268] width 267 height 10
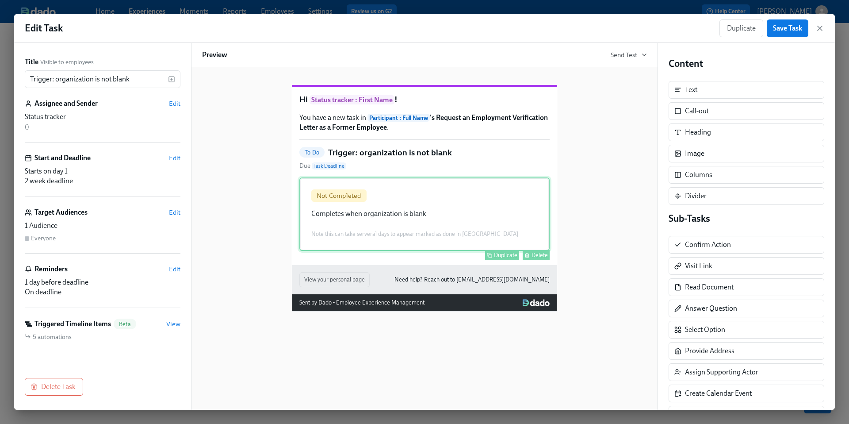
click at [358, 238] on div "Not Completed Completes when organization is blank Note this can take serveral …" at bounding box center [425, 213] width 250 height 73
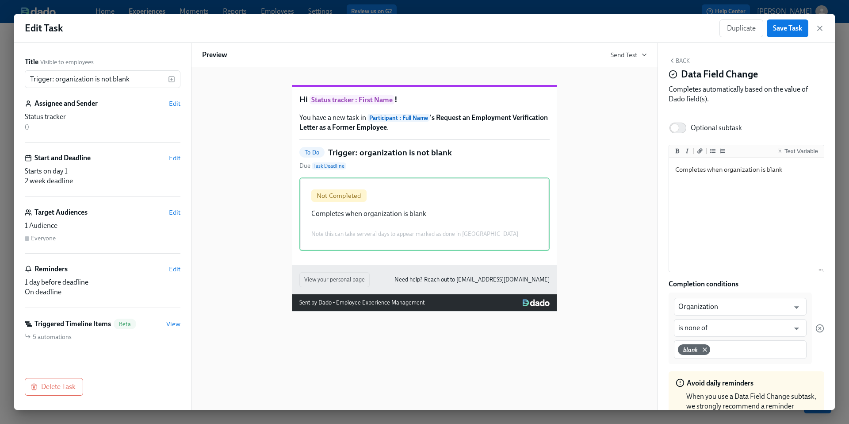
scroll to position [23, 0]
click at [822, 25] on icon "button" at bounding box center [820, 28] width 9 height 9
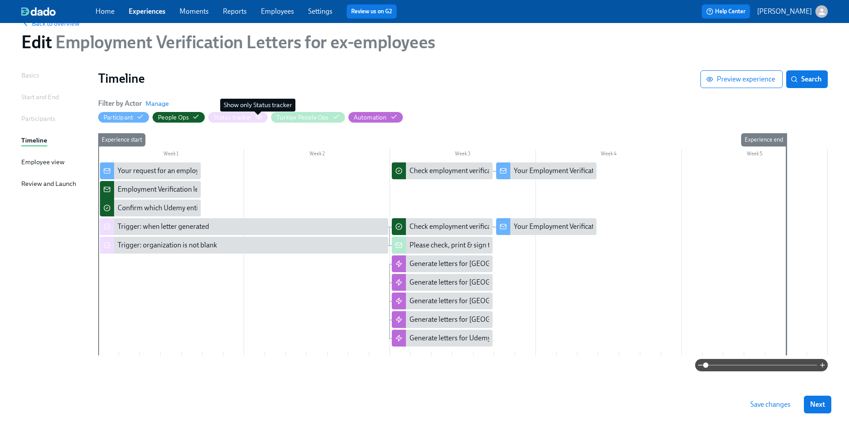
click at [258, 115] on icon "button" at bounding box center [258, 116] width 7 height 7
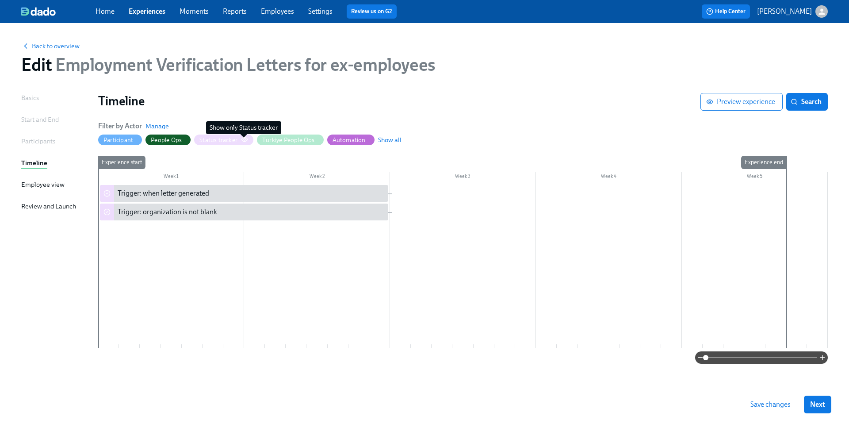
click at [242, 142] on icon "button" at bounding box center [244, 139] width 7 height 7
click at [246, 137] on icon "button" at bounding box center [245, 139] width 6 height 4
click at [386, 138] on span "Show all" at bounding box center [389, 139] width 23 height 9
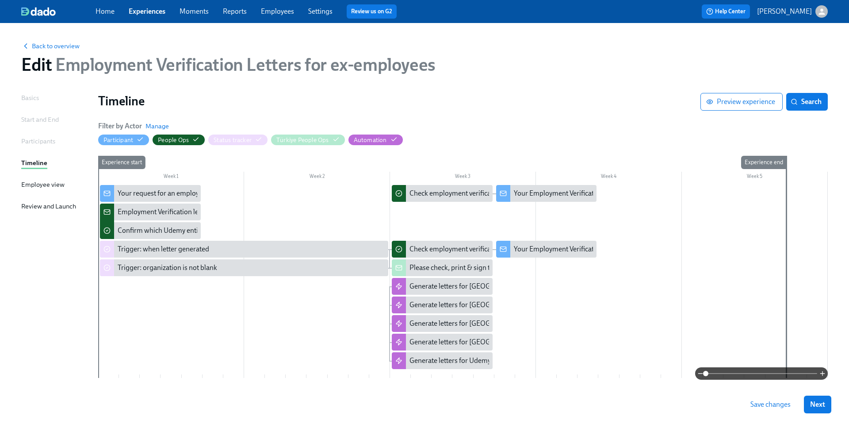
click at [632, 54] on div "Edit Employment Verification Letters for ex-employees" at bounding box center [424, 64] width 807 height 21
click at [598, 67] on div "Edit Employment Verification Letters for ex-employees" at bounding box center [424, 64] width 807 height 21
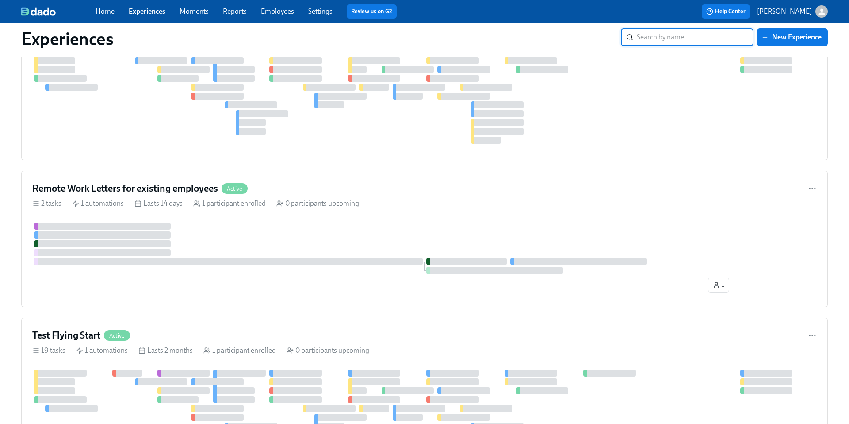
scroll to position [2543, 0]
click at [441, 196] on div "Remote Work Letters for existing employees Active 2 tasks 1 automations Lasts 1…" at bounding box center [424, 238] width 807 height 136
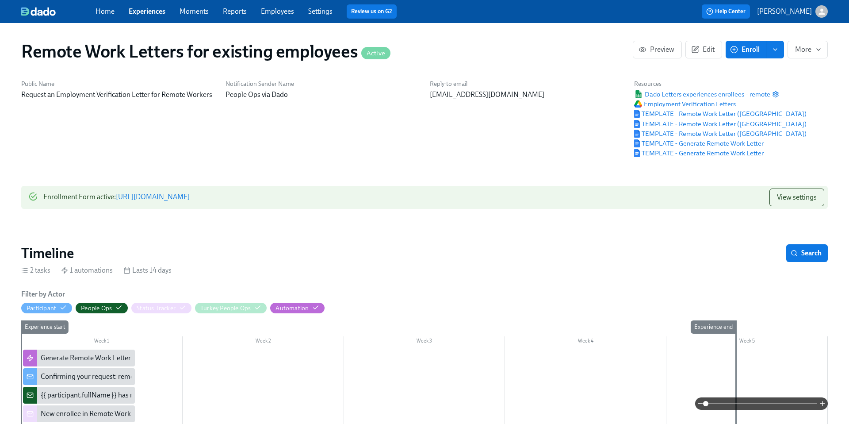
scroll to position [105, 0]
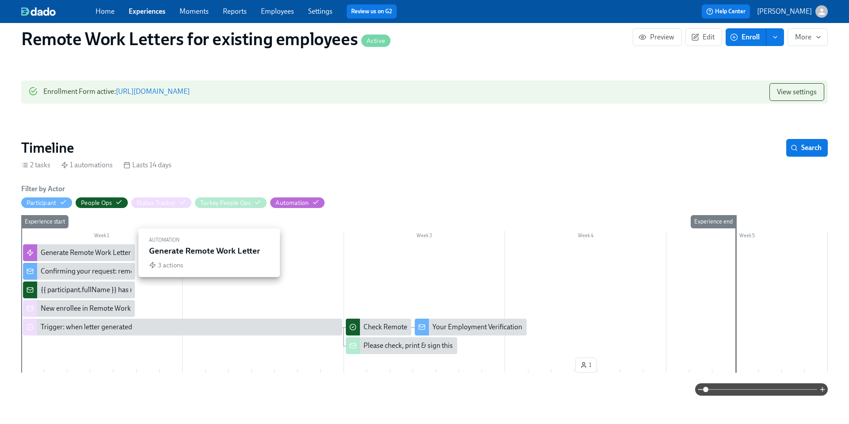
click at [91, 253] on div "Generate Remote Work Letter" at bounding box center [86, 253] width 90 height 10
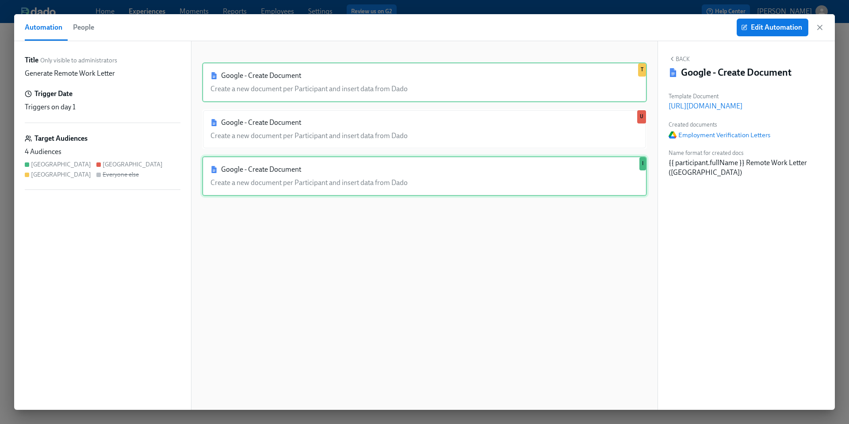
click at [296, 183] on div "Google - Create Document Create a new document per Participant and insert data …" at bounding box center [424, 176] width 445 height 40
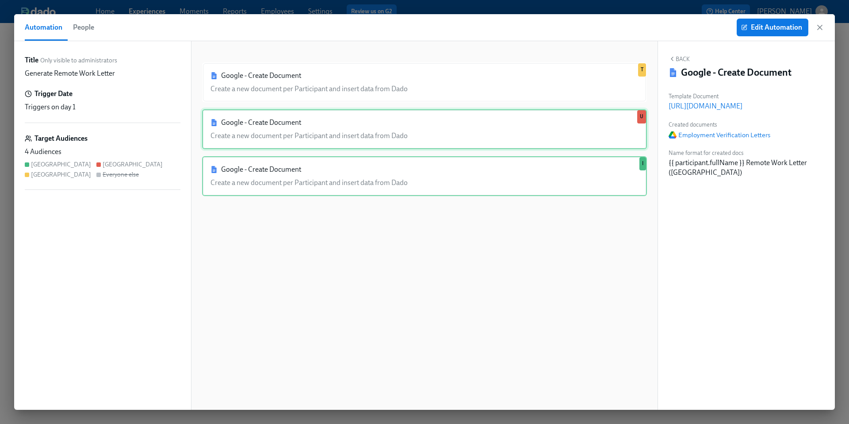
click at [297, 128] on div "Google - Create Document Create a new document per Participant and insert data …" at bounding box center [424, 129] width 445 height 40
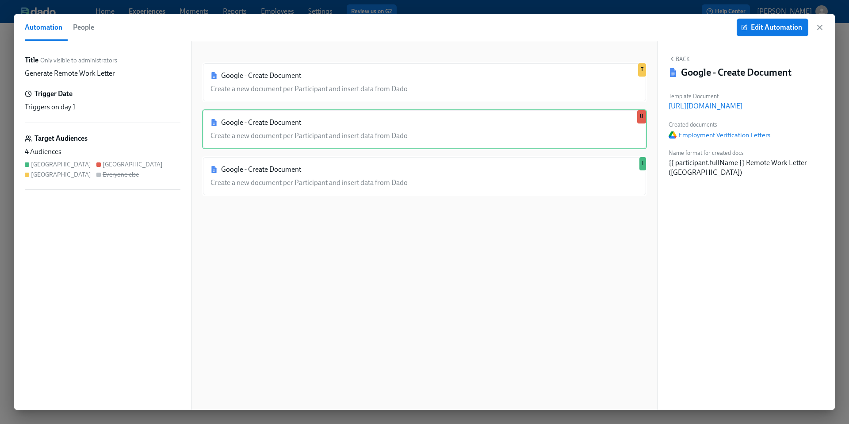
click at [298, 103] on div "Google - Create Document Create a new document per Participant and insert data …" at bounding box center [424, 232] width 445 height 340
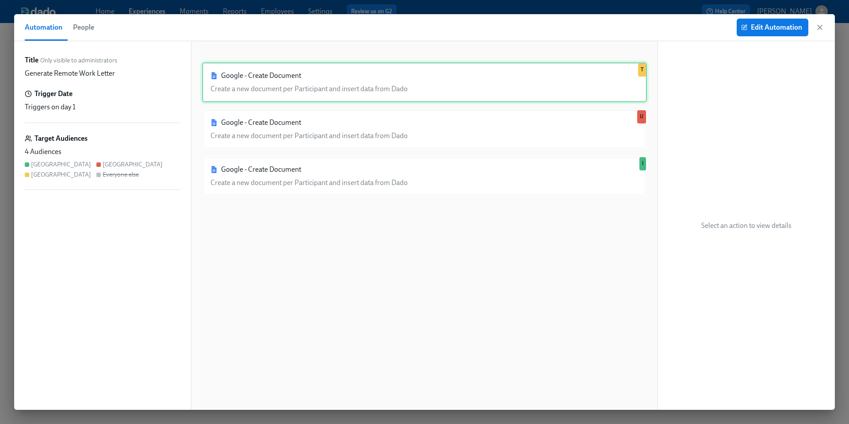
click at [300, 84] on div "Google - Create Document Create a new document per Participant and insert data …" at bounding box center [424, 82] width 445 height 40
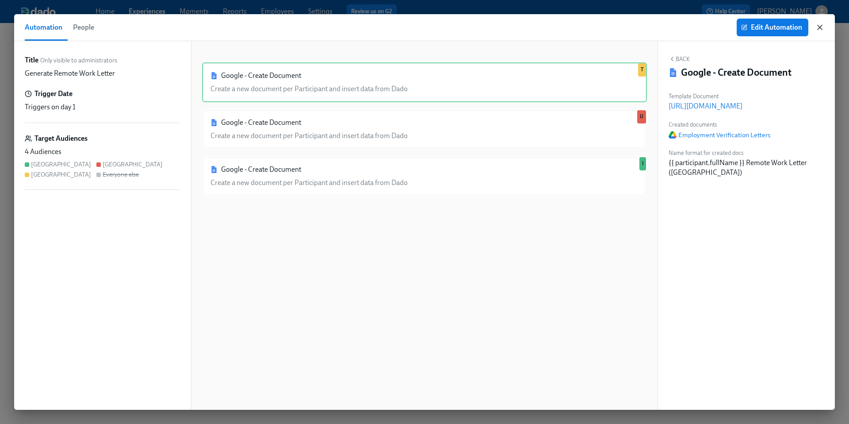
click at [820, 29] on icon "button" at bounding box center [820, 27] width 9 height 9
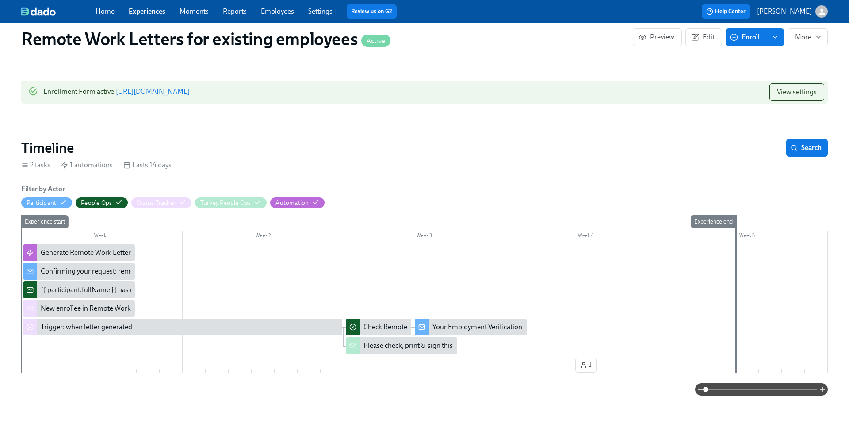
click at [82, 273] on div "Confirming your request: remote work letter" at bounding box center [108, 271] width 134 height 10
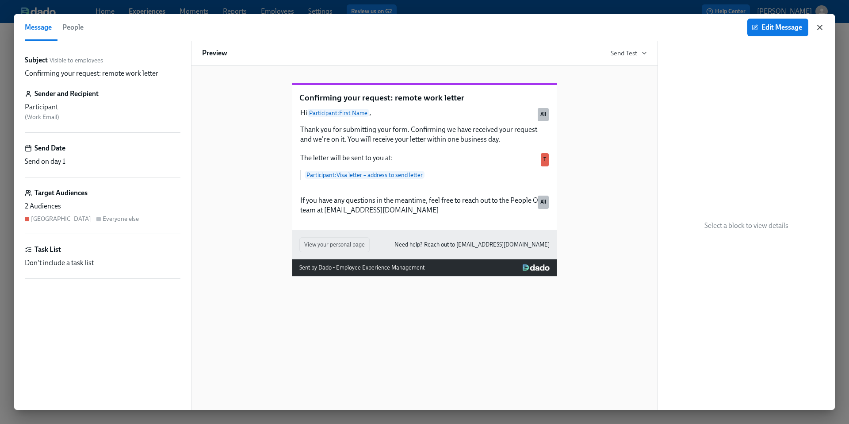
click at [822, 25] on icon "button" at bounding box center [820, 27] width 4 height 4
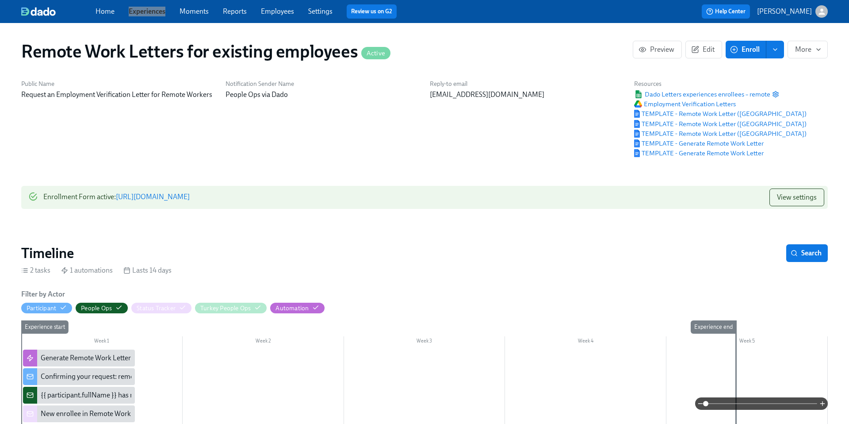
drag, startPoint x: 143, startPoint y: 11, endPoint x: 167, endPoint y: 7, distance: 24.3
click at [0, 0] on div "Home Experiences Moments Reports Employees Settings Review us on G2 Help Center…" at bounding box center [424, 11] width 849 height 23
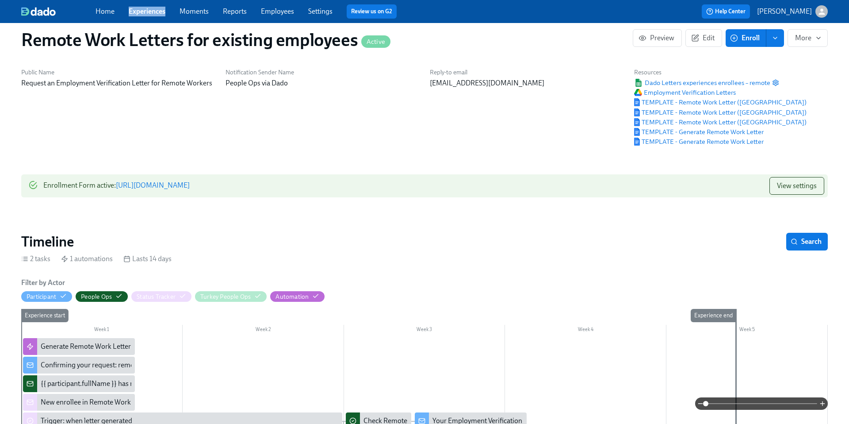
scroll to position [12, 0]
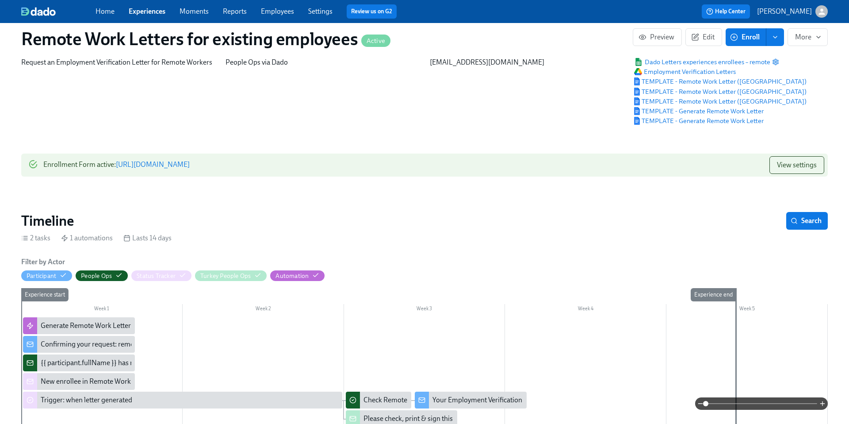
scroll to position [33, 0]
click at [775, 164] on button "View settings" at bounding box center [797, 165] width 55 height 18
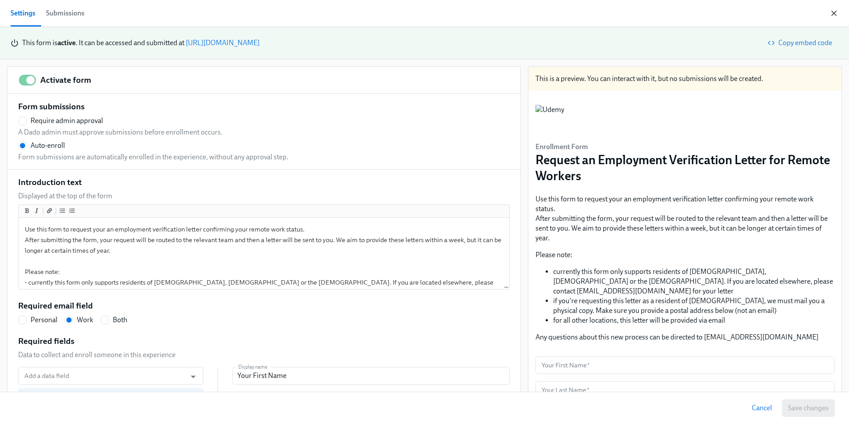
click at [837, 12] on icon "button" at bounding box center [834, 13] width 9 height 9
